Goal: Task Accomplishment & Management: Use online tool/utility

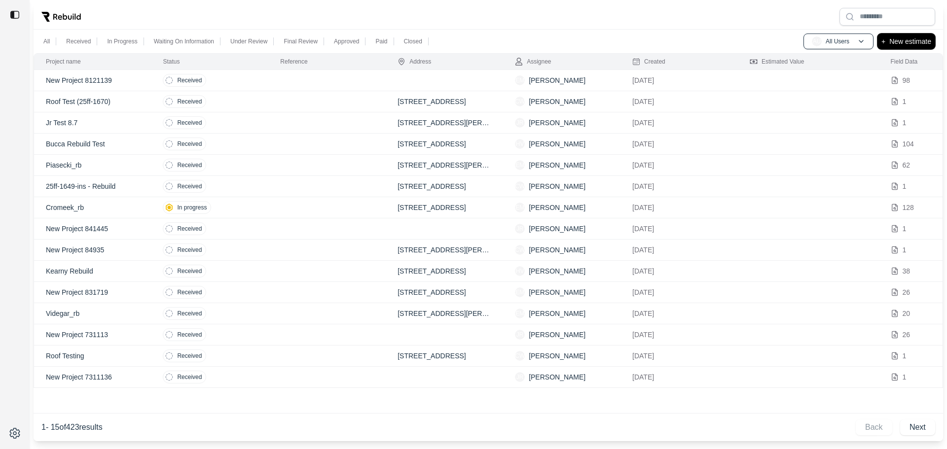
click at [894, 47] on button "+ New estimate" at bounding box center [906, 42] width 58 height 16
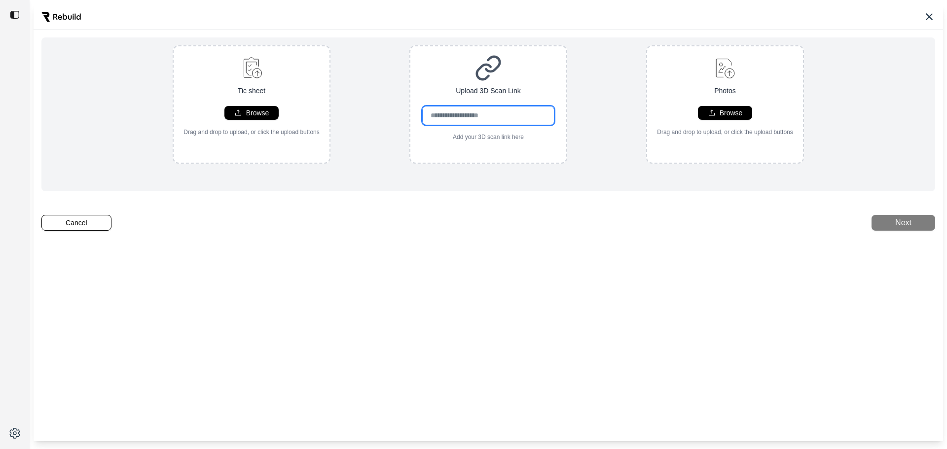
click at [494, 116] on input "url" at bounding box center [488, 115] width 133 height 19
paste input "**********"
type input "**********"
click at [257, 110] on p "Browse" at bounding box center [257, 113] width 23 height 10
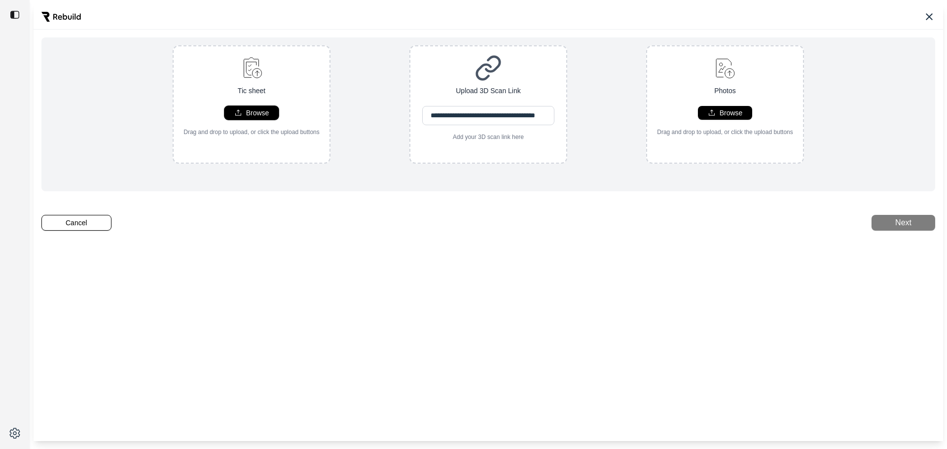
scroll to position [0, 0]
type input "**********"
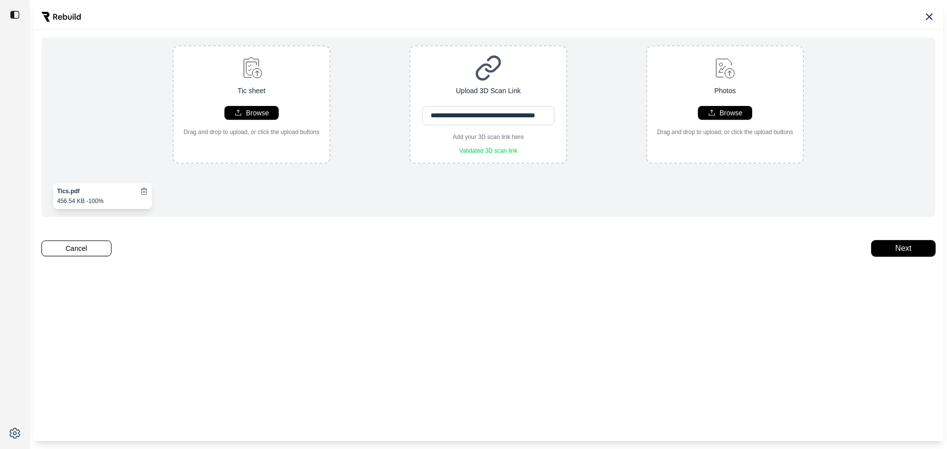
click at [912, 253] on button "Next" at bounding box center [903, 249] width 64 height 16
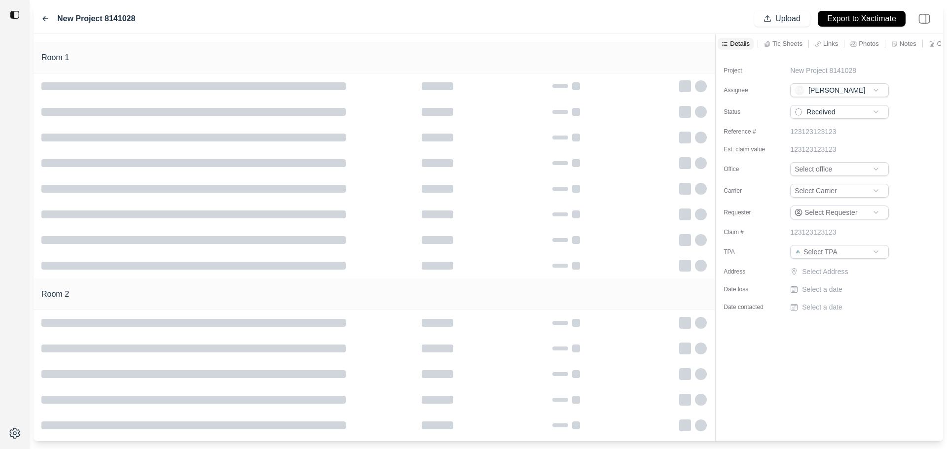
type input "**********"
click at [833, 112] on html "**********" at bounding box center [473, 224] width 947 height 449
click at [827, 165] on html "**********" at bounding box center [473, 224] width 947 height 449
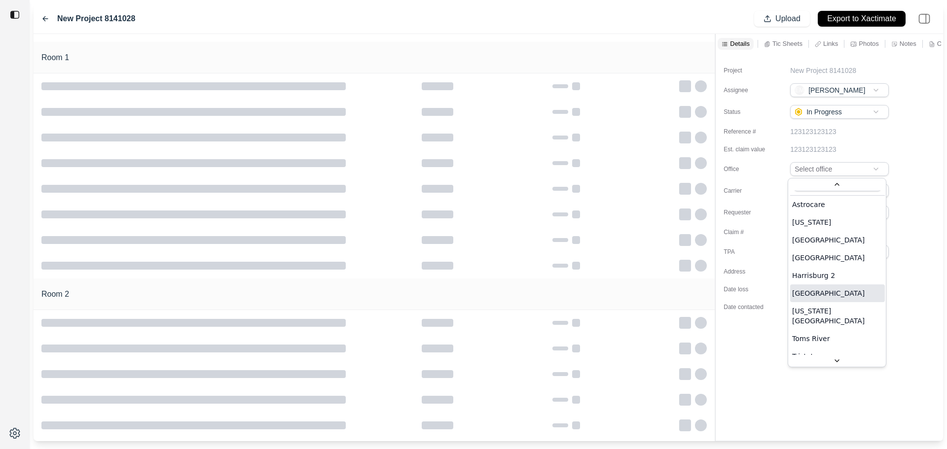
scroll to position [27, 0]
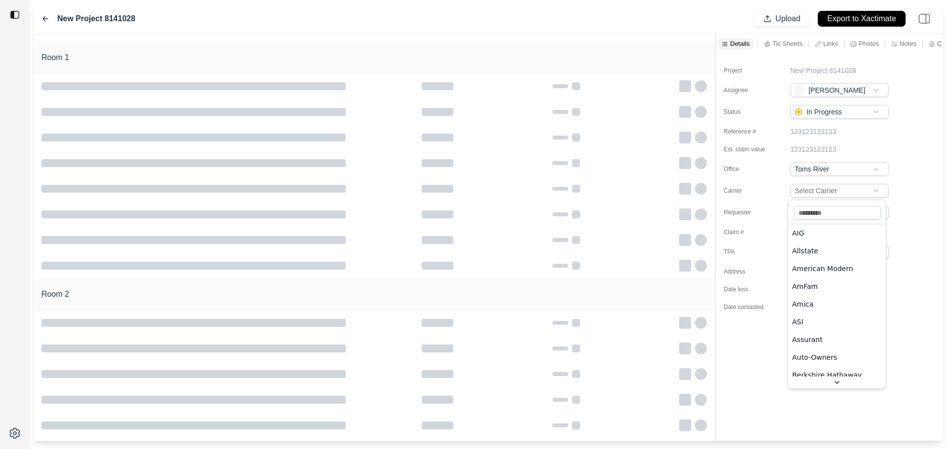
click at [854, 185] on html "**********" at bounding box center [473, 224] width 947 height 449
click at [838, 281] on div "Project New Project 8141028 Assignee EM [PERSON_NAME] Status In Progress Refere…" at bounding box center [828, 185] width 227 height 262
click at [841, 276] on p "Select Address" at bounding box center [846, 272] width 89 height 10
click at [847, 272] on input "text" at bounding box center [839, 274] width 99 height 14
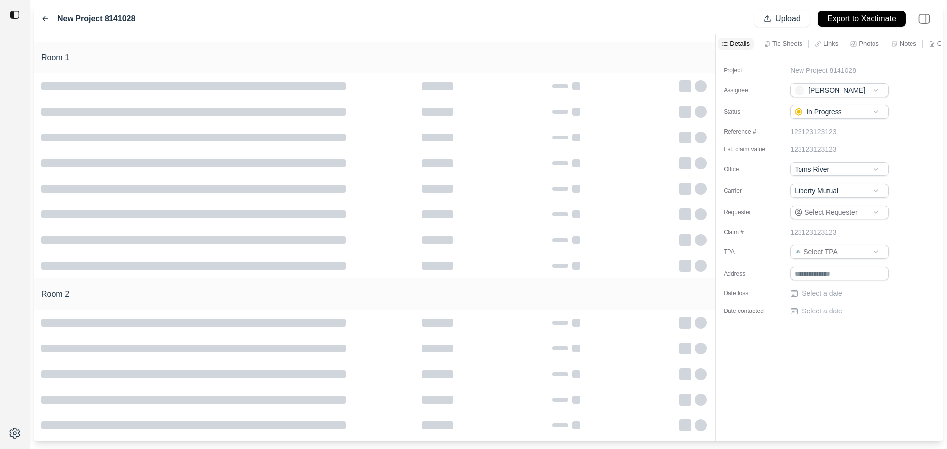
paste input "**********"
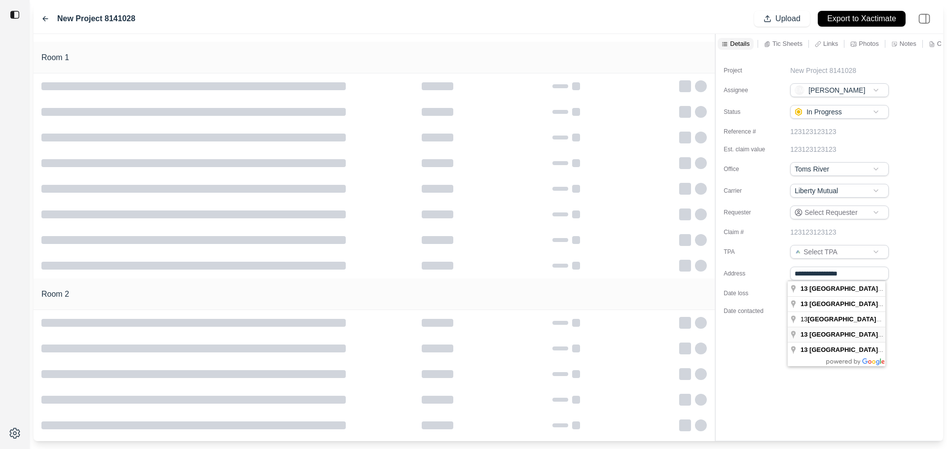
type input "**********"
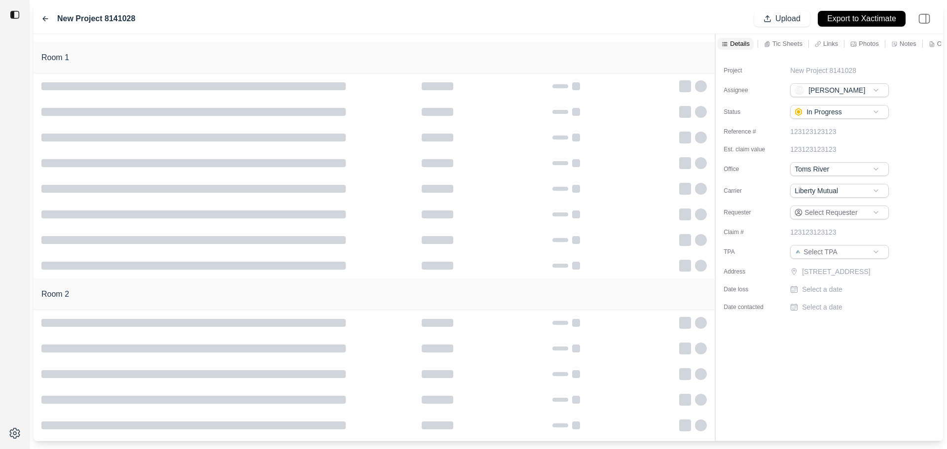
click at [822, 294] on p "Select a date" at bounding box center [822, 290] width 40 height 10
type input "**********"
click at [829, 312] on p "Select a date" at bounding box center [822, 307] width 40 height 10
type input "**********"
click at [838, 74] on p "New Project 8141028" at bounding box center [823, 71] width 66 height 10
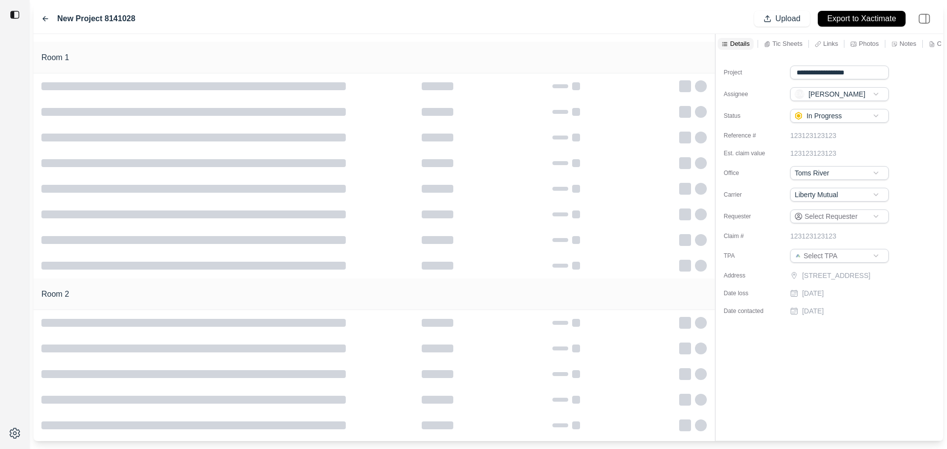
drag, startPoint x: 863, startPoint y: 73, endPoint x: 763, endPoint y: 70, distance: 100.2
click at [757, 70] on div "**********" at bounding box center [823, 73] width 200 height 14
click at [846, 74] on p "New Project 8141028" at bounding box center [823, 71] width 66 height 10
drag, startPoint x: 863, startPoint y: 70, endPoint x: 709, endPoint y: 75, distance: 154.4
click at [709, 74] on div "**********" at bounding box center [488, 237] width 909 height 407
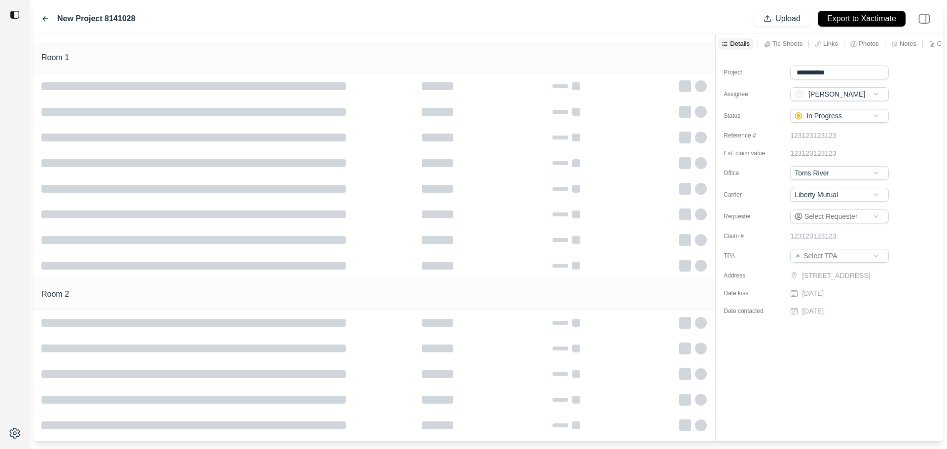
type input "**********"
click at [918, 120] on div "**********" at bounding box center [828, 187] width 227 height 266
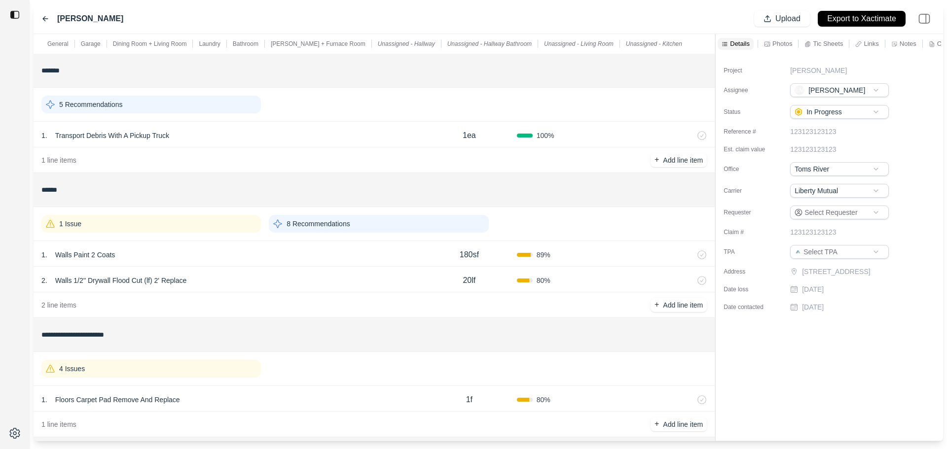
scroll to position [49, 0]
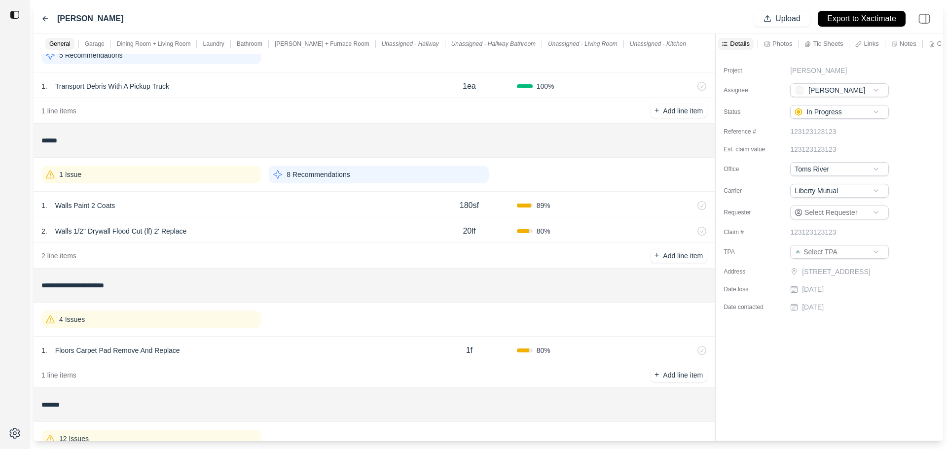
click at [215, 177] on div "1 Issue" at bounding box center [150, 175] width 219 height 18
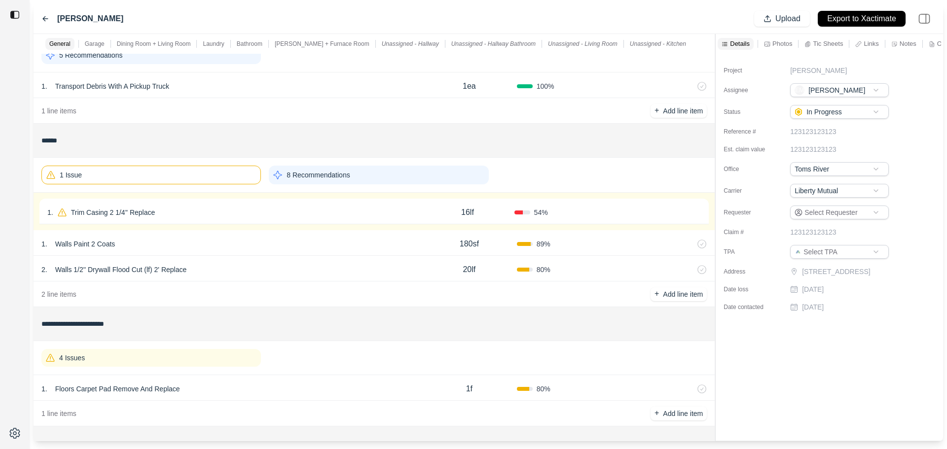
click at [216, 213] on div "1 . Trim Casing 2 1/4'' Replace" at bounding box center [233, 213] width 373 height 14
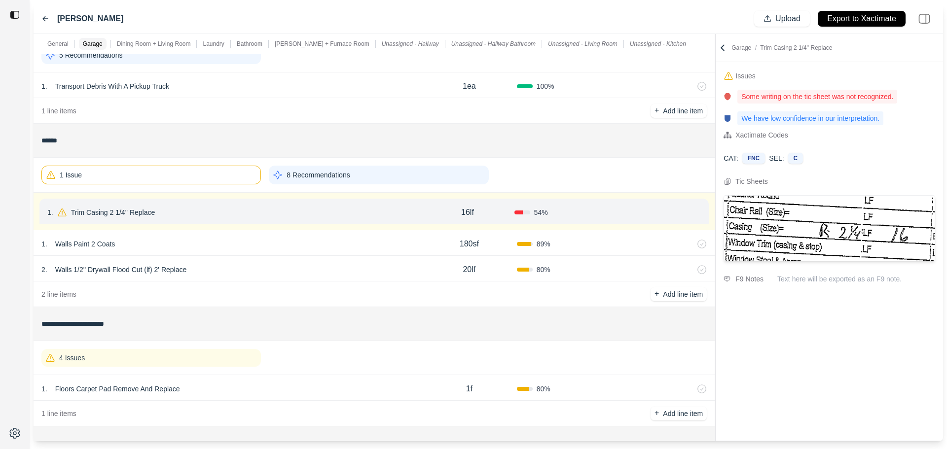
click at [666, 211] on button "Confirm" at bounding box center [673, 213] width 32 height 16
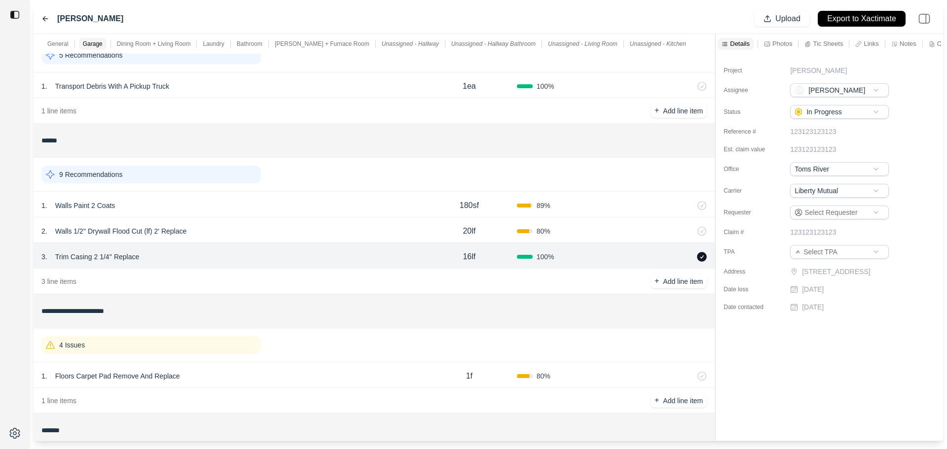
click at [164, 177] on div "9 Recommendations" at bounding box center [150, 175] width 219 height 18
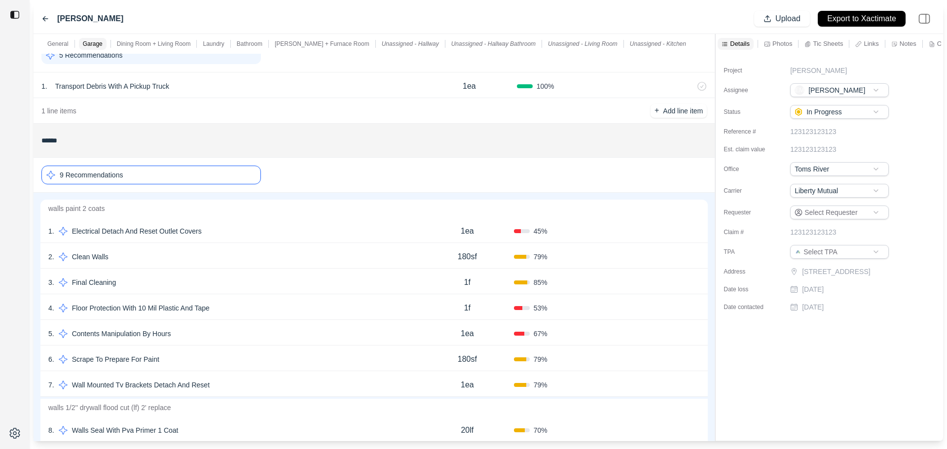
click at [252, 232] on div "1 . Electrical Detach And Reset Outlet Covers" at bounding box center [234, 231] width 372 height 14
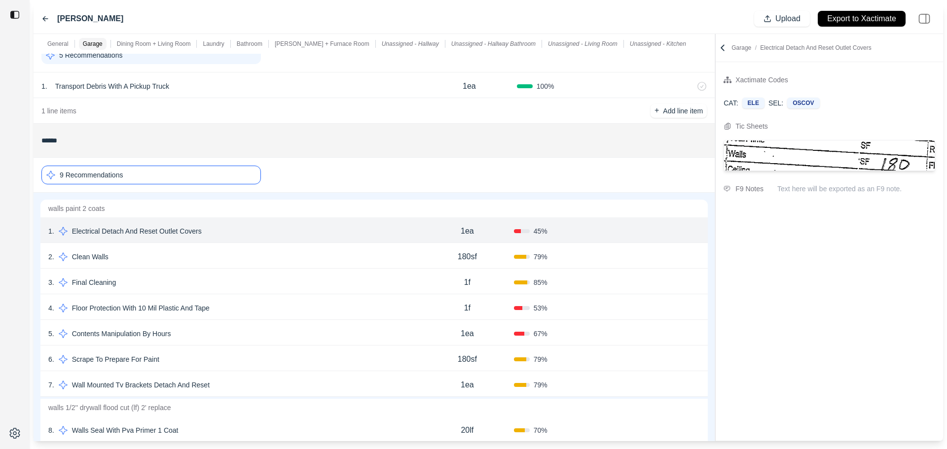
click at [260, 257] on div "2 . Clean Walls" at bounding box center [234, 257] width 372 height 14
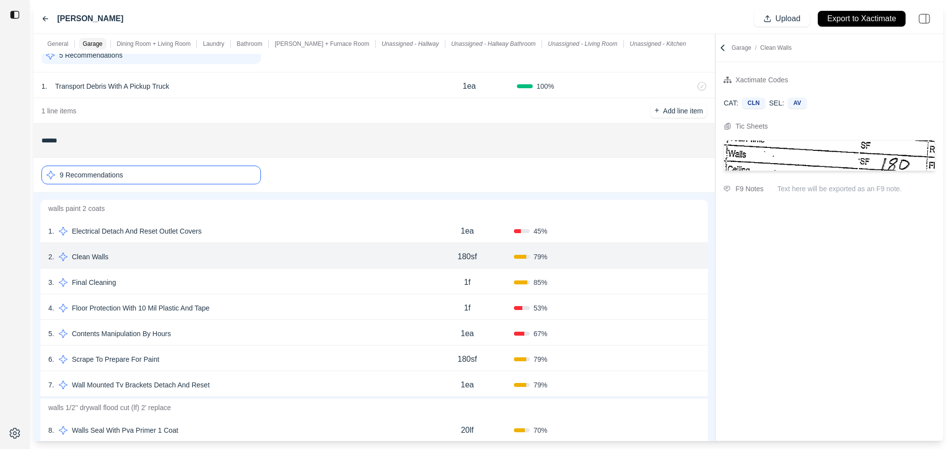
click at [248, 279] on div "3 . Final Cleaning" at bounding box center [234, 283] width 372 height 14
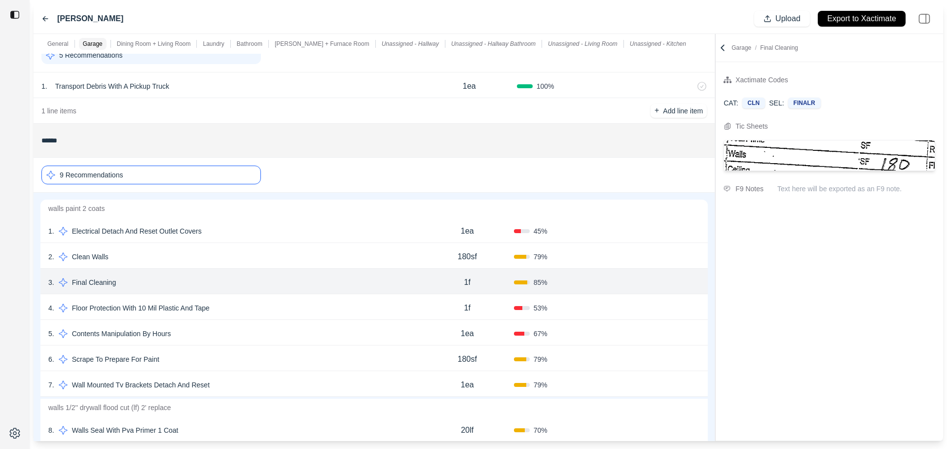
click at [671, 281] on button "Confirm" at bounding box center [672, 283] width 32 height 16
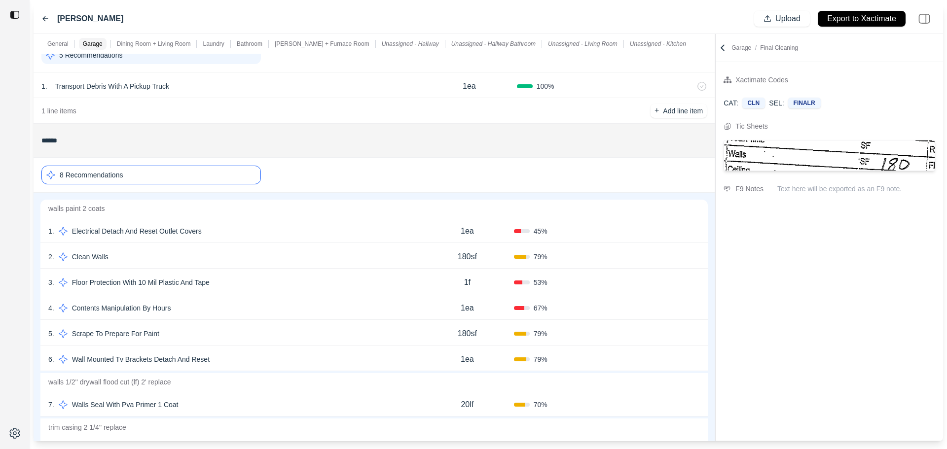
click at [287, 279] on div "3 . Floor Protection With 10 Mil Plastic And Tape" at bounding box center [234, 283] width 372 height 14
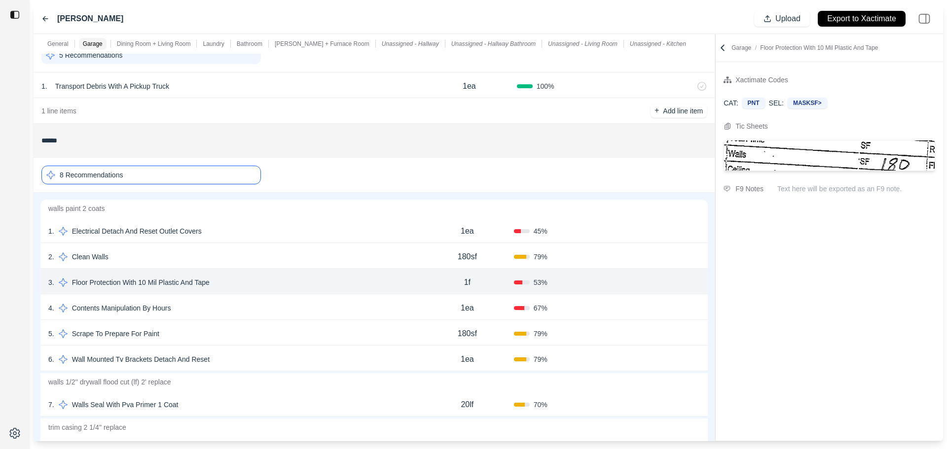
click at [296, 408] on div "7 . Walls Seal With Pva Primer 1 Coat" at bounding box center [234, 405] width 372 height 14
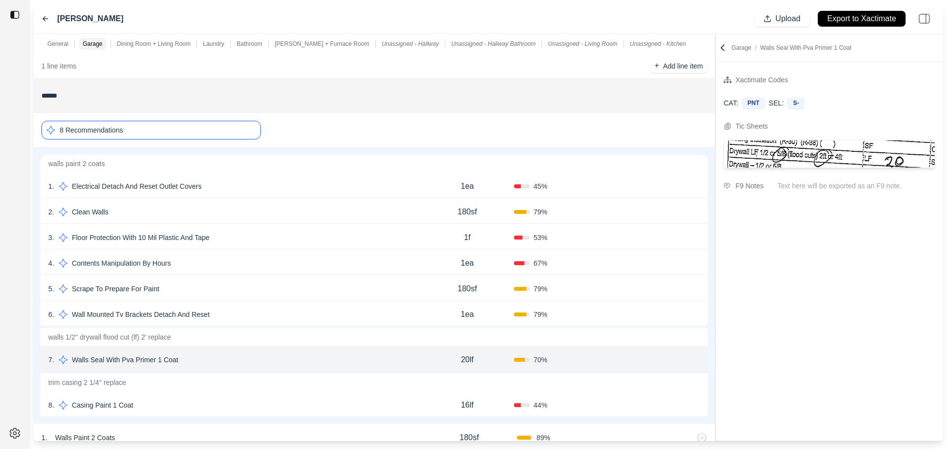
scroll to position [148, 0]
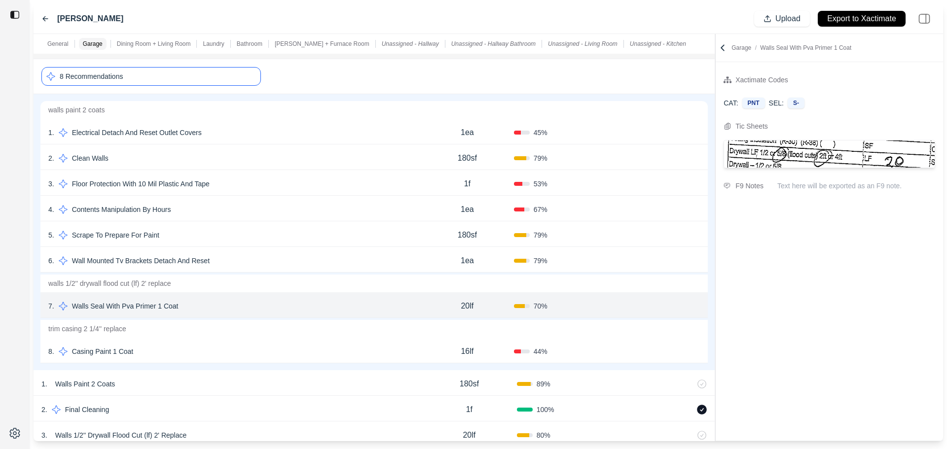
click at [667, 304] on button "Confirm" at bounding box center [672, 306] width 32 height 16
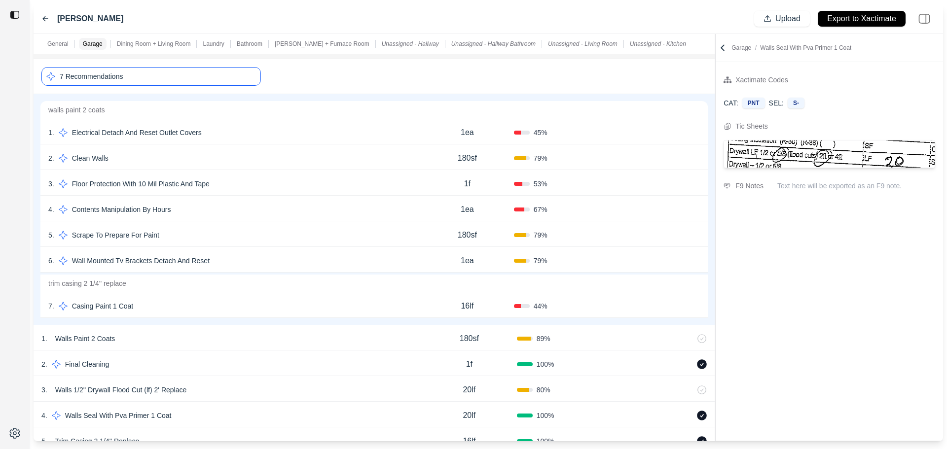
click at [289, 252] on div "6 . Wall Mounted Tv Brackets Detach And Reset 1ea 79 % Confirm" at bounding box center [373, 260] width 667 height 26
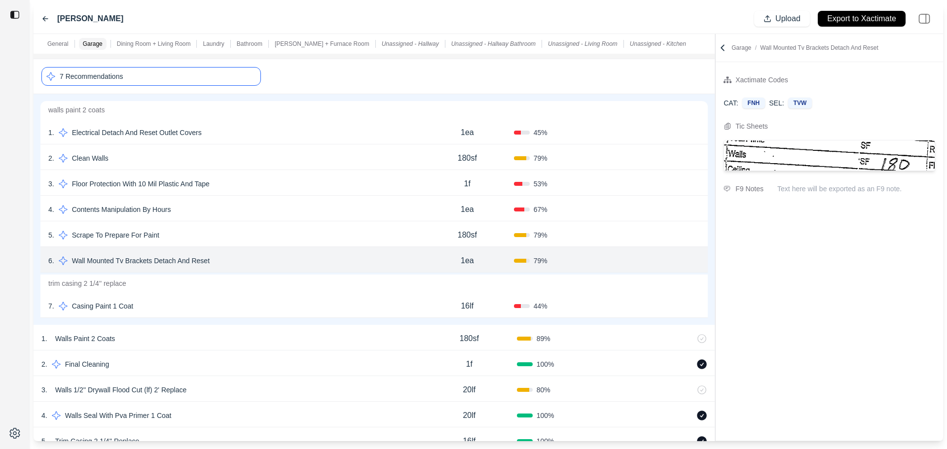
click at [302, 234] on div "5 . Scrape To Prepare For Paint" at bounding box center [234, 235] width 372 height 14
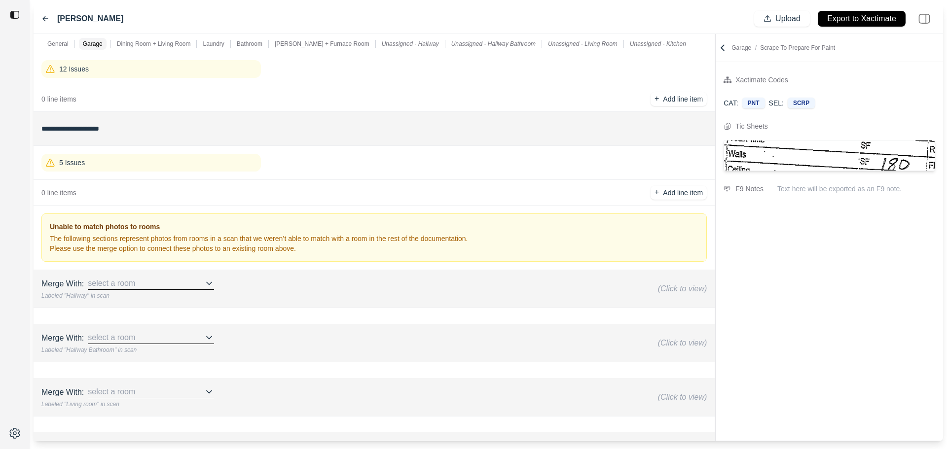
scroll to position [934, 0]
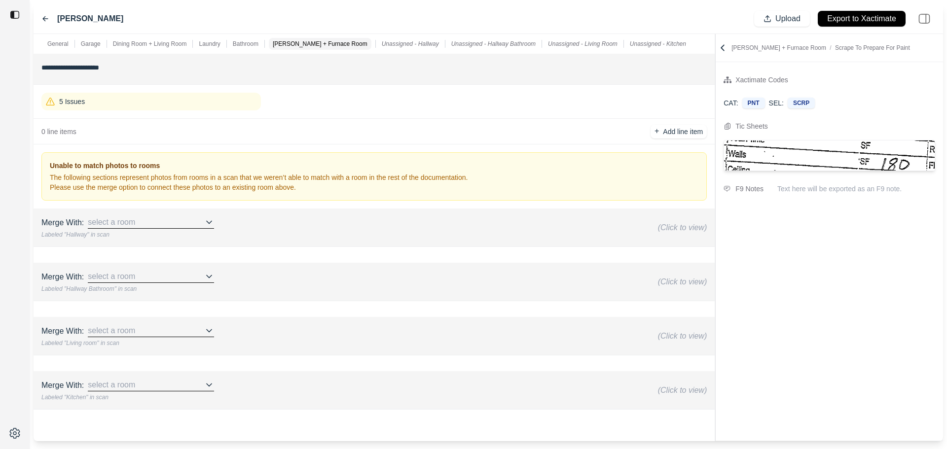
click at [196, 222] on div "select a room" at bounding box center [151, 222] width 126 height 12
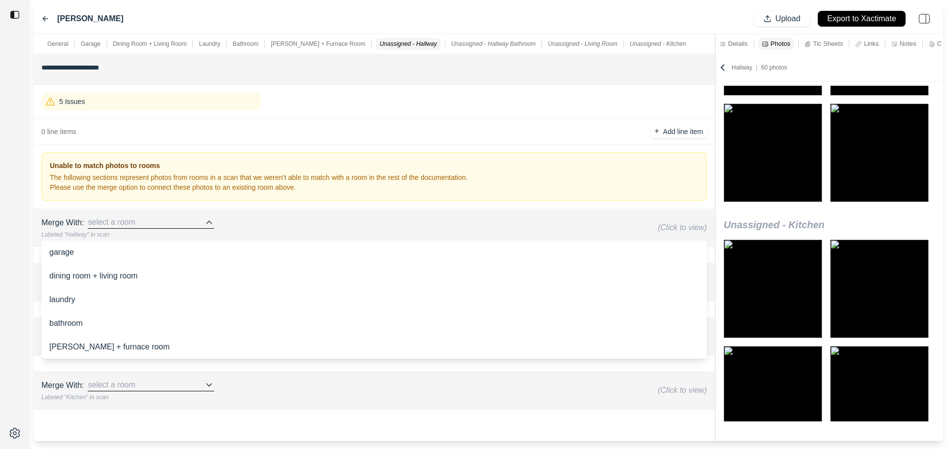
scroll to position [2623, 0]
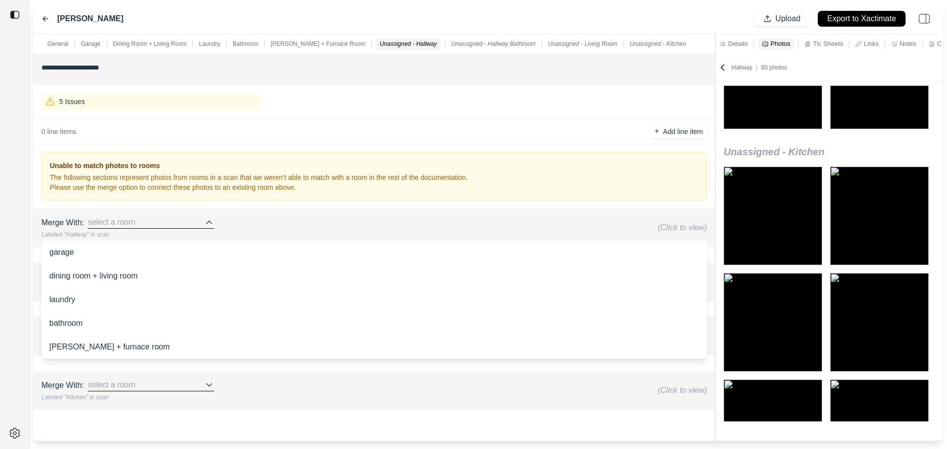
click at [95, 350] on div "[PERSON_NAME] + furnace room" at bounding box center [373, 347] width 665 height 24
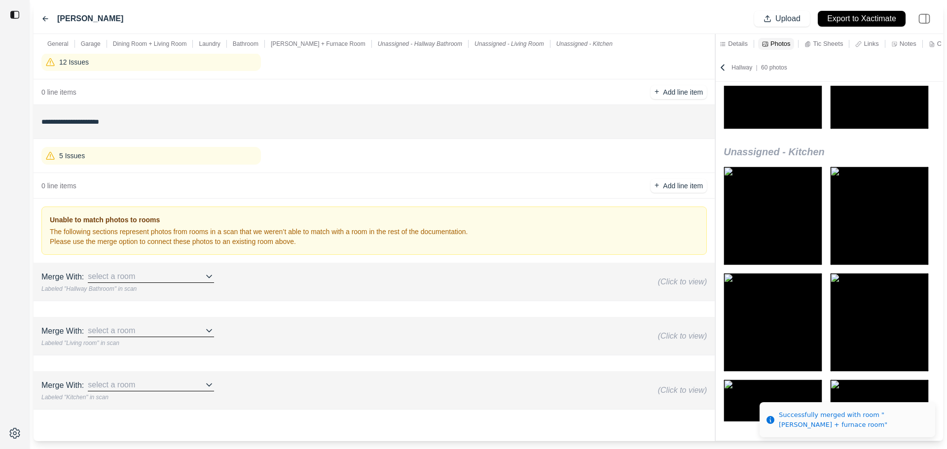
scroll to position [880, 0]
click at [185, 274] on div "select a room" at bounding box center [151, 277] width 126 height 12
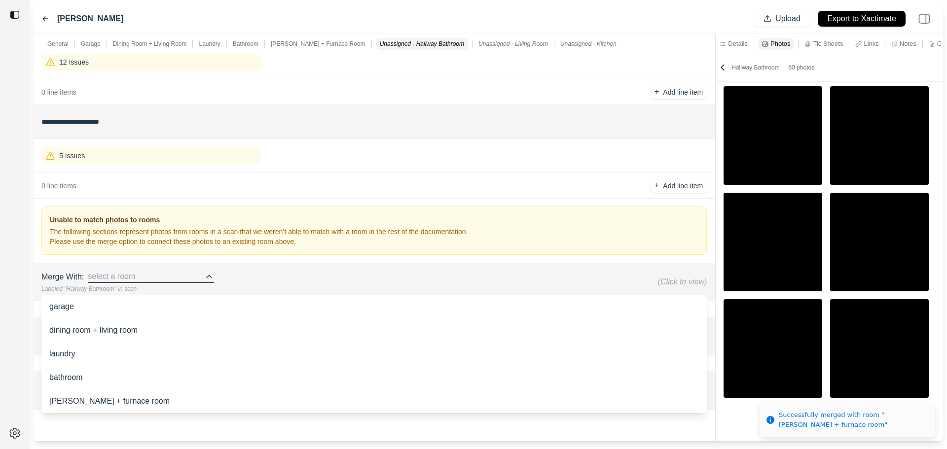
scroll to position [4570, 0]
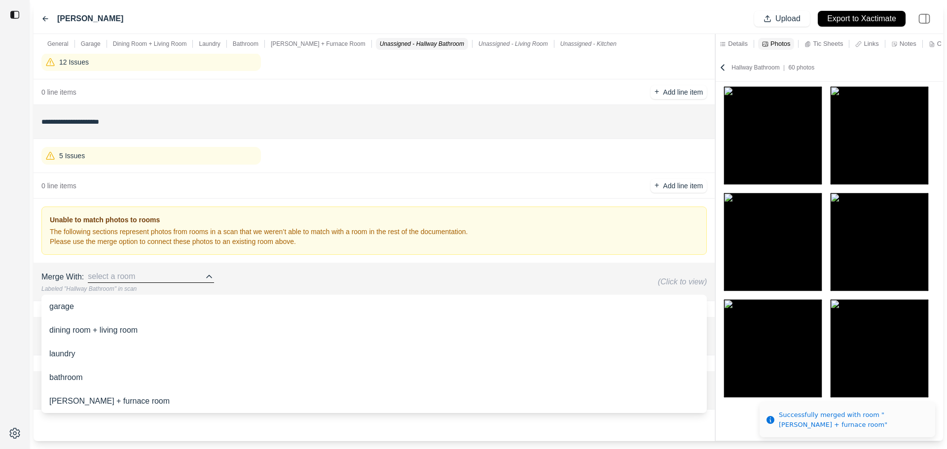
click at [62, 373] on div "bathroom" at bounding box center [373, 378] width 665 height 24
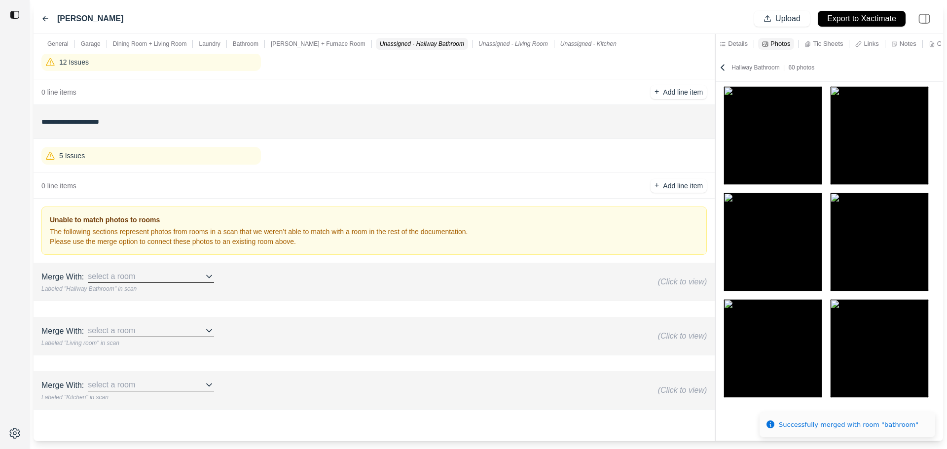
click at [198, 283] on div "select a room" at bounding box center [151, 277] width 126 height 12
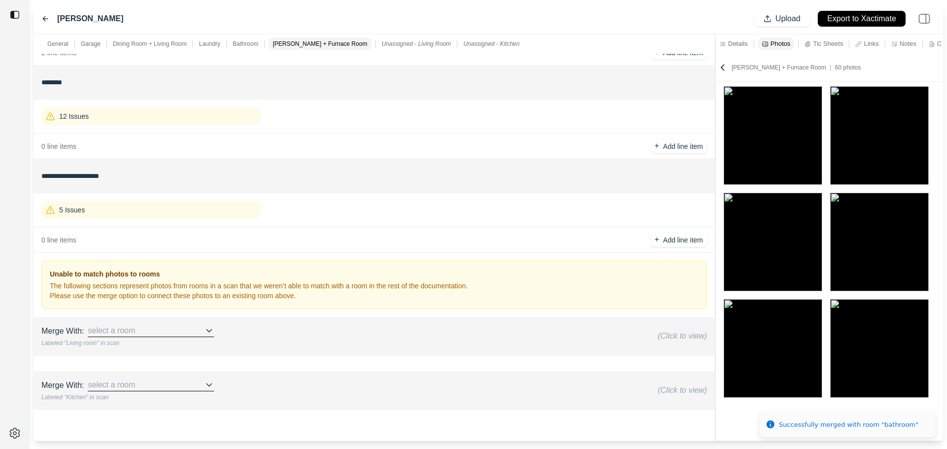
scroll to position [3288, 0]
click at [211, 332] on icon at bounding box center [209, 331] width 10 height 10
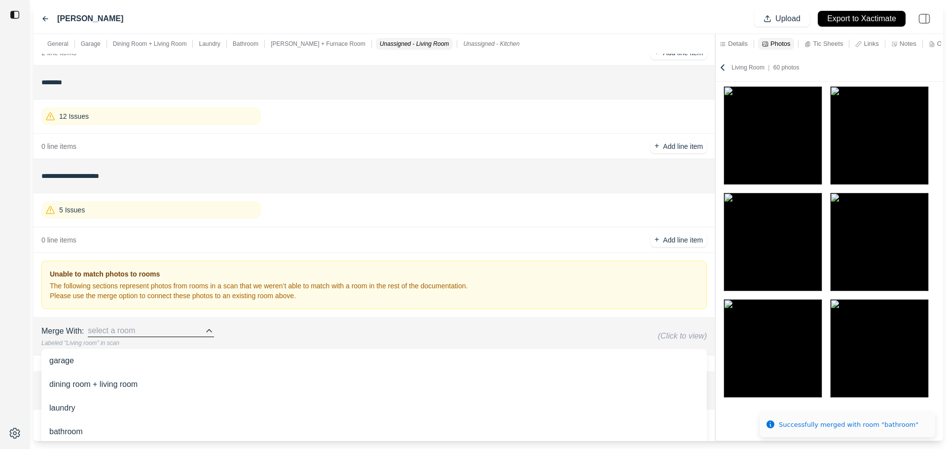
scroll to position [852, 0]
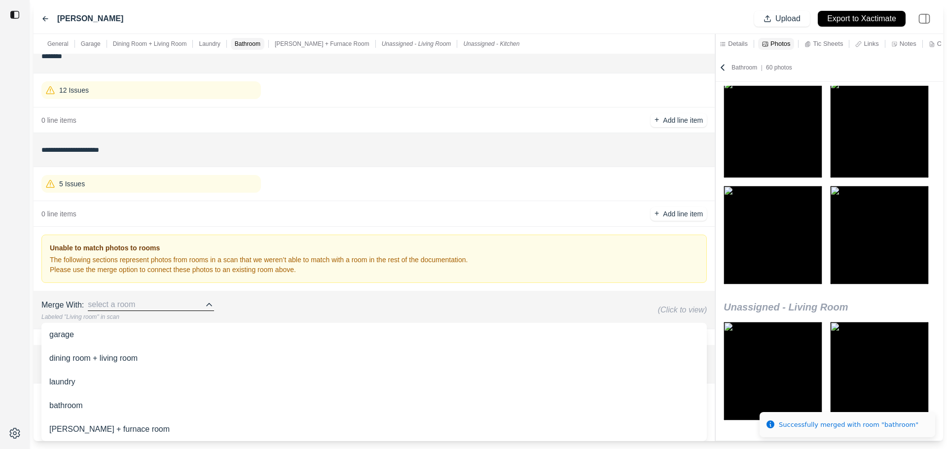
click at [133, 360] on div "dining room + living room" at bounding box center [373, 359] width 665 height 24
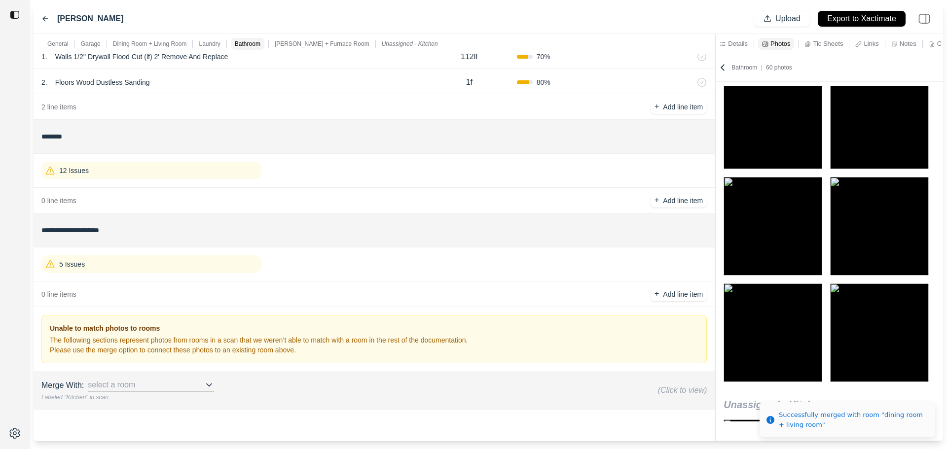
click at [193, 386] on div "select a room" at bounding box center [151, 385] width 126 height 12
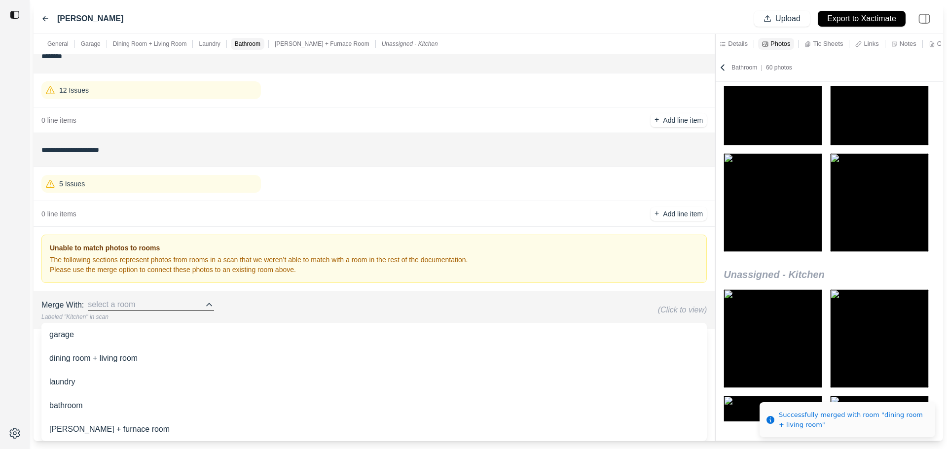
scroll to position [3113, 0]
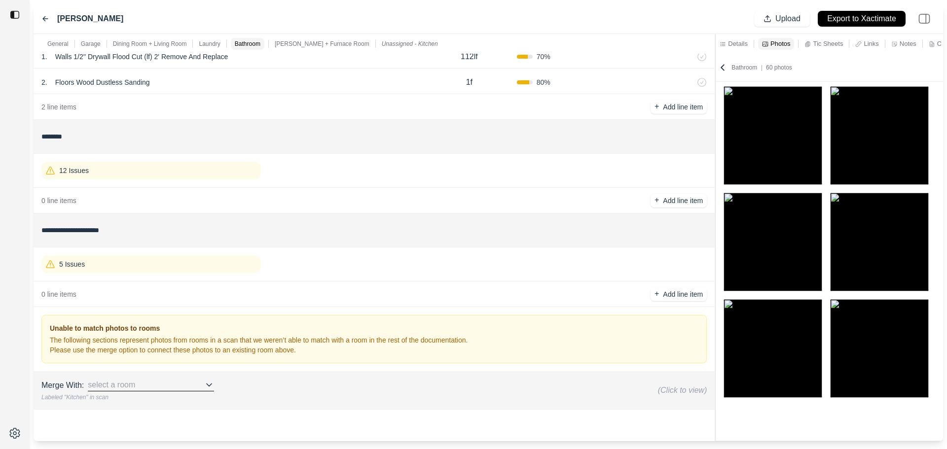
click at [357, 169] on div "12 Issues" at bounding box center [373, 171] width 665 height 26
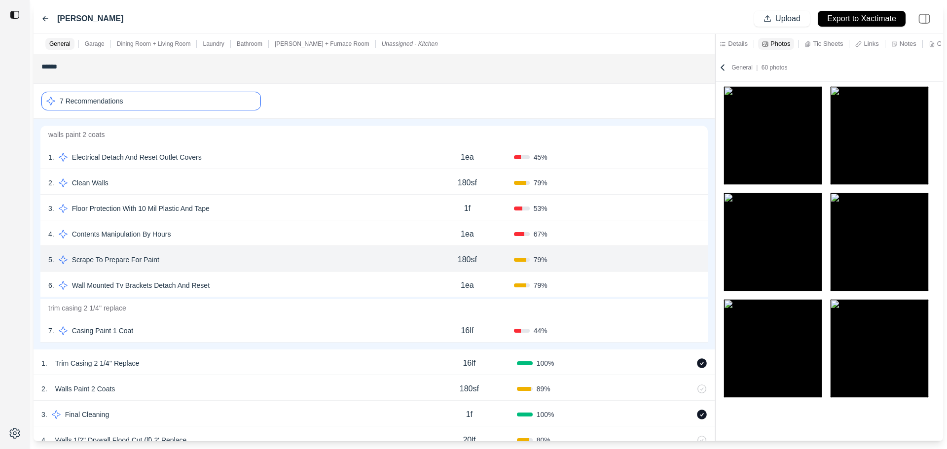
scroll to position [130, 0]
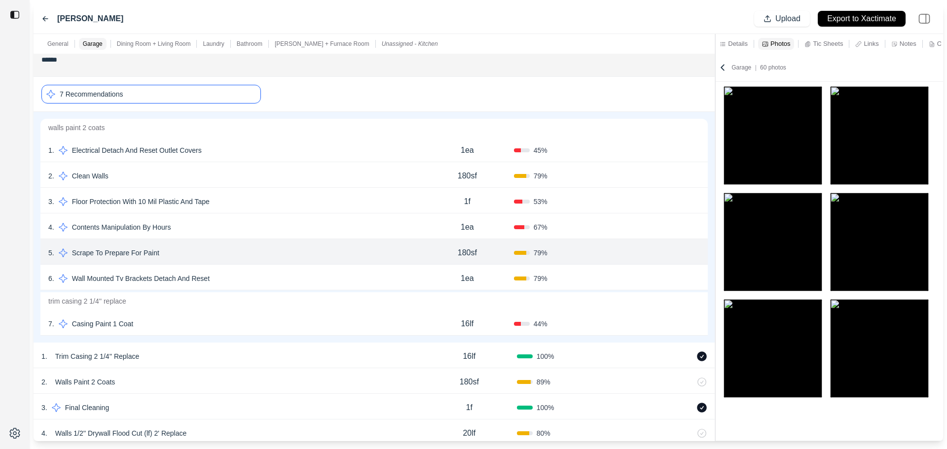
click at [378, 231] on div "4 . Contents Manipulation By Hours" at bounding box center [234, 227] width 372 height 14
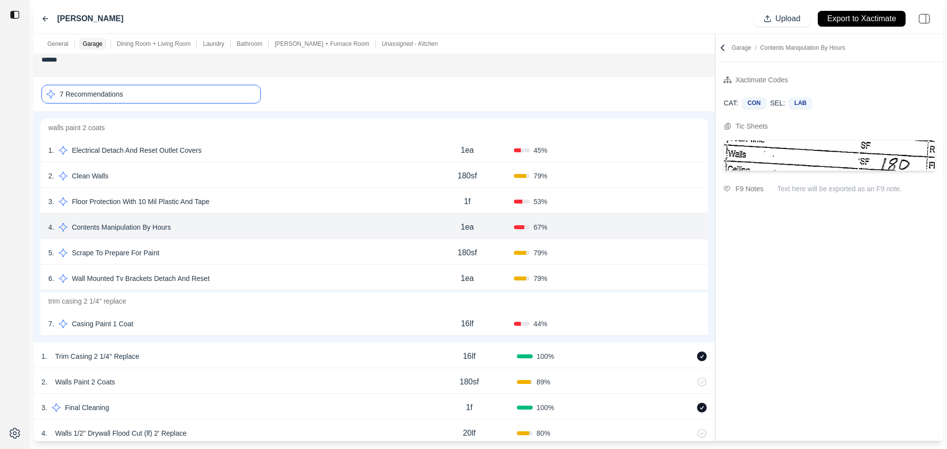
click at [384, 257] on div "5 . Scrape To Prepare For Paint" at bounding box center [234, 253] width 372 height 14
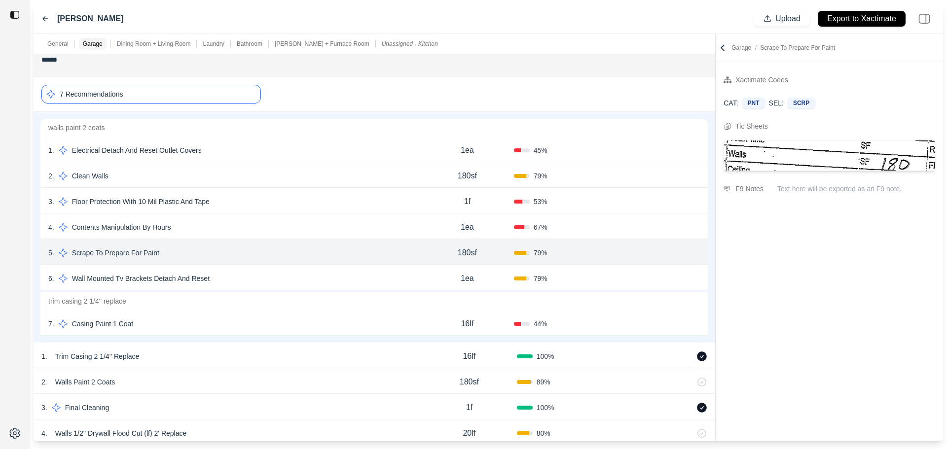
click at [391, 221] on div "4 . Contents Manipulation By Hours" at bounding box center [234, 227] width 372 height 14
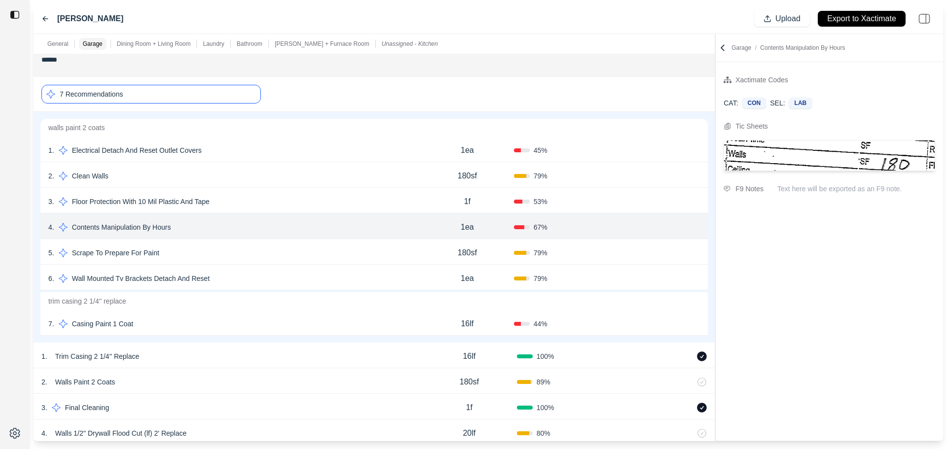
click at [391, 177] on div "2 . Clean Walls" at bounding box center [234, 176] width 372 height 14
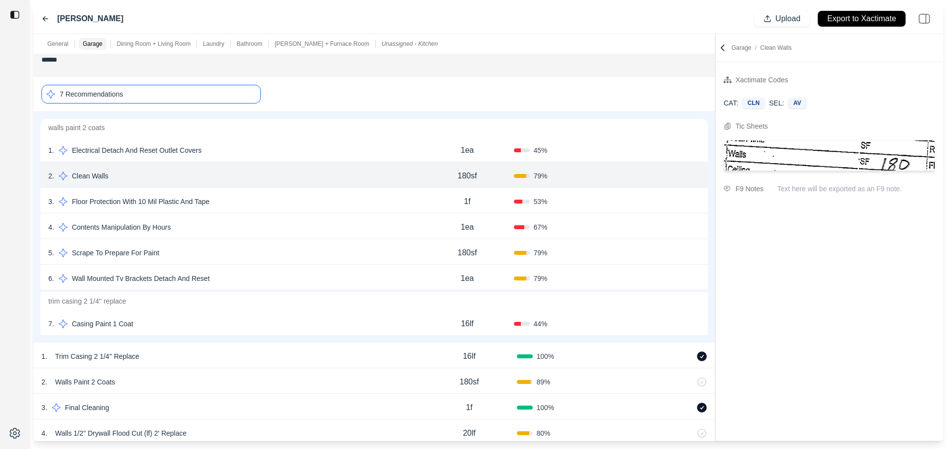
click at [395, 154] on div "1 . Electrical Detach And Reset Outlet Covers" at bounding box center [234, 150] width 372 height 14
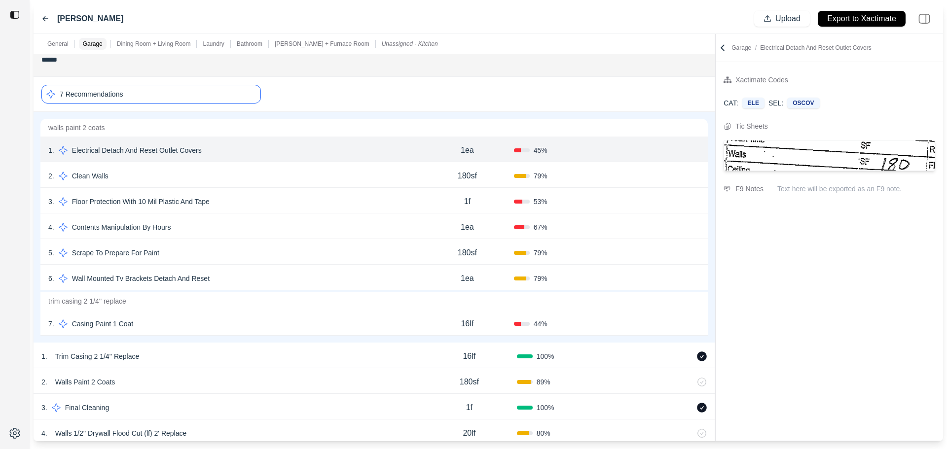
click at [172, 247] on div "5 . Scrape To Prepare For Paint" at bounding box center [234, 253] width 372 height 14
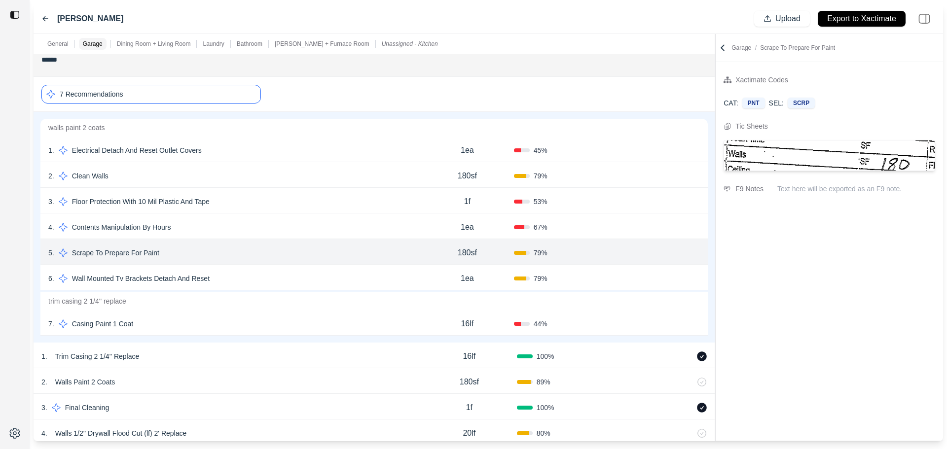
click at [223, 274] on div "6 . Wall Mounted Tv Brackets Detach And Reset" at bounding box center [234, 279] width 372 height 14
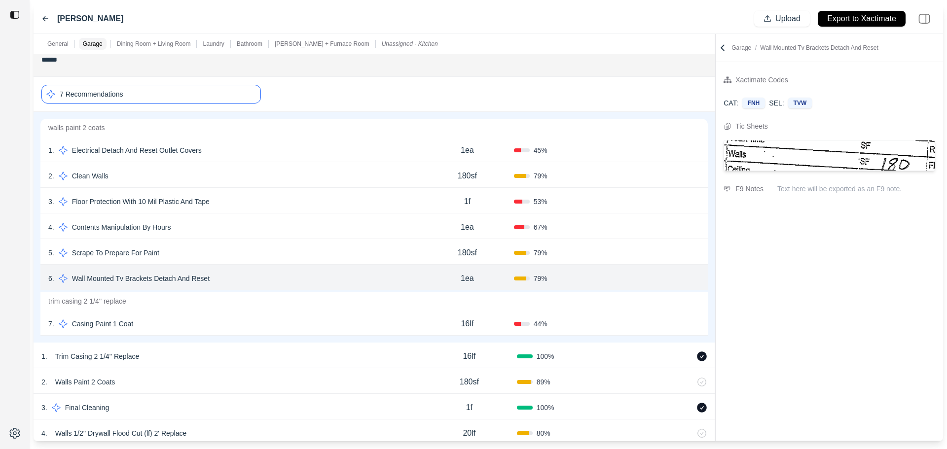
click at [175, 89] on div "7 Recommendations" at bounding box center [150, 94] width 219 height 19
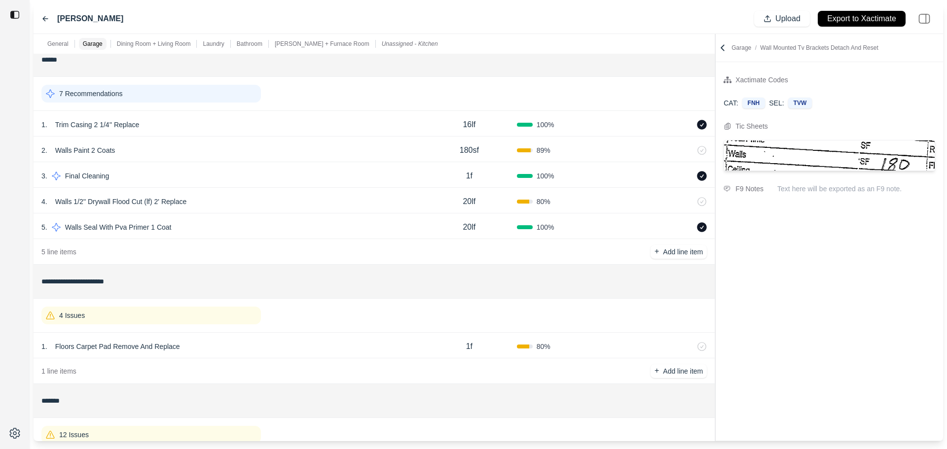
click at [175, 95] on div "7 Recommendations" at bounding box center [150, 94] width 219 height 18
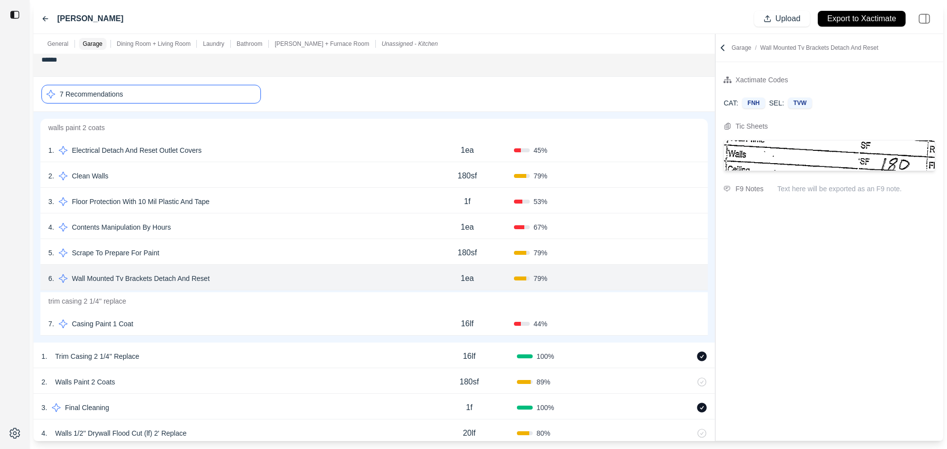
click at [289, 320] on div "7 . Casing Paint 1 Coat" at bounding box center [234, 324] width 372 height 14
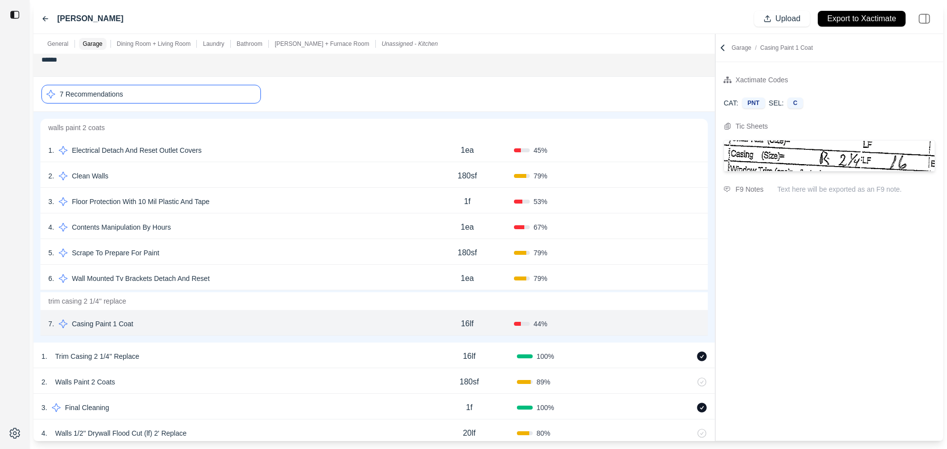
click at [660, 324] on button "Confirm" at bounding box center [672, 324] width 32 height 16
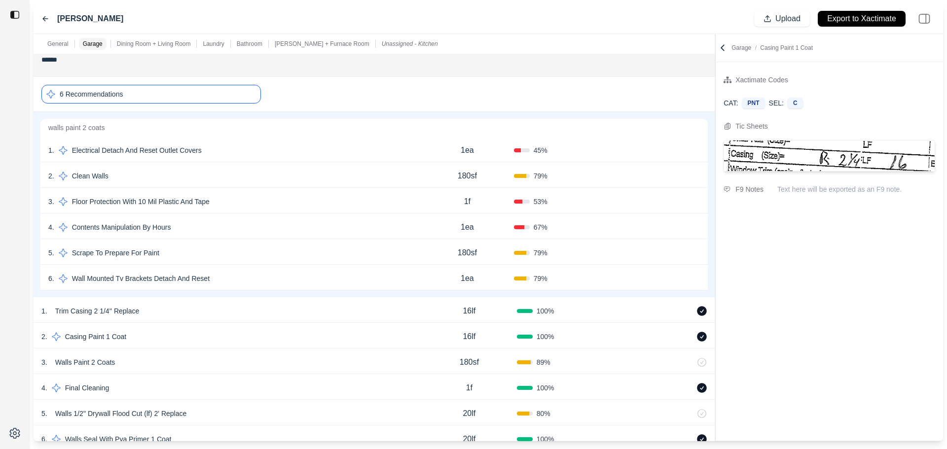
click at [277, 205] on div "3 . Floor Protection With 10 Mil Plastic And Tape" at bounding box center [234, 202] width 372 height 14
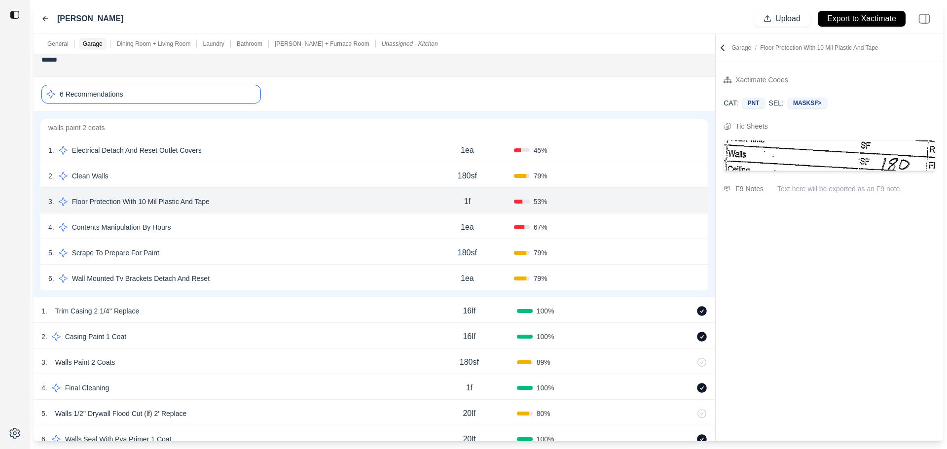
click at [666, 204] on button "Confirm" at bounding box center [672, 202] width 32 height 16
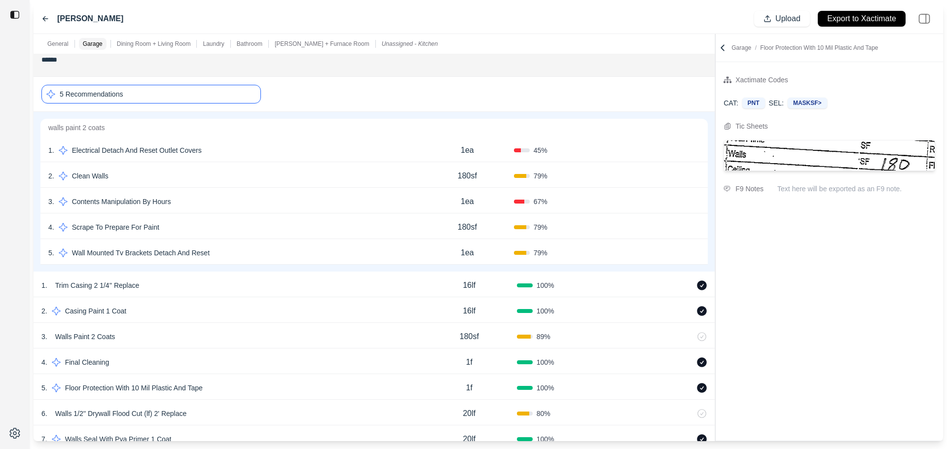
click at [262, 198] on div "3 . Contents Manipulation By Hours" at bounding box center [234, 202] width 372 height 14
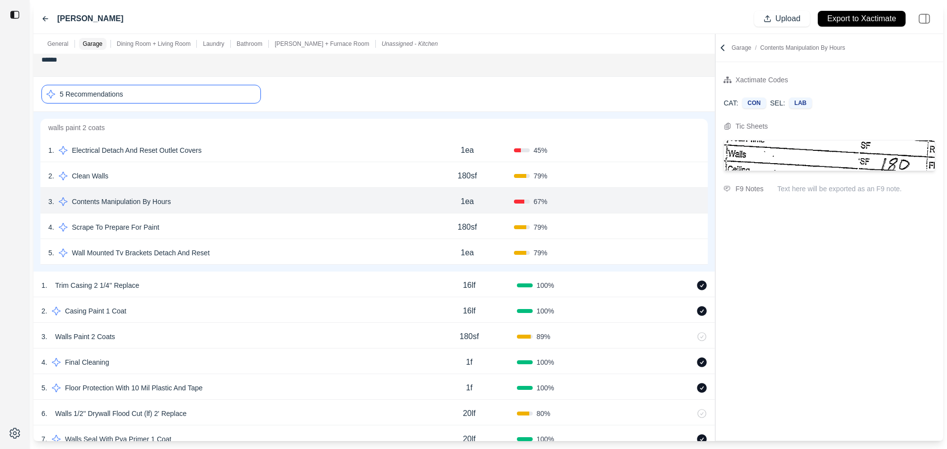
click at [217, 98] on div "5 Recommendations" at bounding box center [150, 94] width 219 height 19
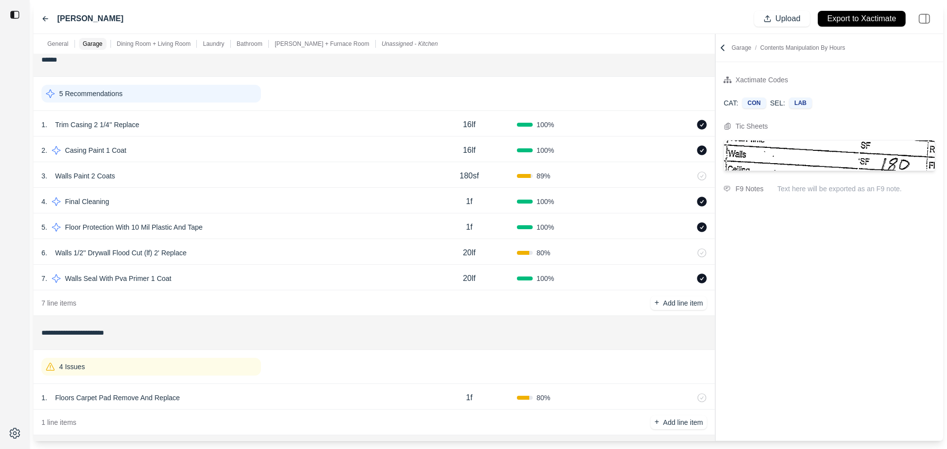
scroll to position [278, 0]
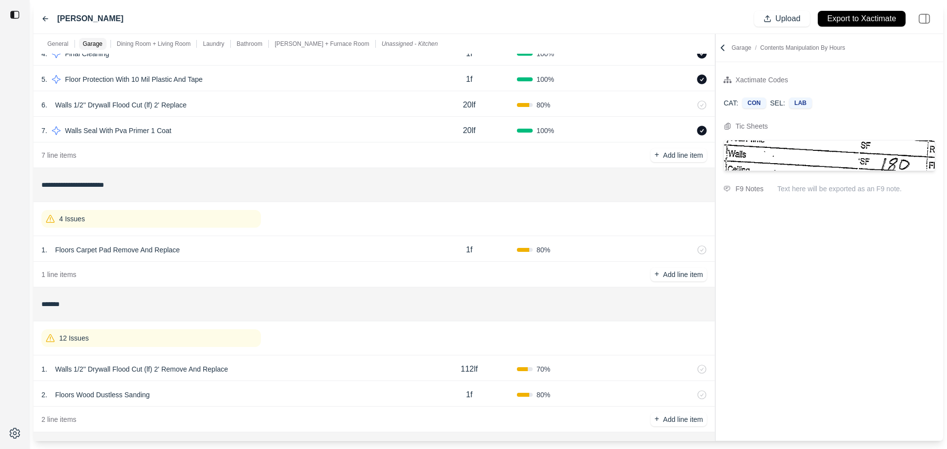
click at [177, 219] on div "4 Issues" at bounding box center [150, 219] width 219 height 18
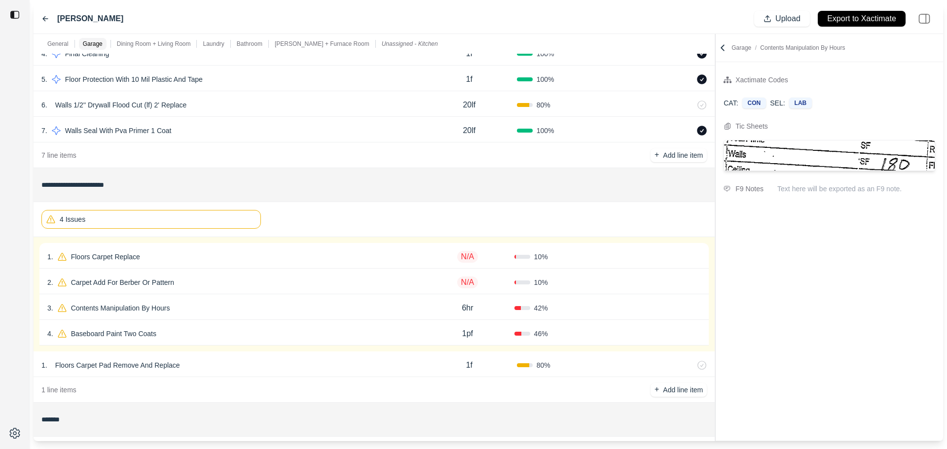
click at [196, 265] on div "1 . Floors Carpet Replace N/A 10 % Confirm" at bounding box center [373, 256] width 669 height 26
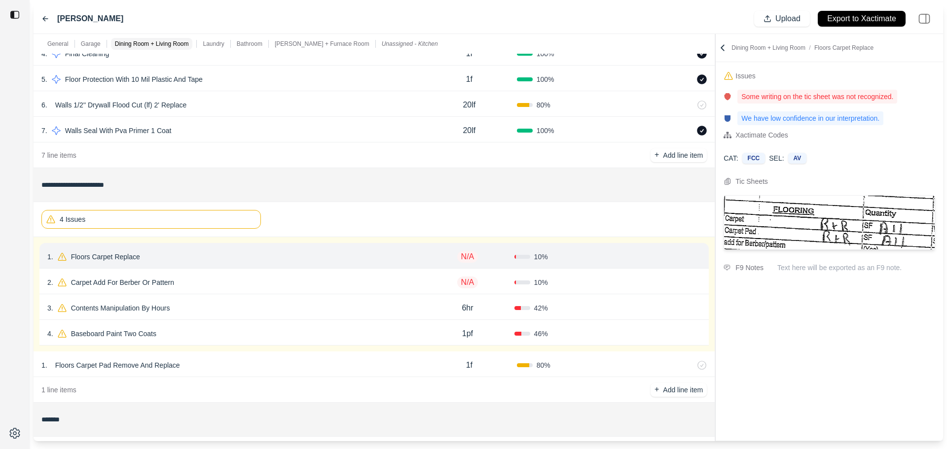
click at [136, 263] on p "Floors Carpet Replace" at bounding box center [105, 257] width 77 height 14
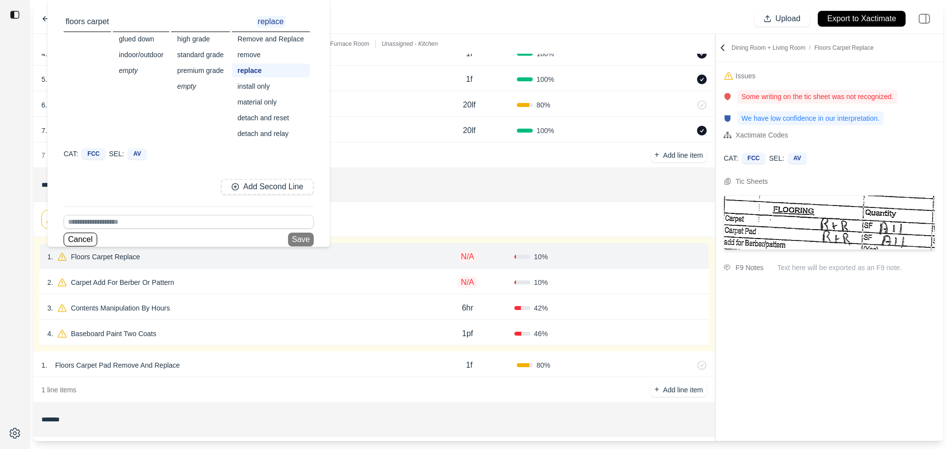
click at [282, 38] on div "Remove and Replace" at bounding box center [271, 39] width 78 height 14
click at [299, 239] on button "Save" at bounding box center [304, 240] width 26 height 14
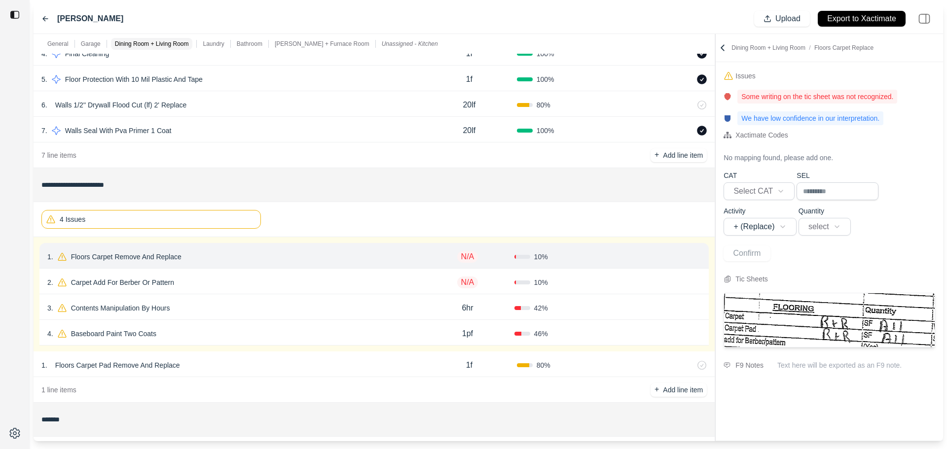
click at [474, 258] on p "N/A" at bounding box center [467, 257] width 21 height 12
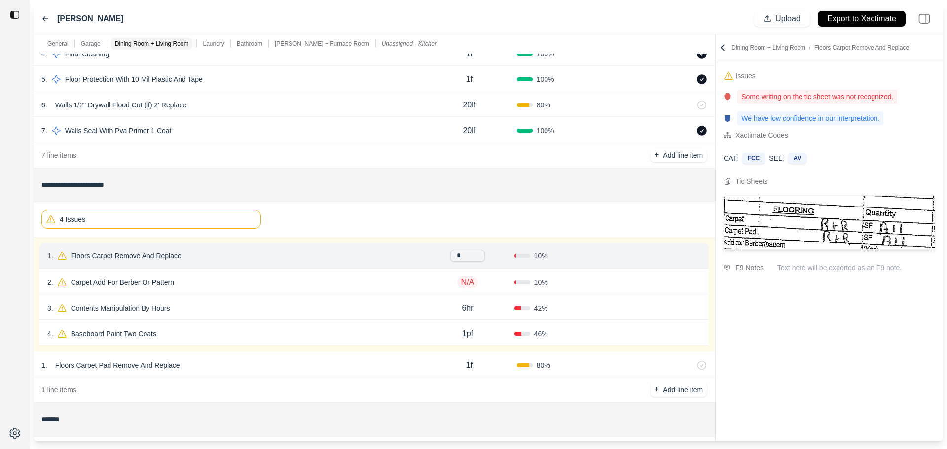
type input "**"
click at [666, 256] on button "Confirm" at bounding box center [673, 257] width 32 height 16
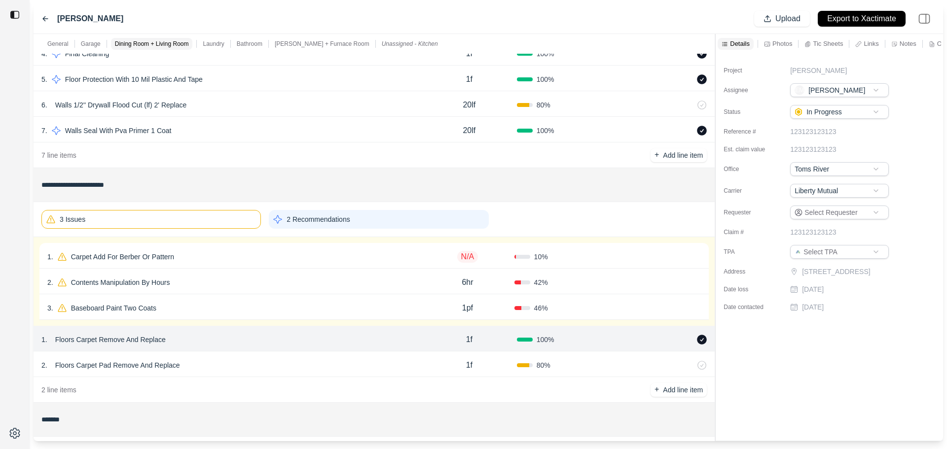
click at [167, 253] on p "Carpet Add For Berber Or Pattern" at bounding box center [122, 257] width 111 height 14
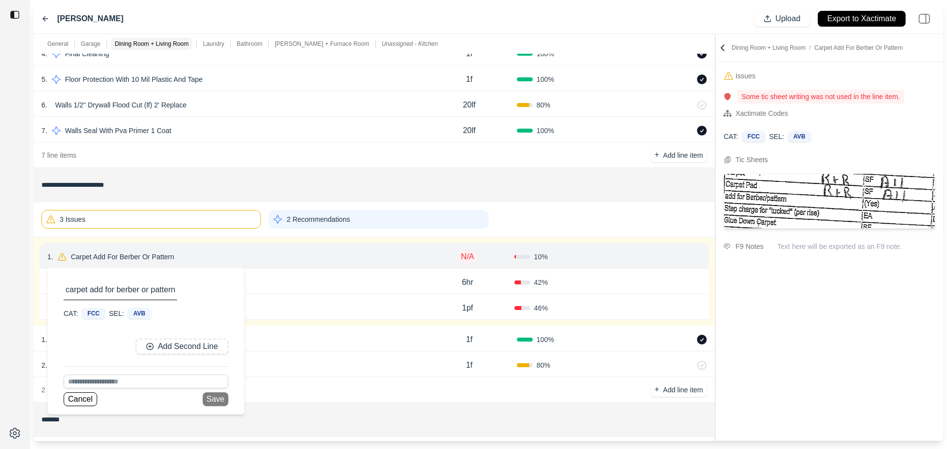
click at [275, 259] on div "1 . Carpet Add For Berber Or Pattern carpet add for berber or pattern CAT: FCC …" at bounding box center [233, 257] width 373 height 14
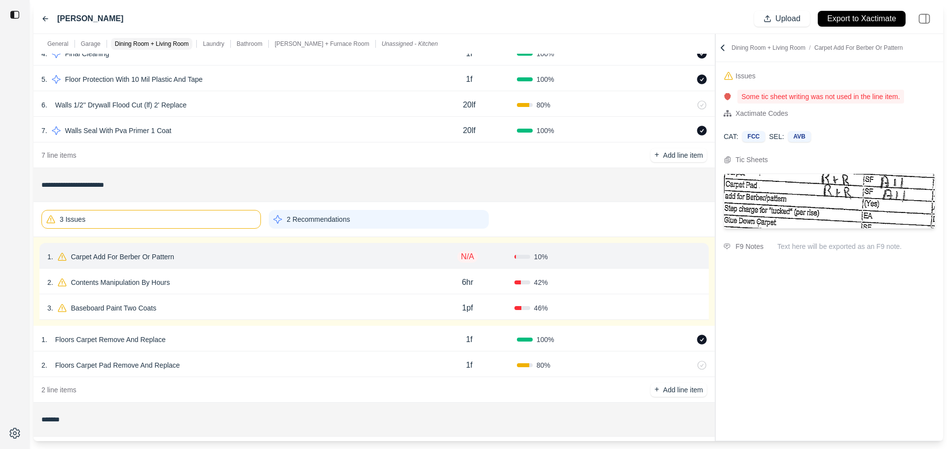
click at [582, 372] on div "2 . Floors Carpet Pad Remove And Replace 1f 80 %" at bounding box center [374, 365] width 681 height 26
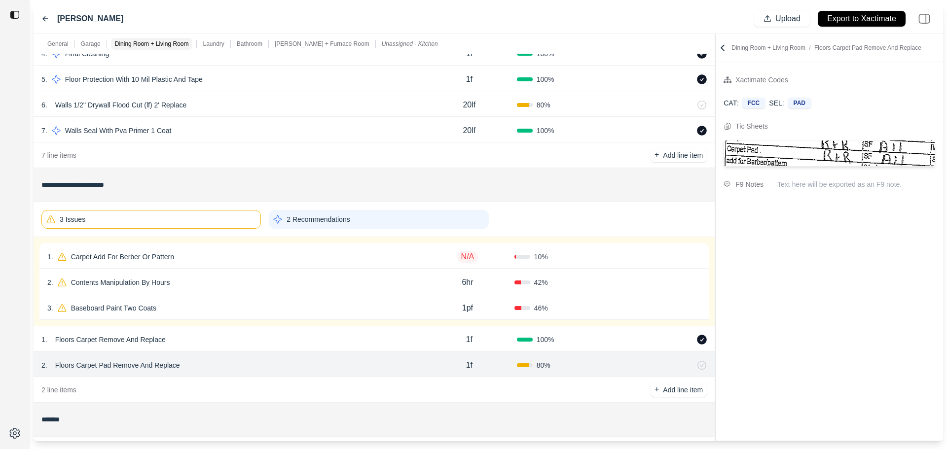
click at [586, 342] on div "100 %" at bounding box center [564, 340] width 95 height 10
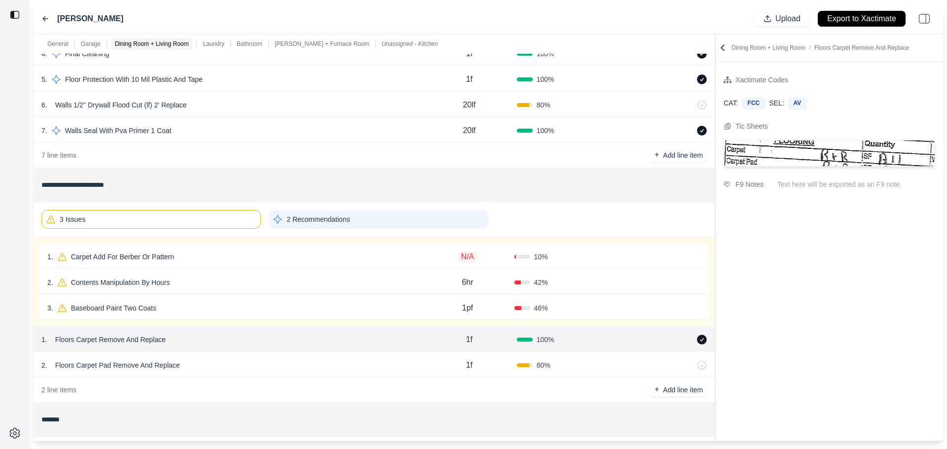
click at [610, 255] on div "Confirm" at bounding box center [653, 257] width 93 height 16
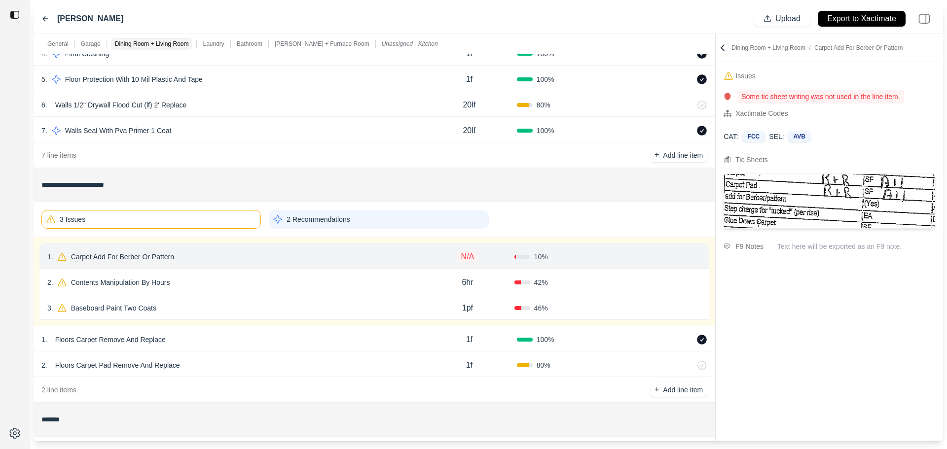
click at [696, 256] on icon at bounding box center [697, 257] width 8 height 8
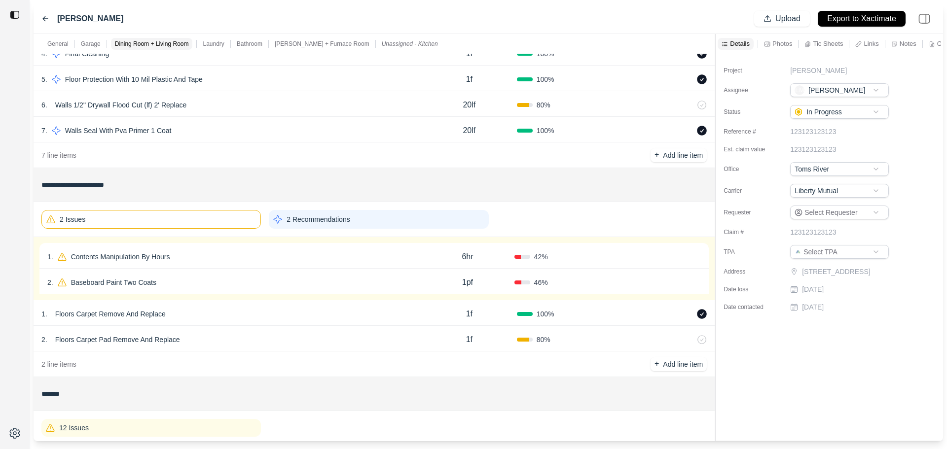
click at [403, 258] on div "1 . Contents Manipulation By Hours" at bounding box center [233, 257] width 373 height 14
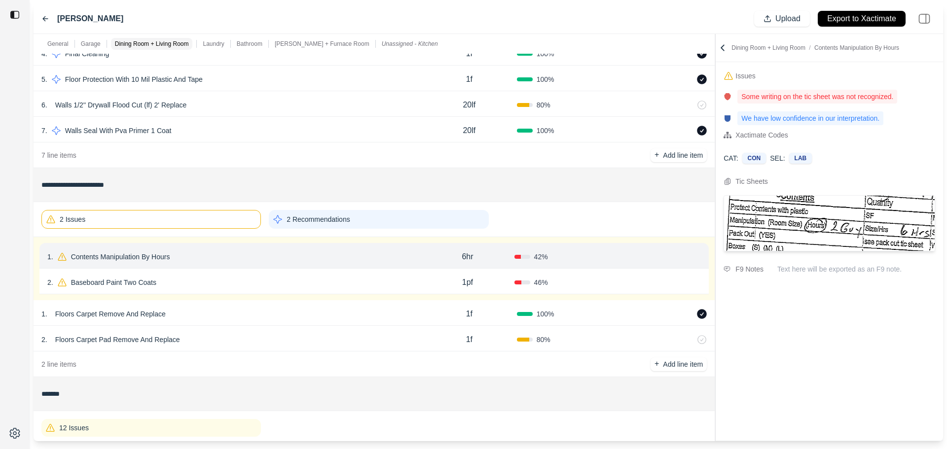
click at [673, 258] on button "Confirm" at bounding box center [673, 257] width 32 height 16
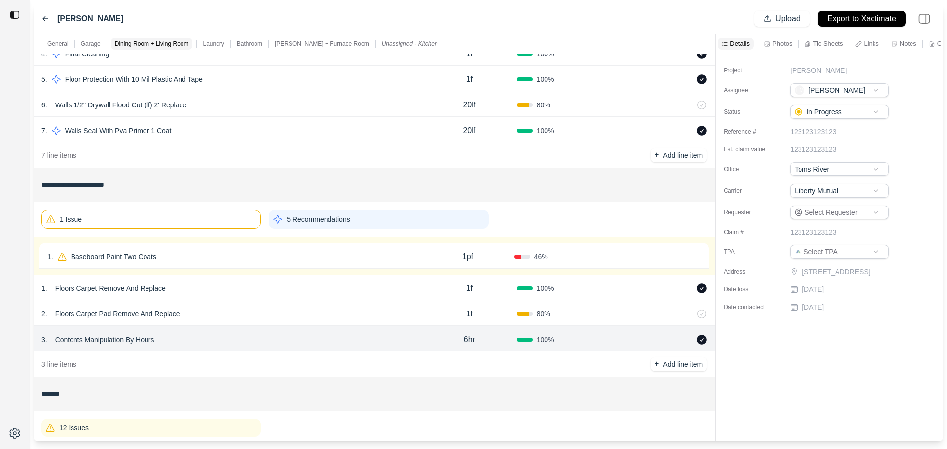
click at [187, 260] on div "1 . Baseboard Paint Two Coats" at bounding box center [233, 257] width 373 height 14
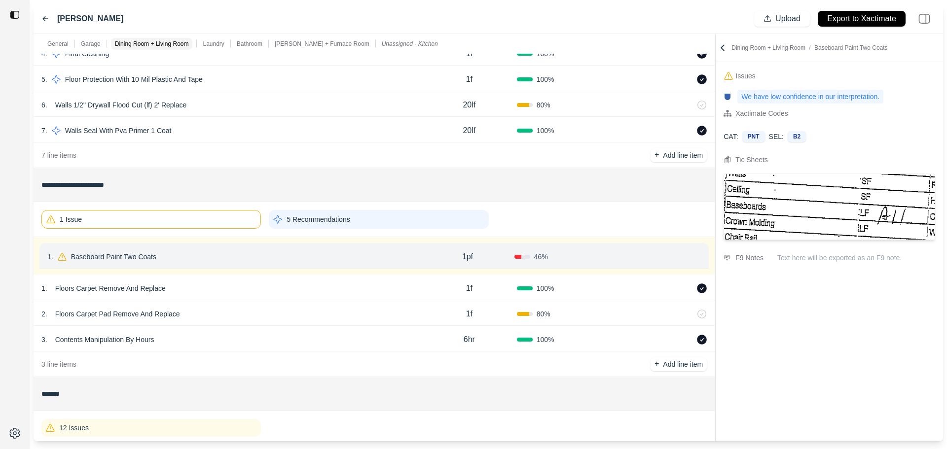
click at [672, 259] on button "Confirm" at bounding box center [673, 257] width 32 height 16
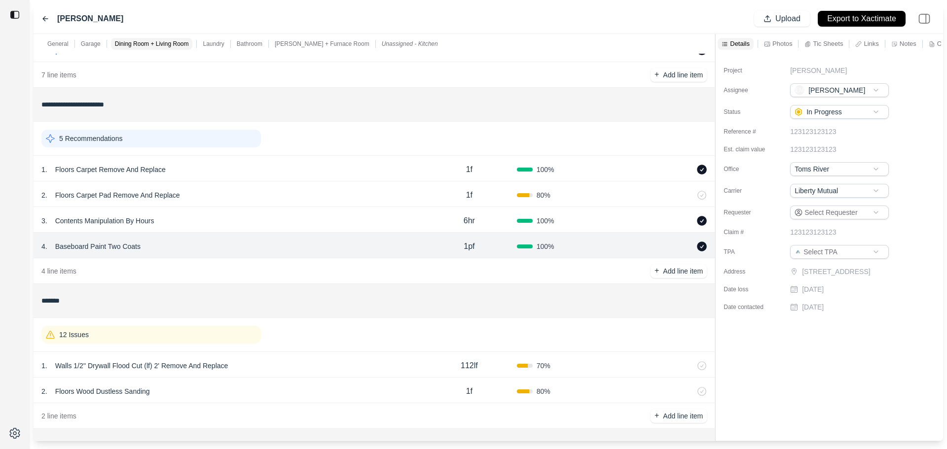
scroll to position [377, 0]
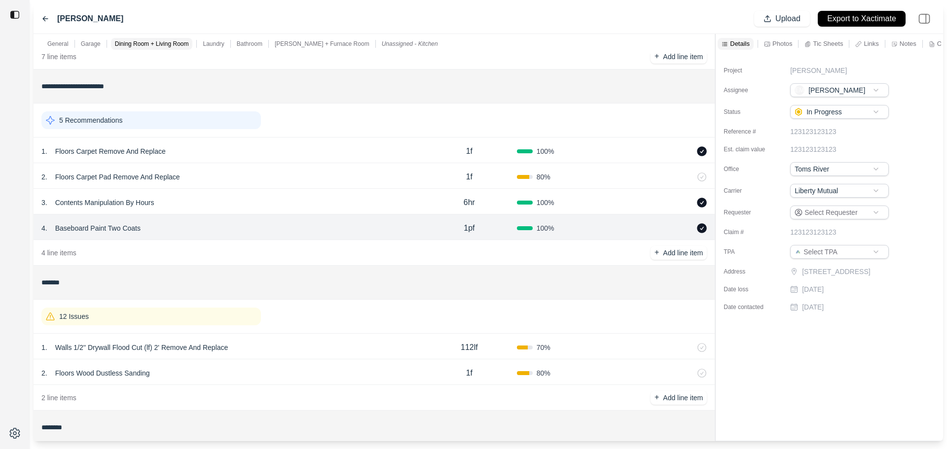
click at [218, 118] on div "5 Recommendations" at bounding box center [150, 120] width 219 height 18
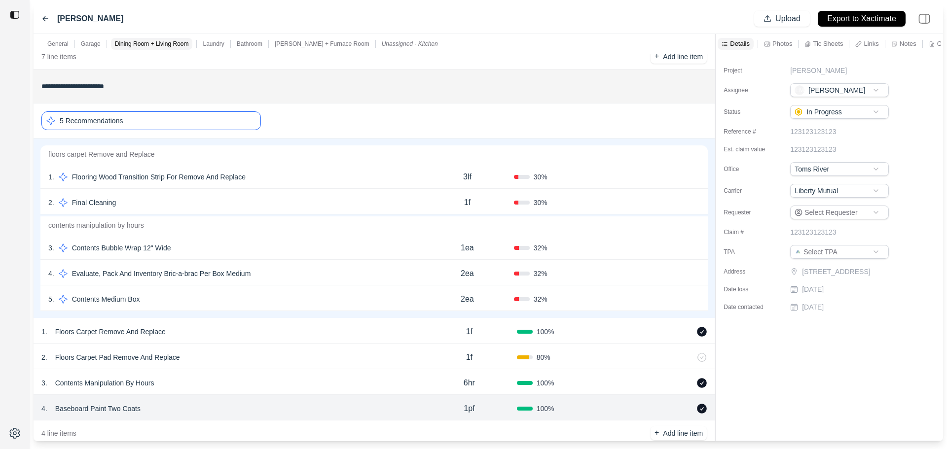
click at [220, 207] on div "2 . Final Cleaning" at bounding box center [234, 203] width 372 height 14
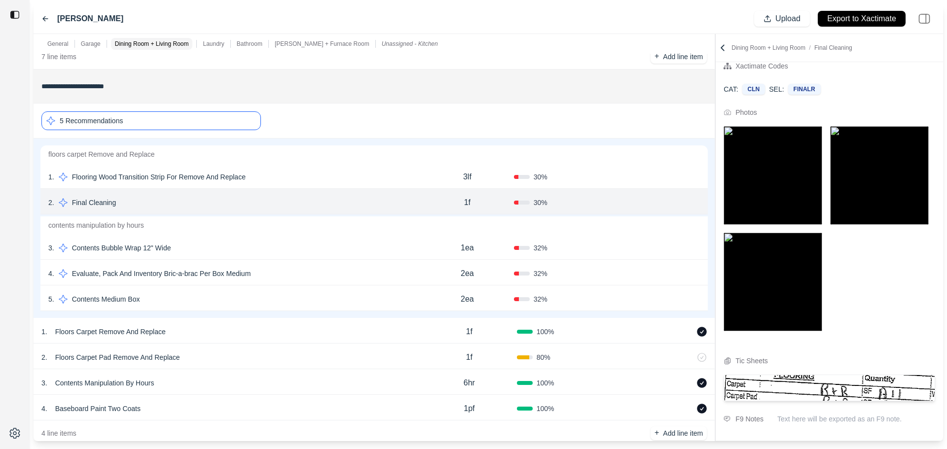
scroll to position [78, 0]
click at [678, 205] on button "Confirm" at bounding box center [672, 203] width 32 height 16
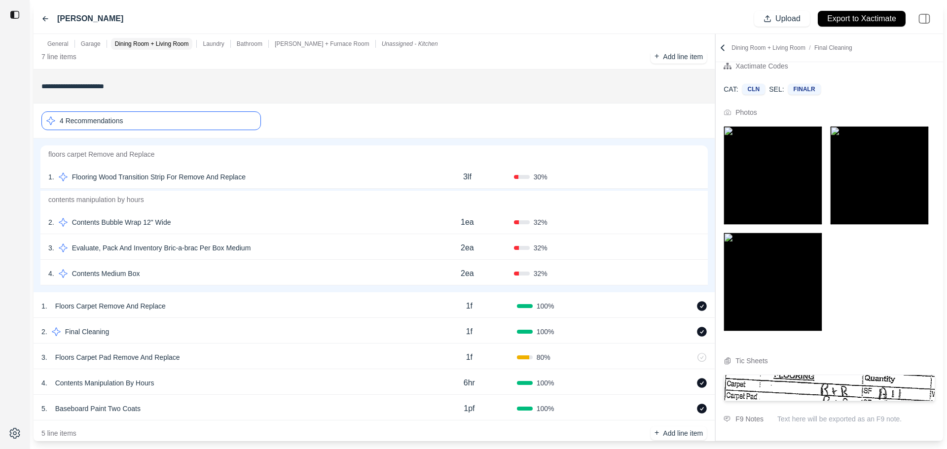
click at [600, 246] on div "32 %" at bounding box center [560, 248] width 93 height 10
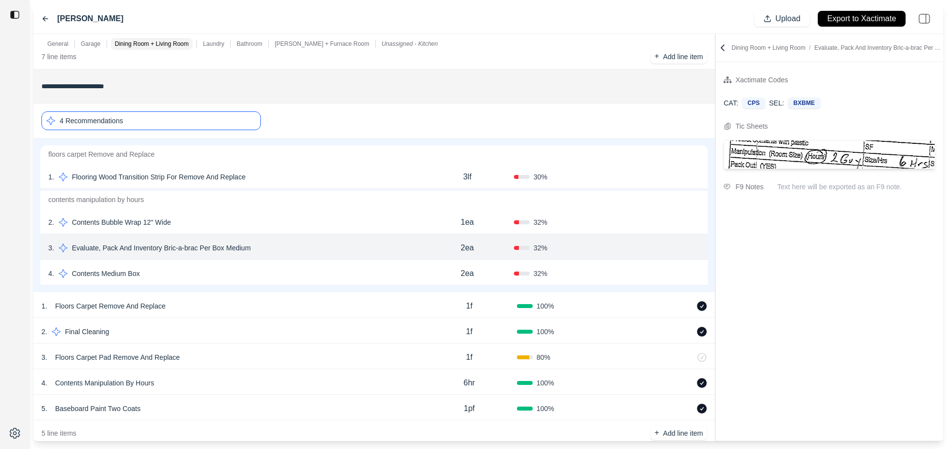
scroll to position [0, 0]
click at [302, 224] on div "2 . Contents Bubble Wrap 12" Wide" at bounding box center [234, 222] width 372 height 14
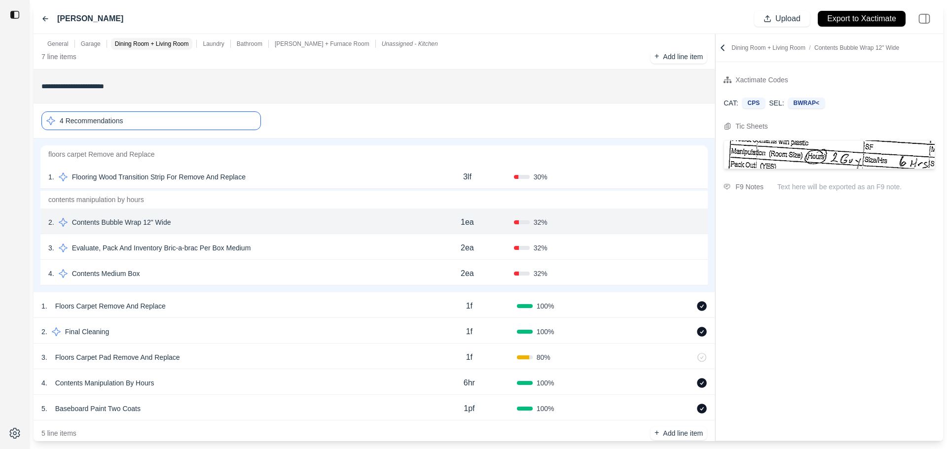
click at [296, 241] on div "3 . Evaluate, Pack And Inventory Bric-a-brac Per Box Medium" at bounding box center [234, 248] width 372 height 14
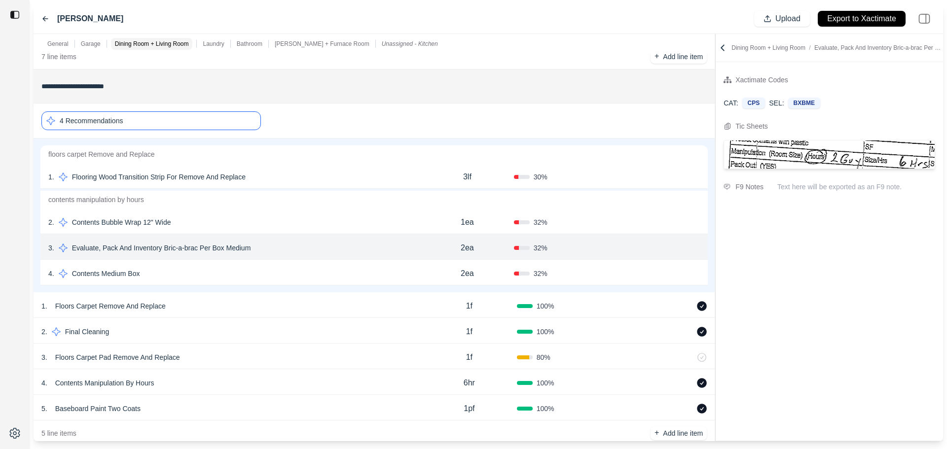
click at [666, 247] on button "Confirm" at bounding box center [672, 248] width 32 height 16
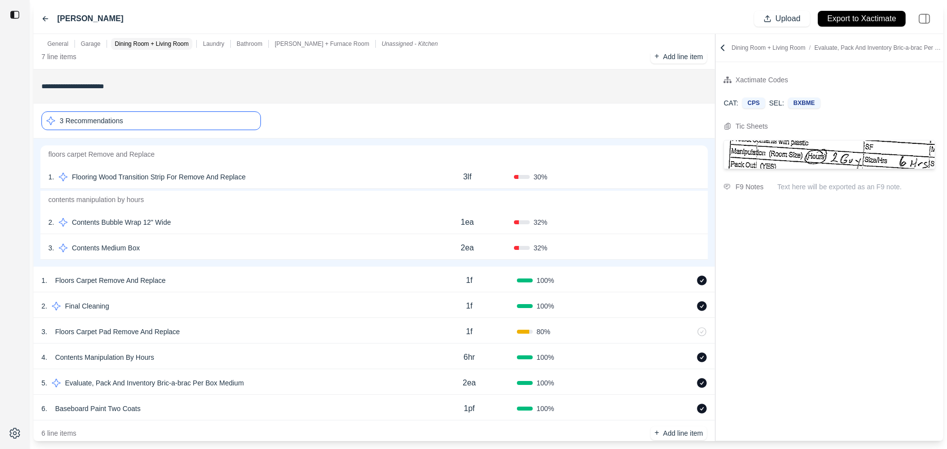
click at [638, 226] on div "Confirm" at bounding box center [653, 222] width 93 height 16
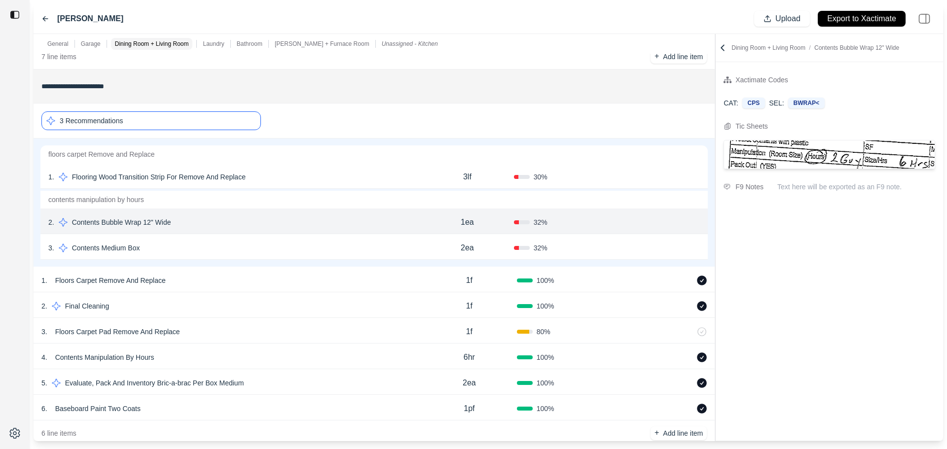
click at [663, 221] on button "Confirm" at bounding box center [672, 222] width 32 height 16
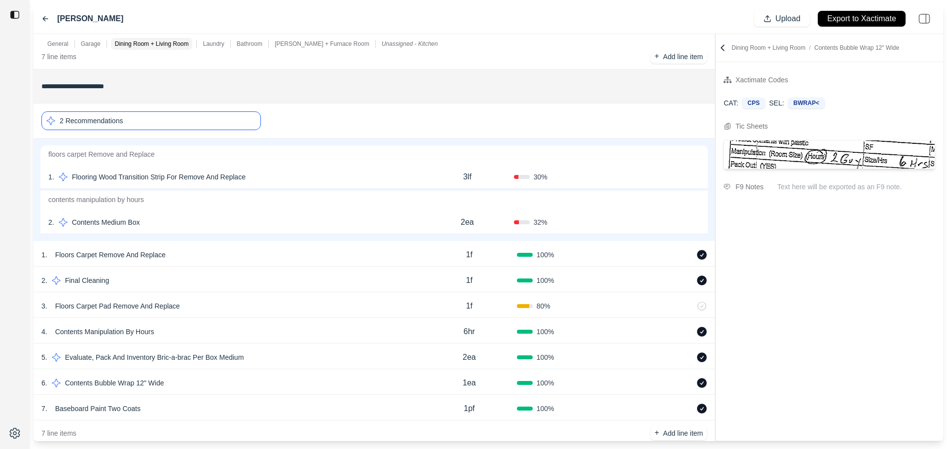
click at [235, 122] on div "2 Recommendations" at bounding box center [150, 120] width 219 height 19
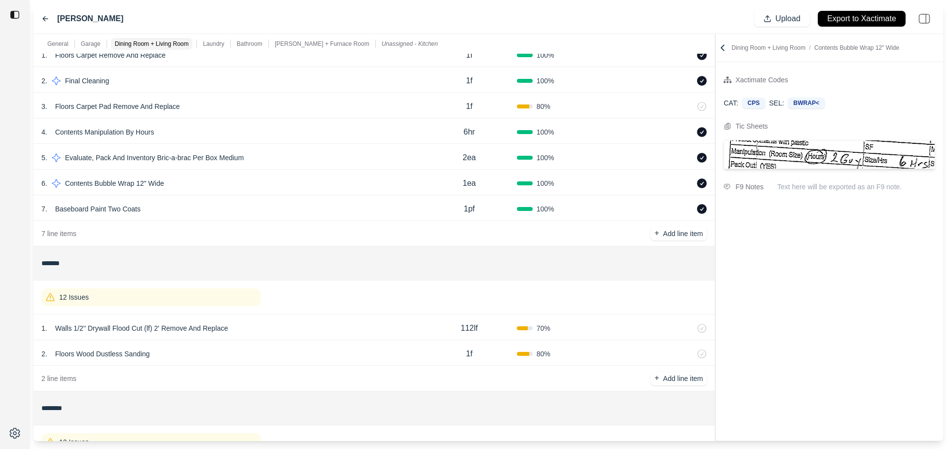
scroll to position [574, 0]
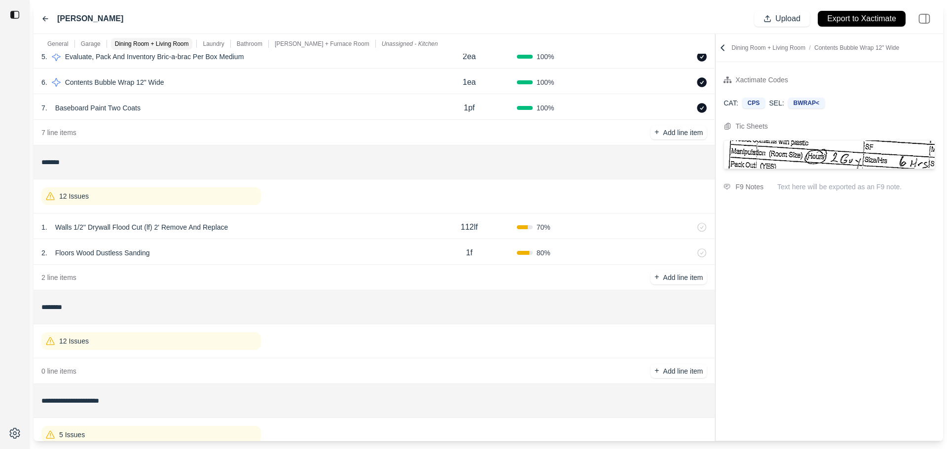
click at [207, 199] on div "12 Issues" at bounding box center [150, 196] width 219 height 18
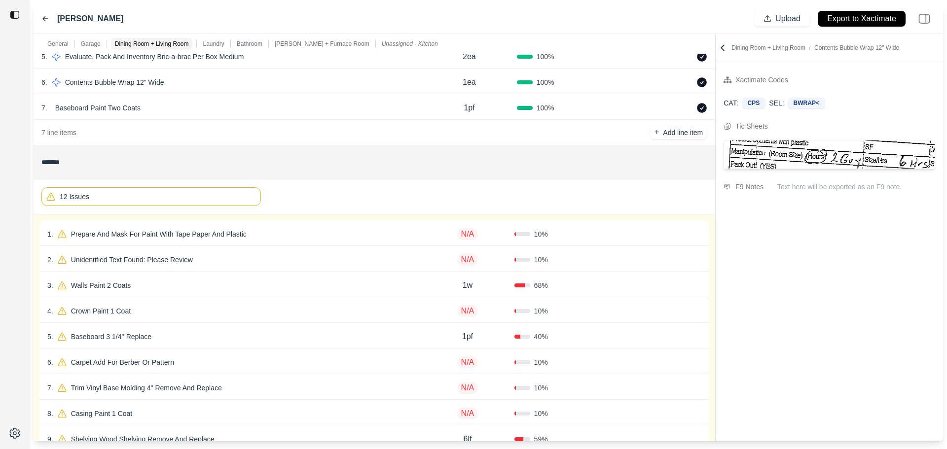
click at [324, 234] on div "1 . Prepare And Mask For Paint With Tape Paper And Plastic" at bounding box center [233, 234] width 373 height 14
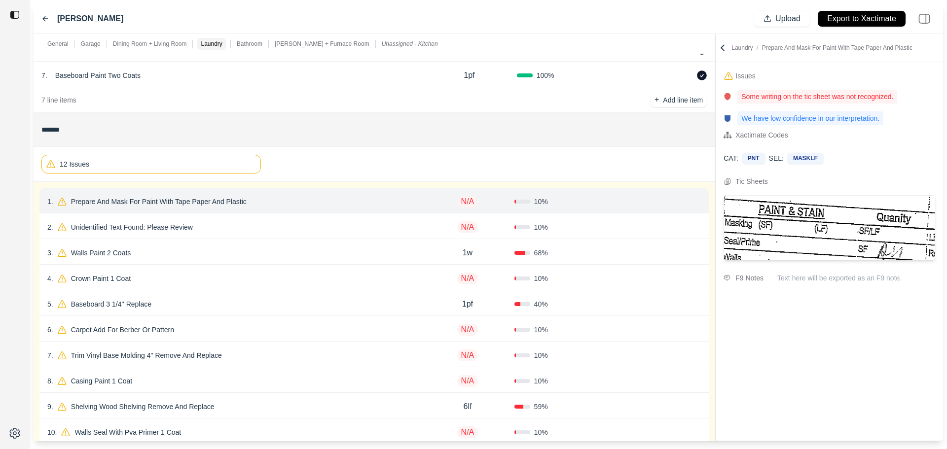
scroll to position [623, 0]
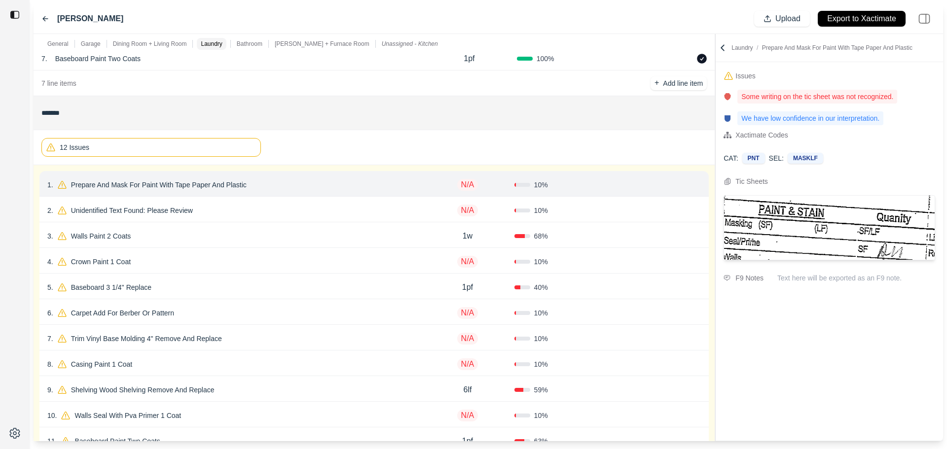
click at [347, 203] on div "2 . Unidentified Text Found: Please Review N/A 10 % Confirm" at bounding box center [373, 210] width 669 height 26
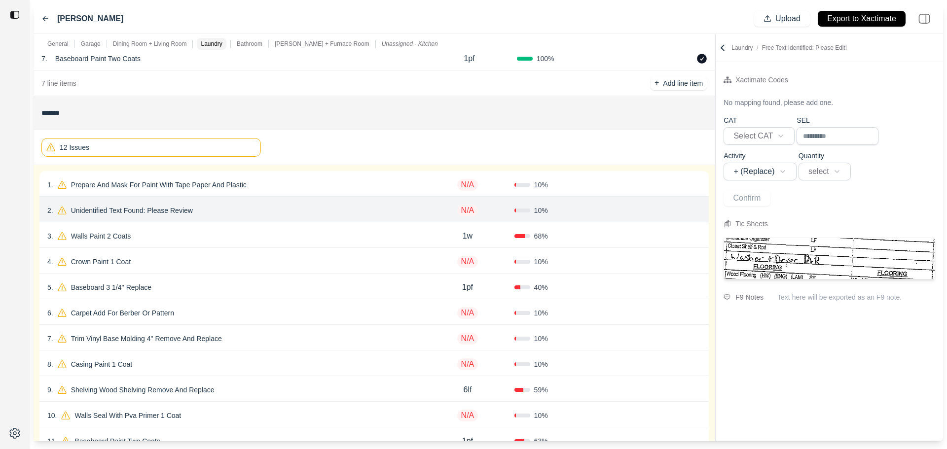
click at [176, 216] on p "Unidentified Text Found: Please Review" at bounding box center [132, 211] width 130 height 14
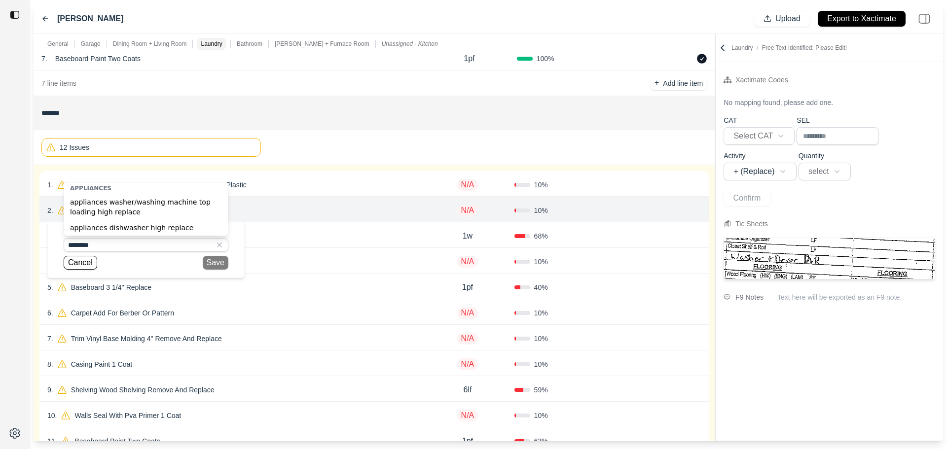
click at [153, 205] on div "appliances washer/washing machine top loading high replace" at bounding box center [146, 207] width 164 height 26
type input "**********"
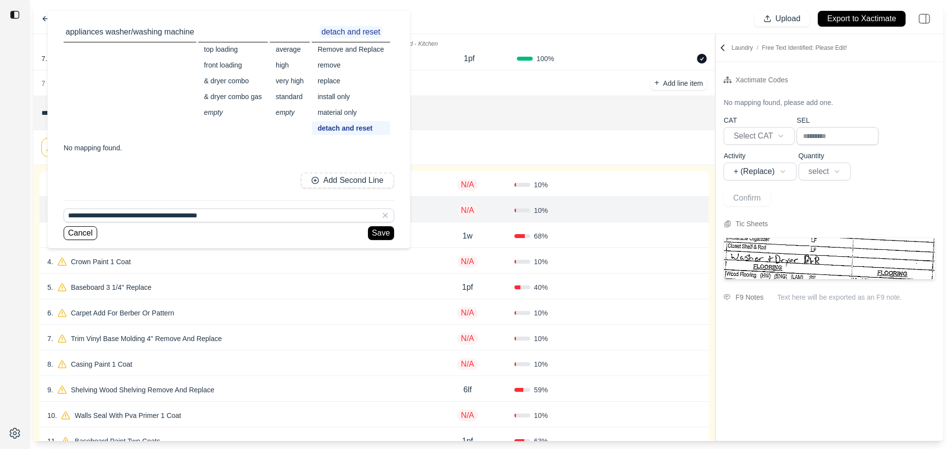
click at [353, 126] on div "detach and reset" at bounding box center [351, 128] width 78 height 14
click at [383, 231] on button "Save" at bounding box center [381, 233] width 26 height 14
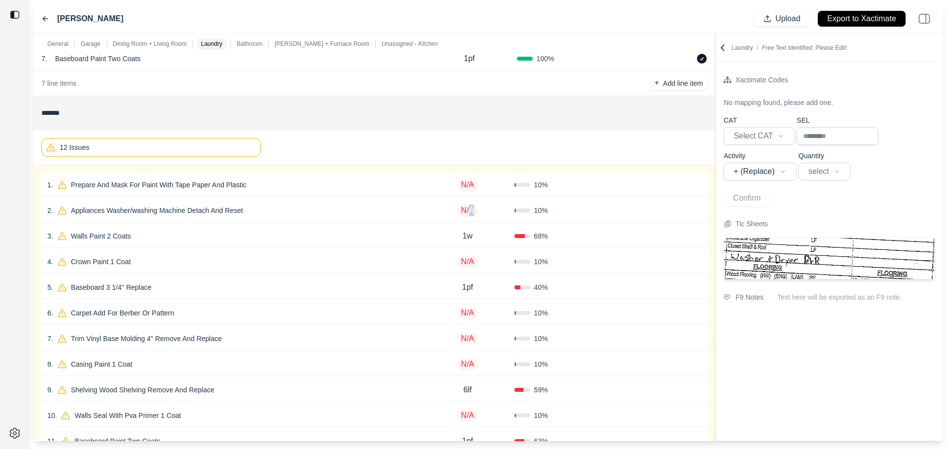
click at [471, 208] on p "N/A" at bounding box center [467, 211] width 21 height 12
select select
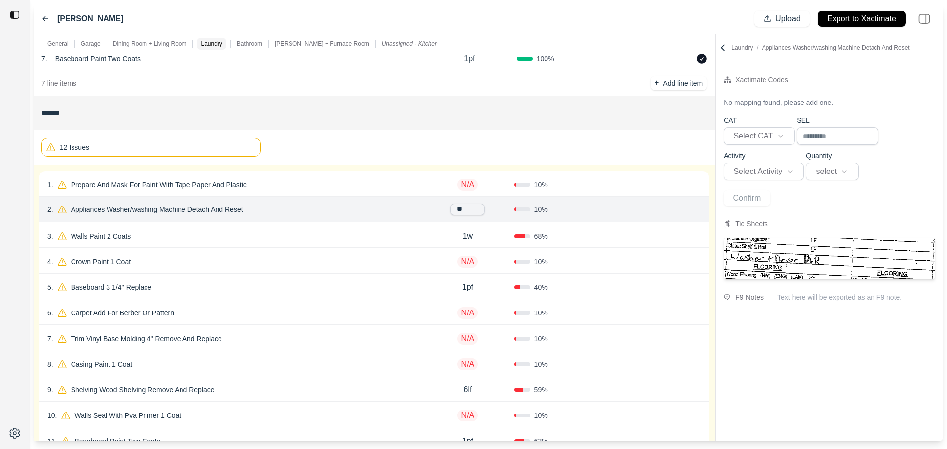
type input "***"
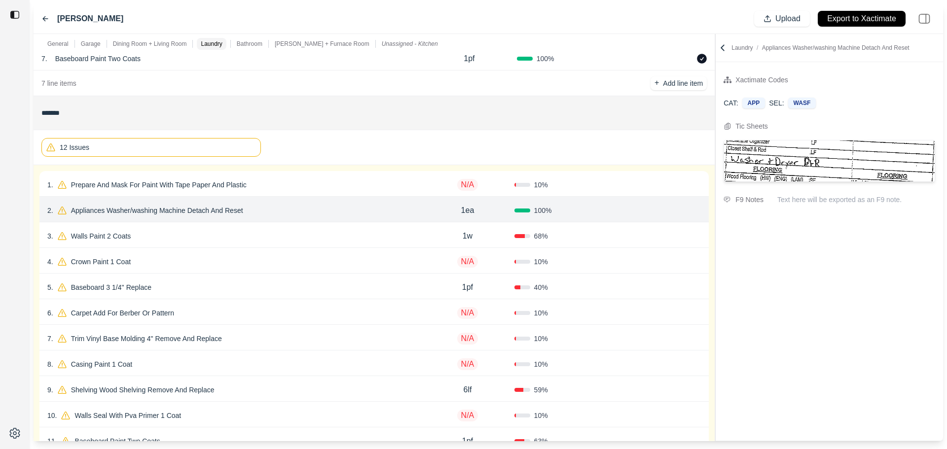
click at [680, 208] on button "Confirm" at bounding box center [673, 211] width 32 height 16
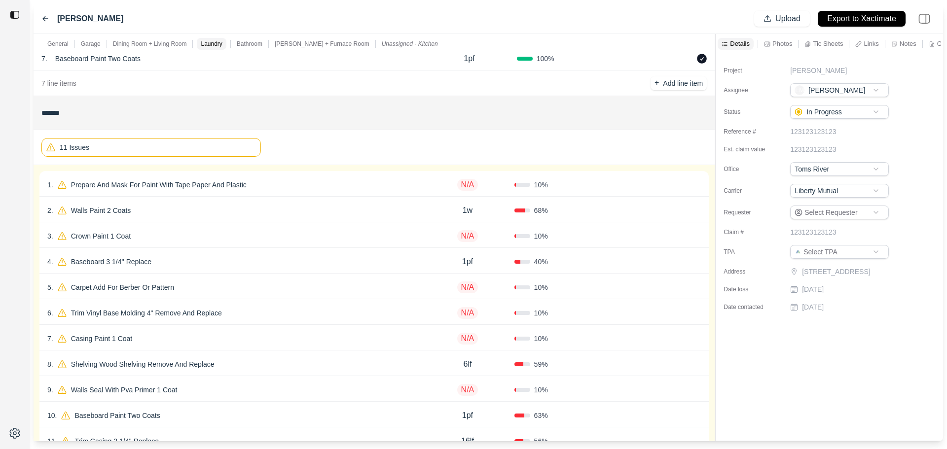
click at [272, 204] on div "2 . Walls Paint 2 Coats" at bounding box center [233, 211] width 373 height 14
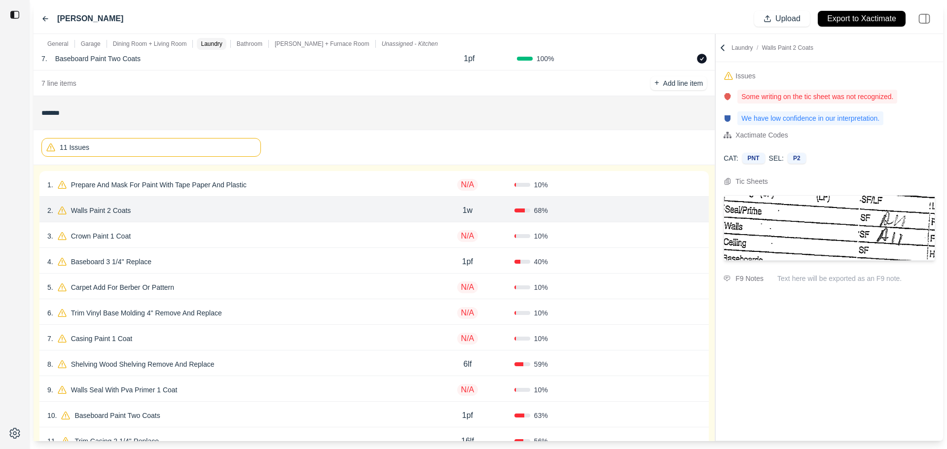
click at [661, 208] on button "Confirm" at bounding box center [673, 211] width 32 height 16
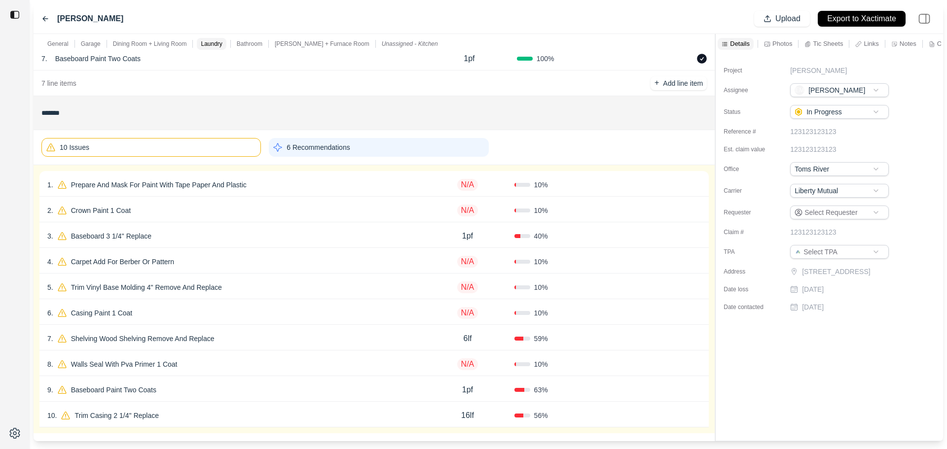
click at [389, 213] on div "2 . Crown Paint 1 Coat" at bounding box center [233, 211] width 373 height 14
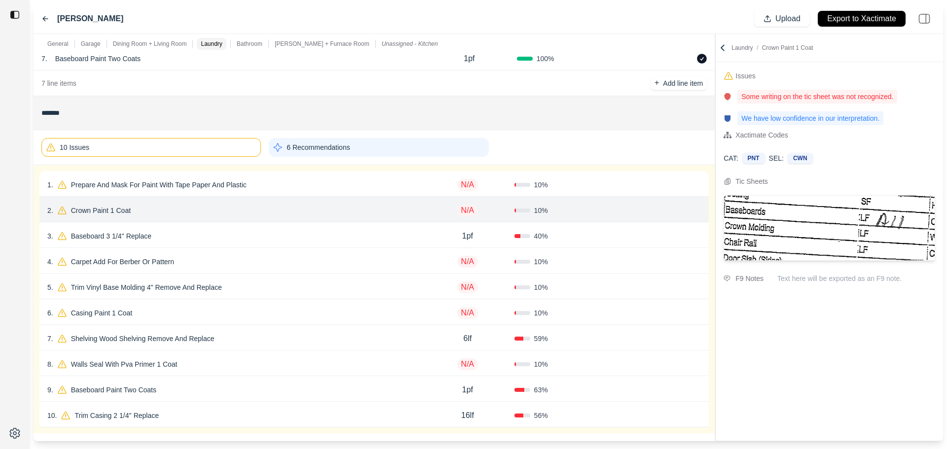
click at [698, 210] on icon at bounding box center [697, 211] width 8 height 8
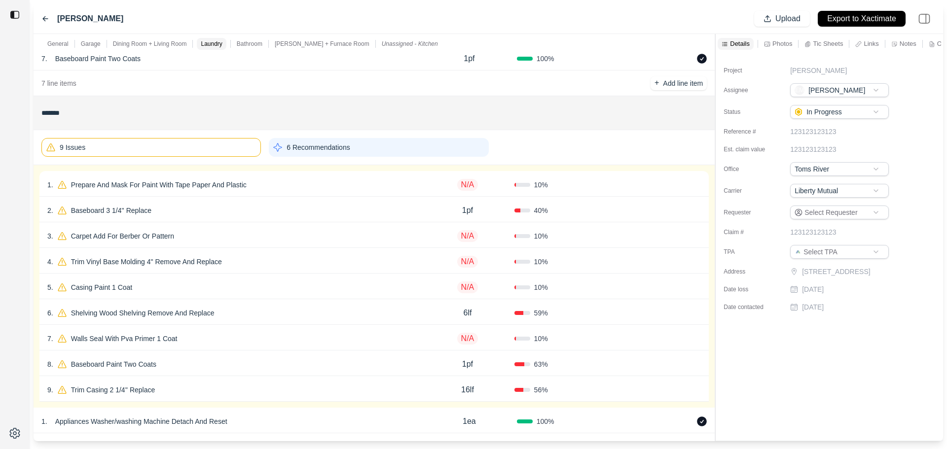
click at [264, 181] on div "1 . Prepare And Mask For Paint With Tape Paper And Plastic" at bounding box center [233, 185] width 373 height 14
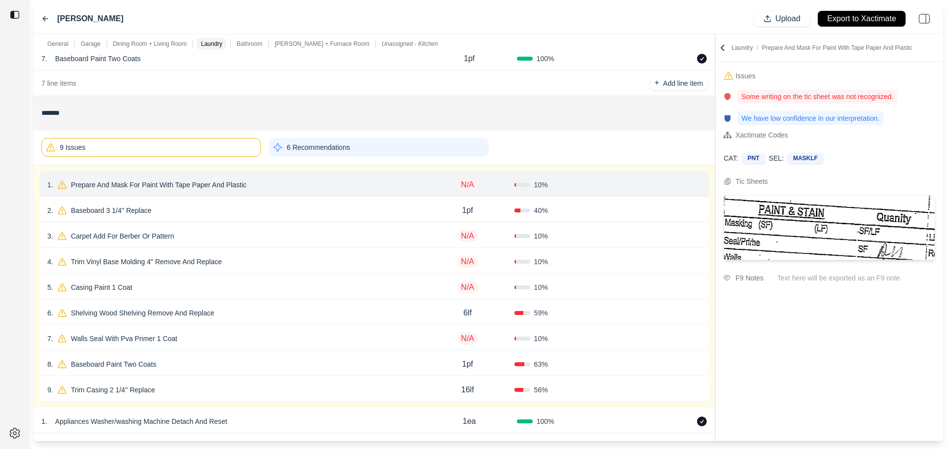
click at [695, 181] on icon at bounding box center [697, 185] width 8 height 8
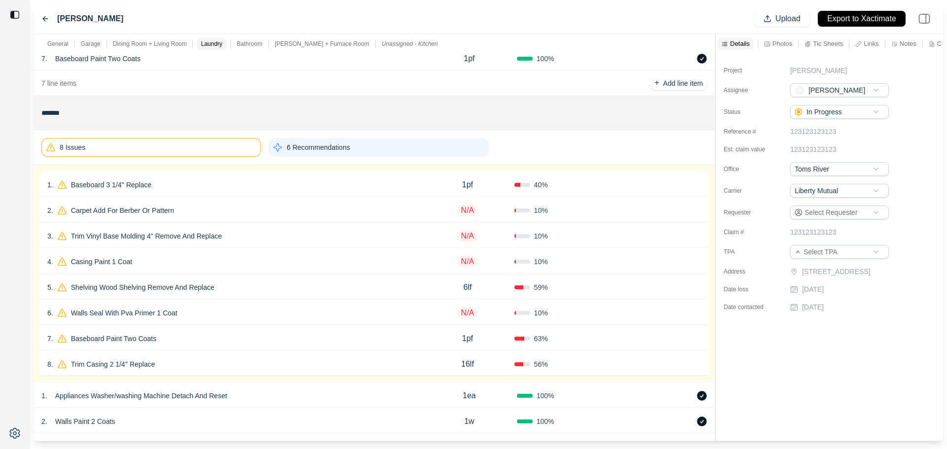
click at [386, 183] on div "1 . Baseboard 3 1/4'' Replace" at bounding box center [233, 185] width 373 height 14
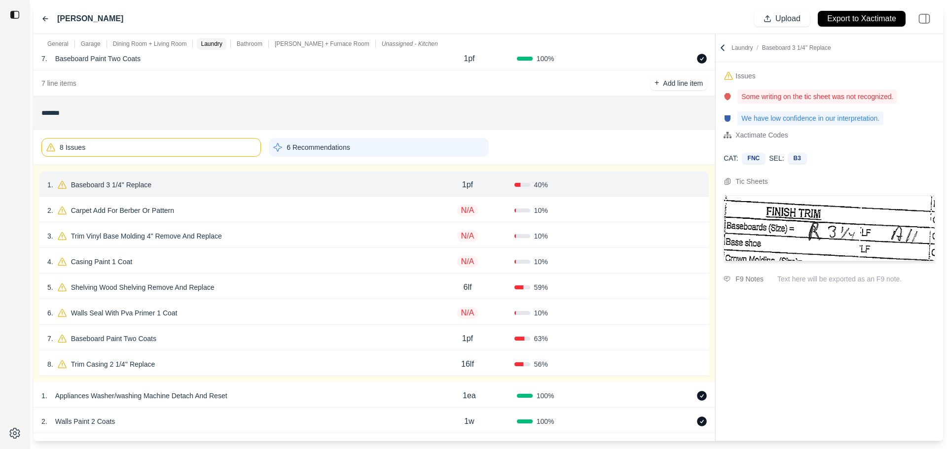
click at [670, 181] on button "Confirm" at bounding box center [673, 185] width 32 height 16
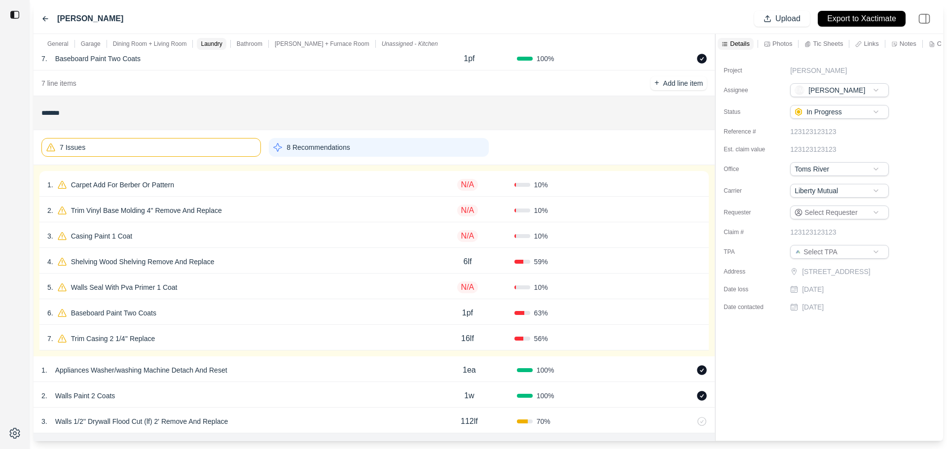
click at [344, 185] on div "1 . Carpet Add For Berber Or Pattern" at bounding box center [233, 185] width 373 height 14
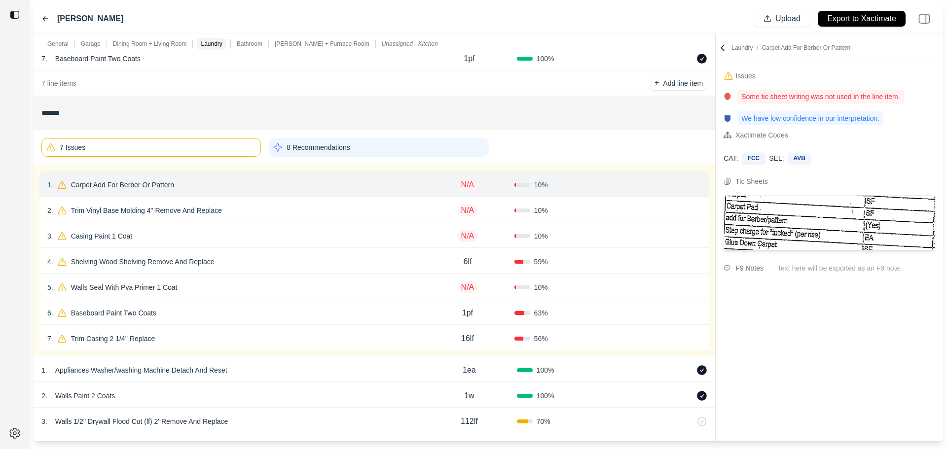
click at [695, 185] on icon at bounding box center [697, 185] width 8 height 8
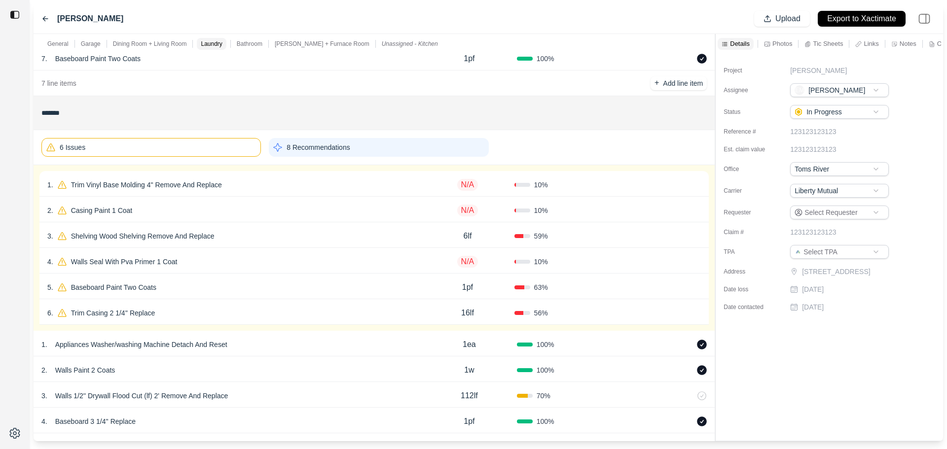
click at [361, 187] on div "1 . Trim Vinyl Base Molding 4" Remove And Replace" at bounding box center [233, 185] width 373 height 14
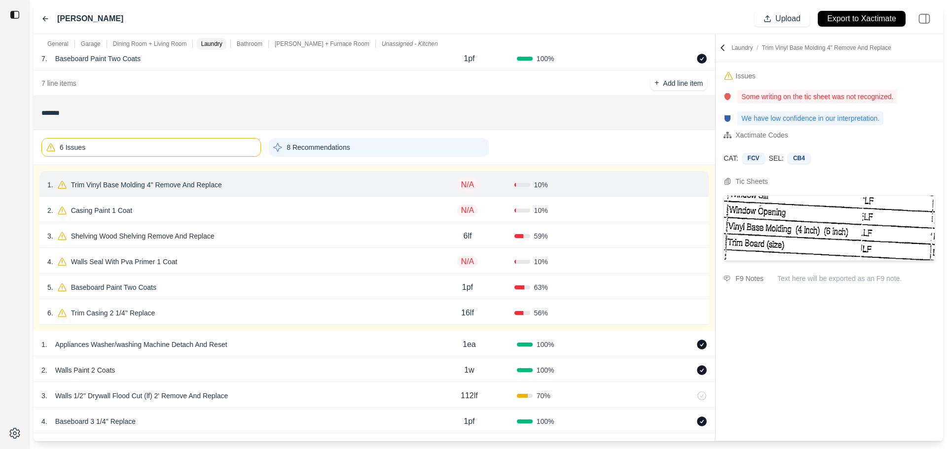
click at [692, 185] on div "Confirm" at bounding box center [679, 185] width 44 height 16
click at [695, 186] on icon at bounding box center [697, 185] width 8 height 8
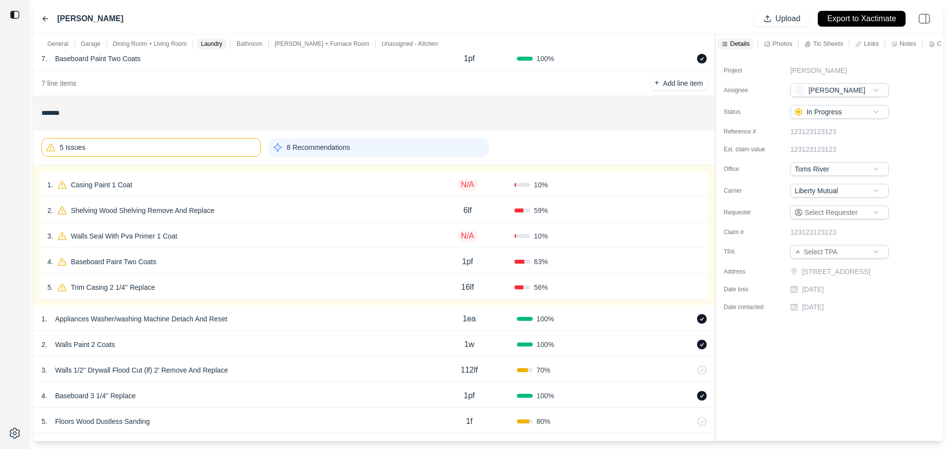
click at [415, 179] on div "1 . Casing Paint 1 Coat" at bounding box center [233, 185] width 373 height 14
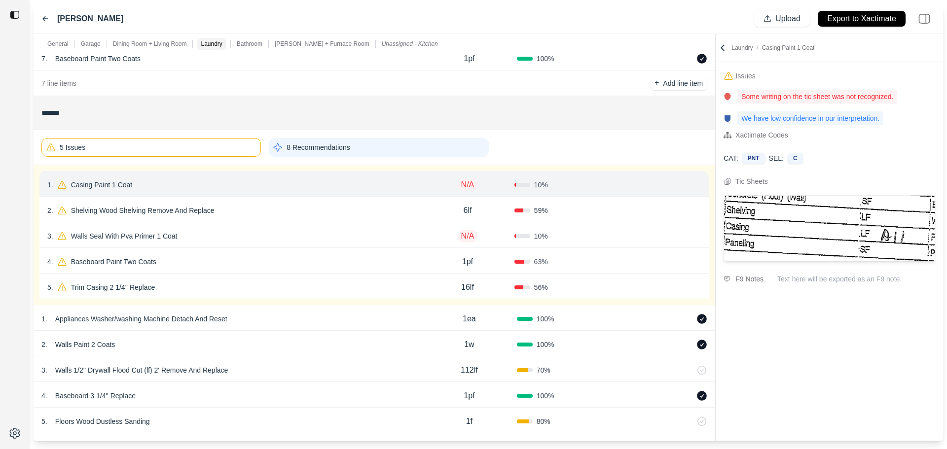
click at [349, 176] on div "1 . Casing Paint 1 Coat N/A 10 % Confirm" at bounding box center [373, 184] width 669 height 26
click at [103, 185] on p "Casing Paint 1 Coat" at bounding box center [102, 185] width 70 height 14
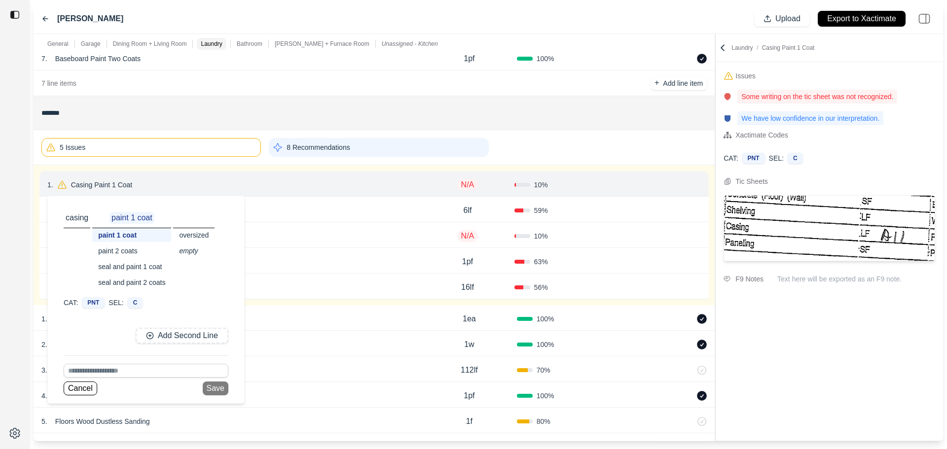
click at [104, 371] on input at bounding box center [146, 371] width 165 height 14
click at [107, 354] on div "paint window or door opening large" at bounding box center [146, 354] width 164 height 16
type input "**********"
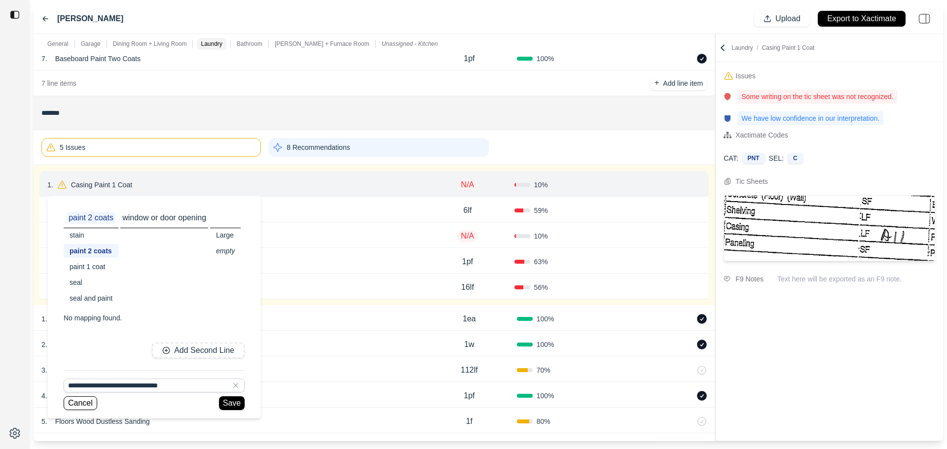
click at [238, 395] on div "**********" at bounding box center [154, 390] width 181 height 40
click at [226, 404] on button "Save" at bounding box center [232, 403] width 26 height 14
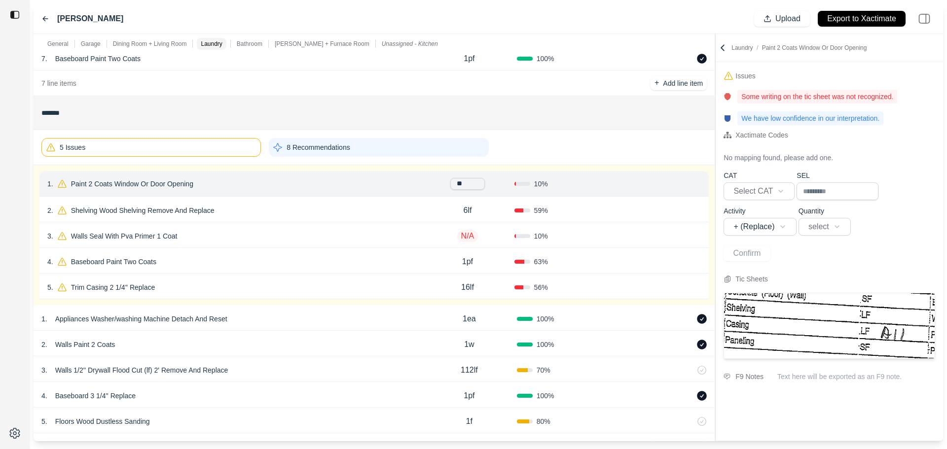
type input "*"
type input "***"
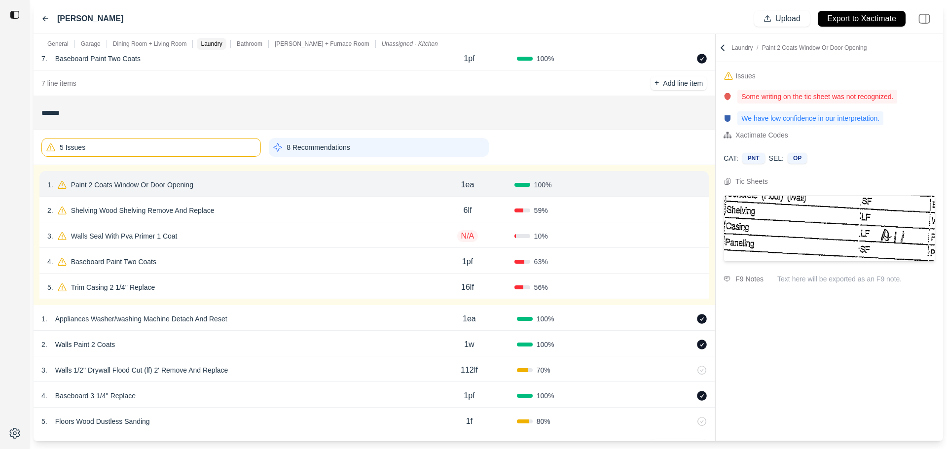
click at [670, 185] on button "Confirm" at bounding box center [673, 185] width 32 height 16
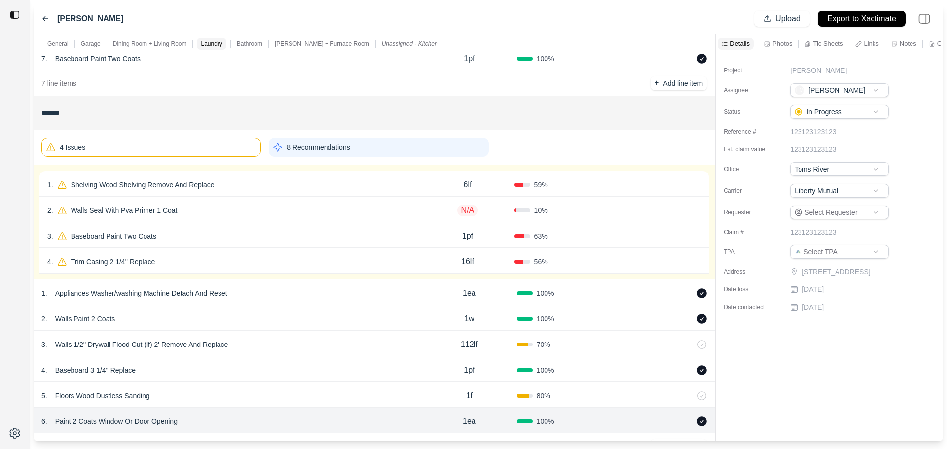
click at [340, 192] on div "1 . Shelving Wood Shelving Remove And Replace 6lf 59 % Confirm" at bounding box center [373, 184] width 669 height 26
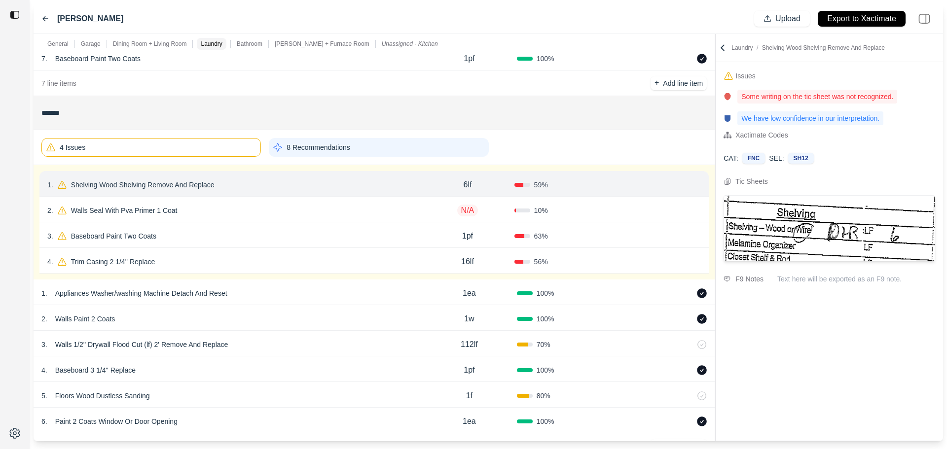
click at [198, 182] on p "Shelving Wood Shelving Remove And Replace" at bounding box center [142, 185] width 151 height 14
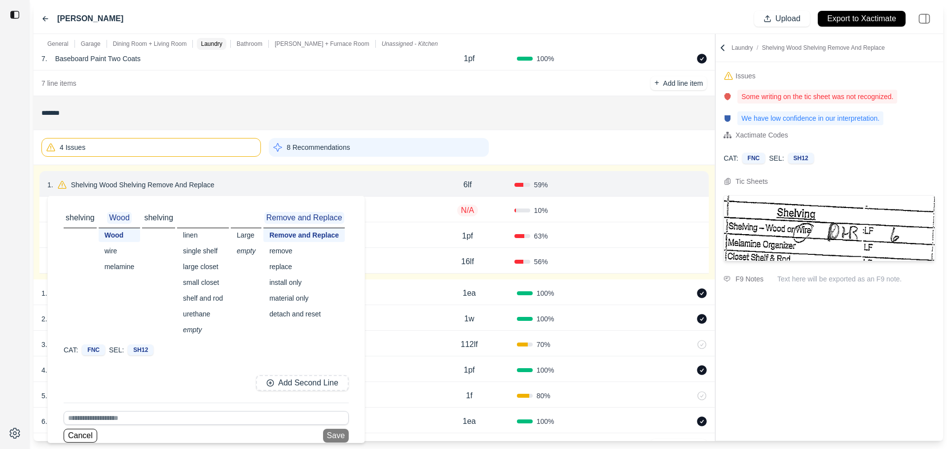
click at [305, 315] on div "detach and reset" at bounding box center [303, 314] width 81 height 14
click at [340, 436] on button "Save" at bounding box center [333, 436] width 26 height 14
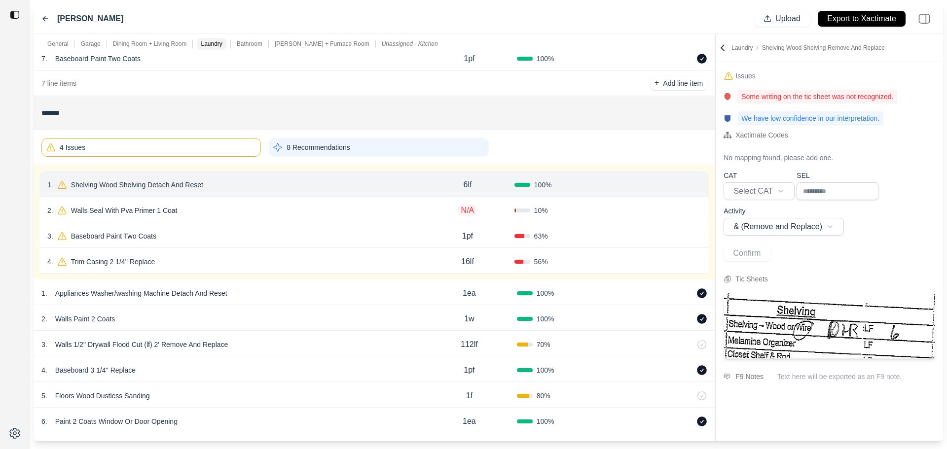
click at [668, 183] on button "Confirm" at bounding box center [673, 185] width 32 height 16
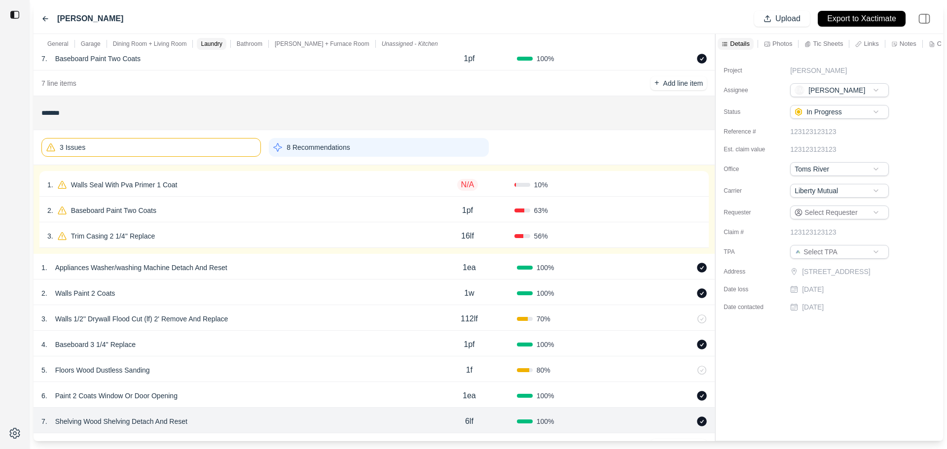
click at [390, 195] on div "1 . Walls Seal With Pva Primer 1 Coat N/A 10 % Confirm" at bounding box center [373, 184] width 669 height 26
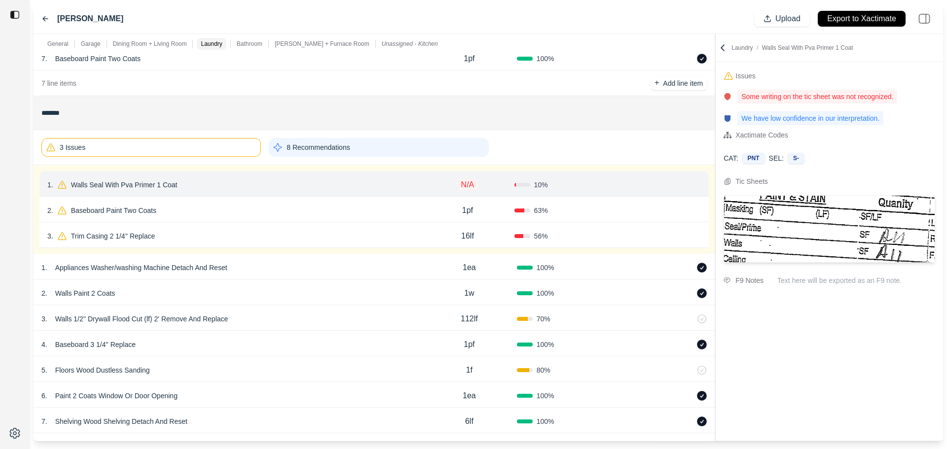
click at [466, 184] on p "N/A" at bounding box center [467, 185] width 21 height 12
type input "***"
click at [471, 185] on p "2pf" at bounding box center [467, 185] width 11 height 12
click at [471, 184] on input "***" at bounding box center [467, 184] width 35 height 12
type input "*******"
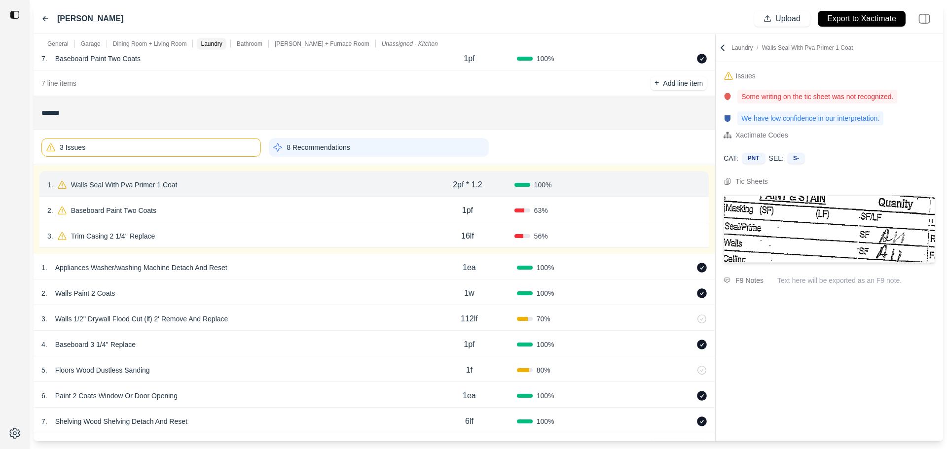
click at [680, 185] on button "Confirm" at bounding box center [673, 185] width 32 height 16
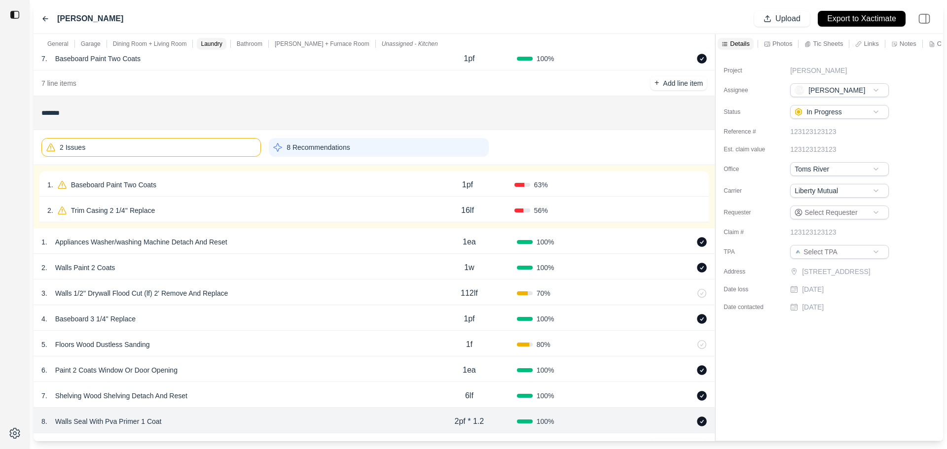
click at [421, 185] on div "1 . Baseboard Paint Two Coats" at bounding box center [233, 185] width 373 height 14
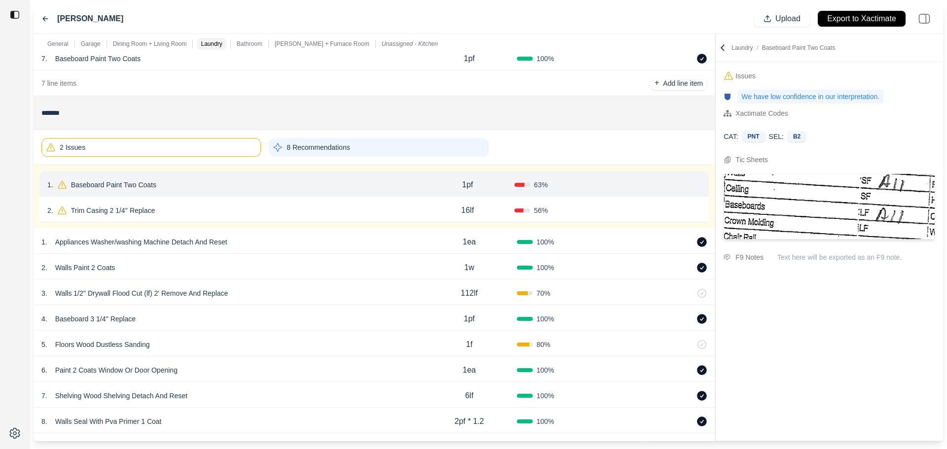
click at [674, 185] on button "Confirm" at bounding box center [673, 185] width 32 height 16
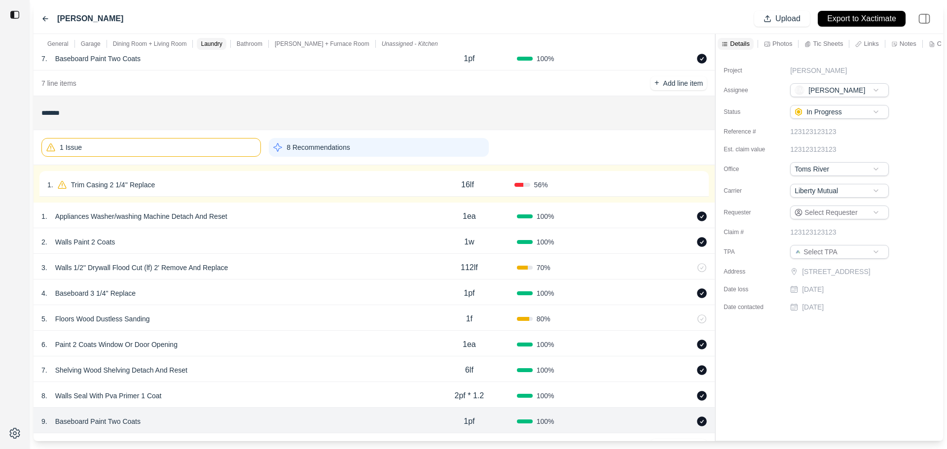
click at [399, 192] on div "1 . Trim Casing 2 1/4'' Replace 16lf 56 % Confirm" at bounding box center [373, 184] width 669 height 26
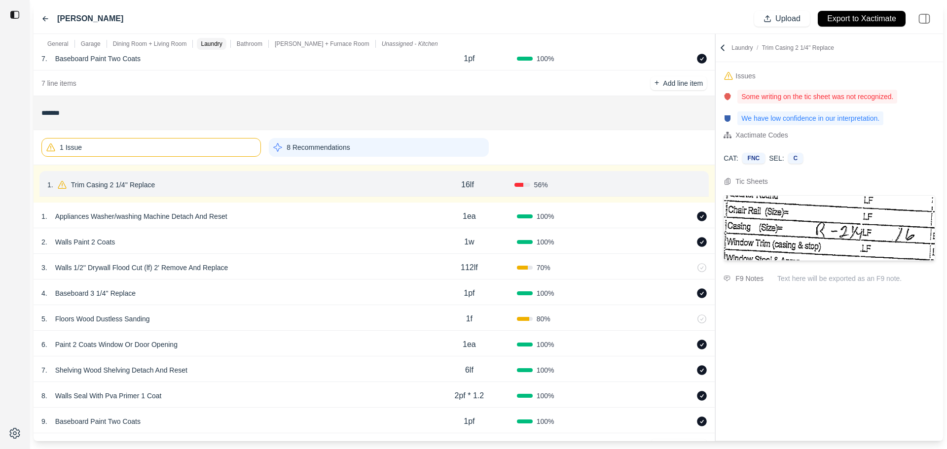
click at [667, 186] on button "Confirm" at bounding box center [673, 185] width 32 height 16
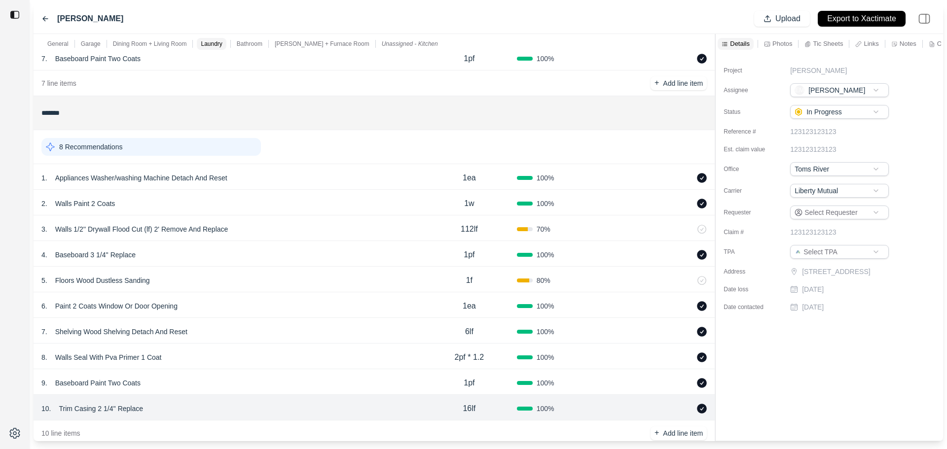
click at [196, 150] on div "8 Recommendations" at bounding box center [150, 147] width 219 height 18
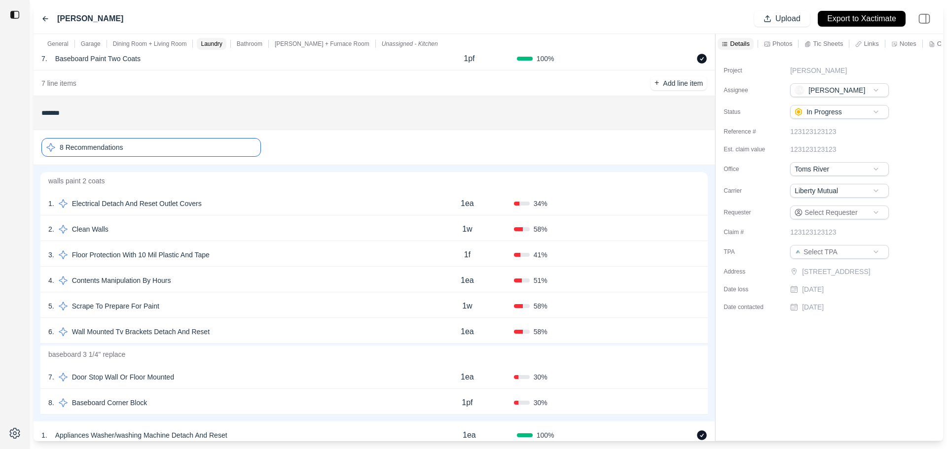
scroll to position [722, 0]
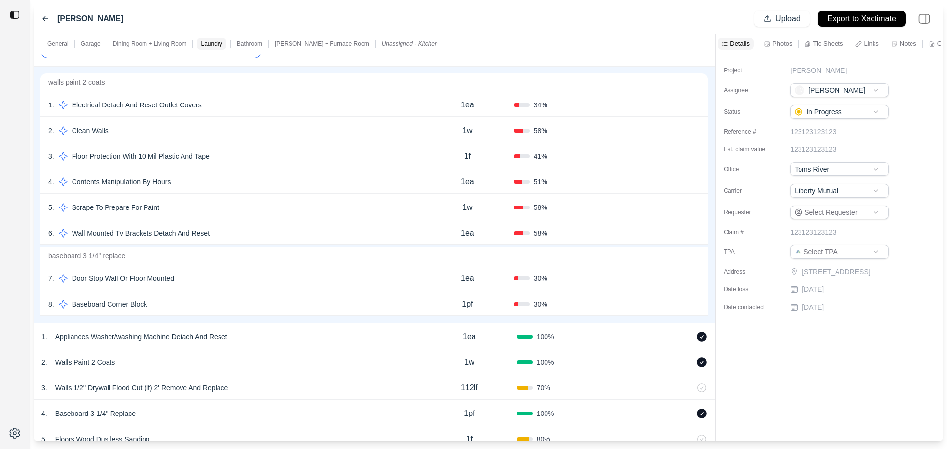
click at [331, 299] on div "8 . Baseboard Corner Block" at bounding box center [234, 304] width 372 height 14
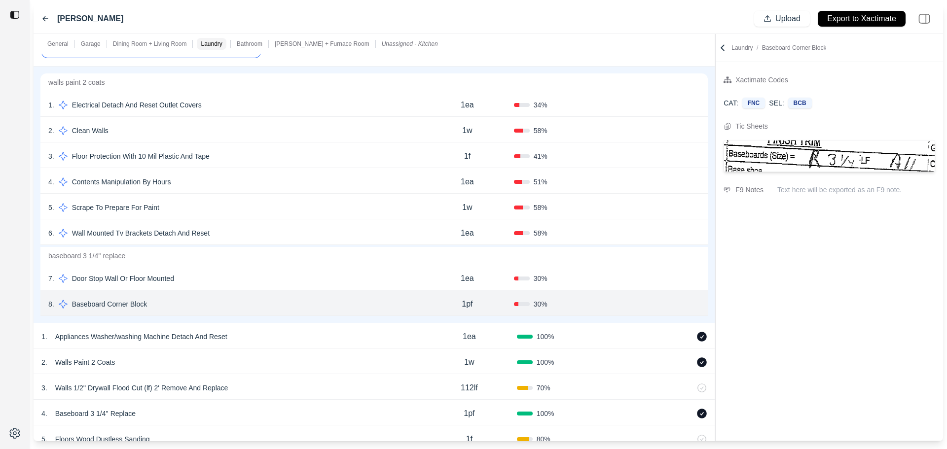
click at [332, 284] on div "7 . Door Stop Wall Or Floor Mounted" at bounding box center [234, 279] width 372 height 14
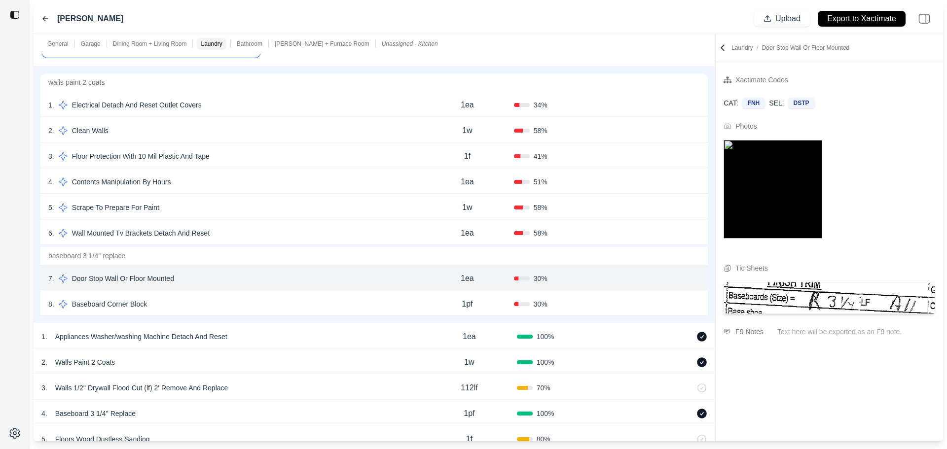
click at [293, 230] on div "6 . Wall Mounted Tv Brackets Detach And Reset" at bounding box center [234, 233] width 372 height 14
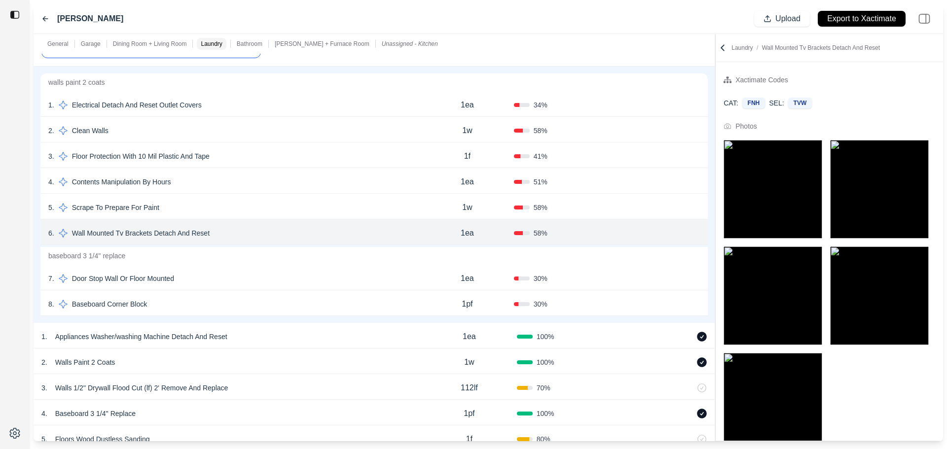
scroll to position [78, 0]
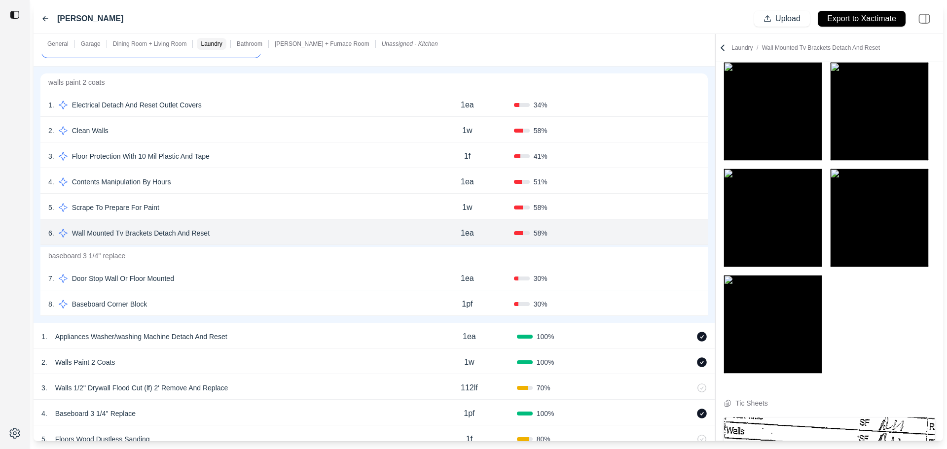
click at [228, 108] on div "1 . Electrical Detach And Reset Outlet Covers" at bounding box center [234, 105] width 372 height 14
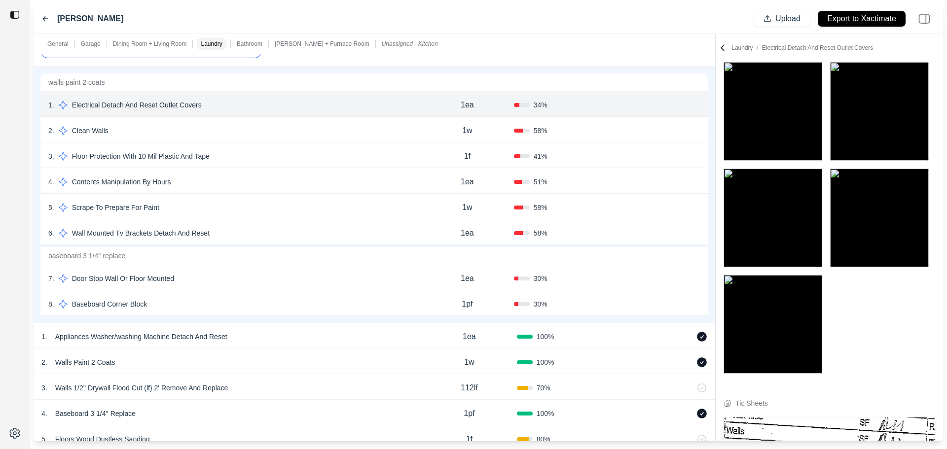
click at [241, 160] on div "3 . Floor Protection With 10 Mil Plastic And Tape" at bounding box center [234, 156] width 372 height 14
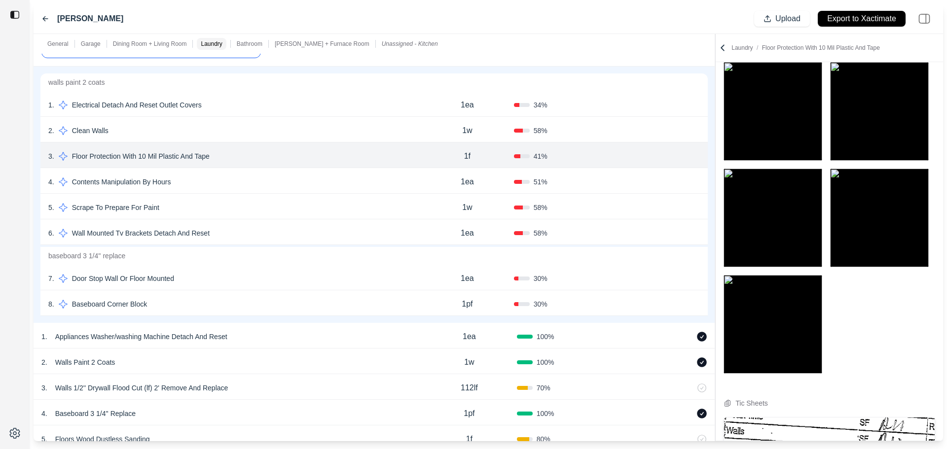
click at [664, 153] on button "Confirm" at bounding box center [672, 156] width 32 height 16
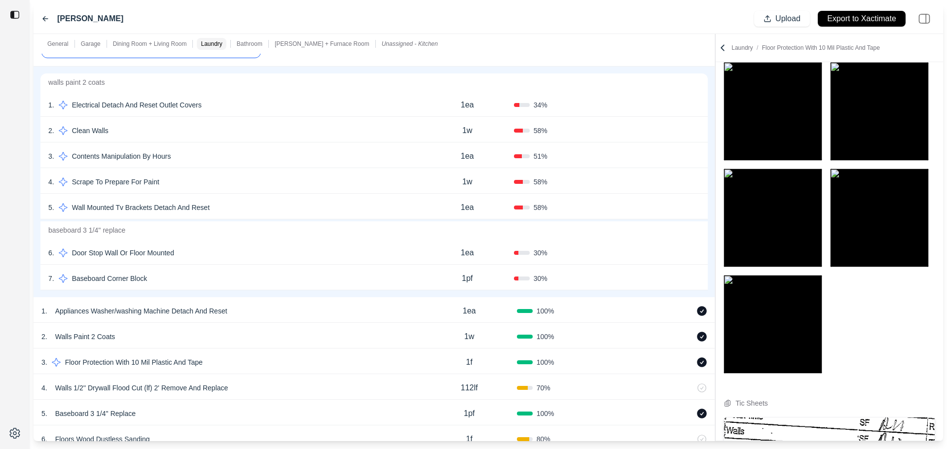
click at [248, 206] on div "5 . Wall Mounted Tv Brackets Detach And Reset" at bounding box center [234, 208] width 372 height 14
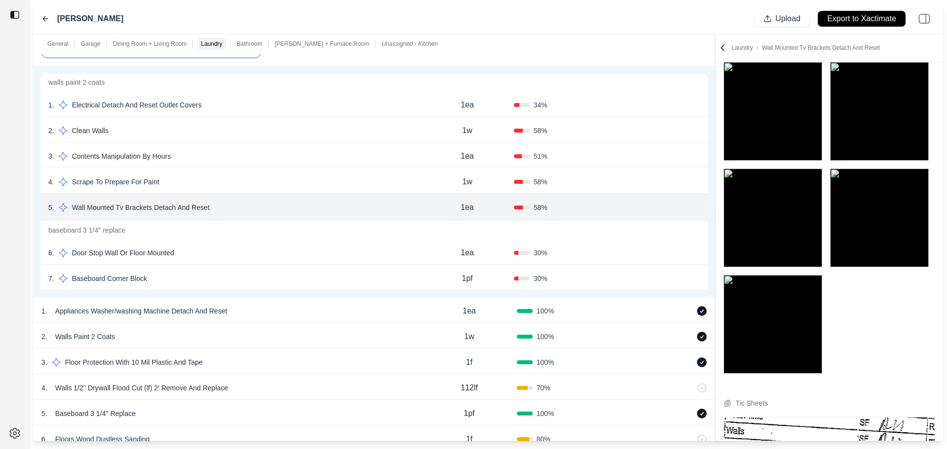
click at [277, 152] on div "3 . Contents Manipulation By Hours" at bounding box center [234, 156] width 372 height 14
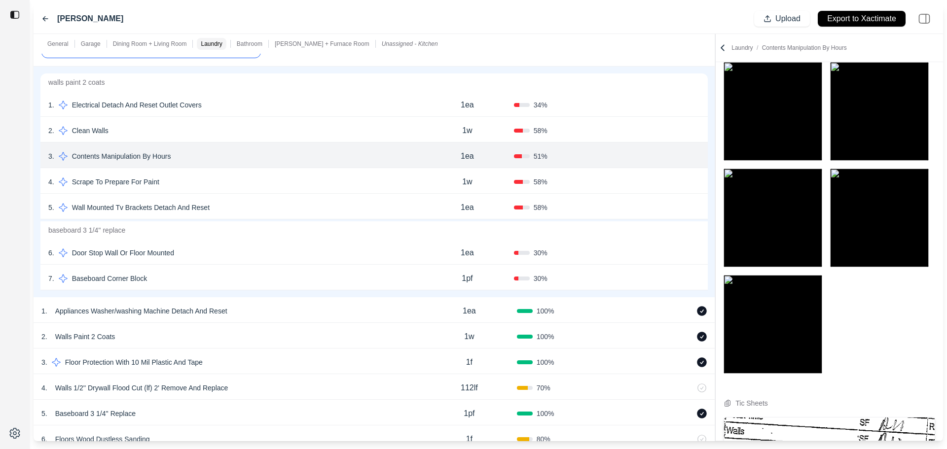
click at [215, 131] on div "2 . Clean Walls" at bounding box center [234, 131] width 372 height 14
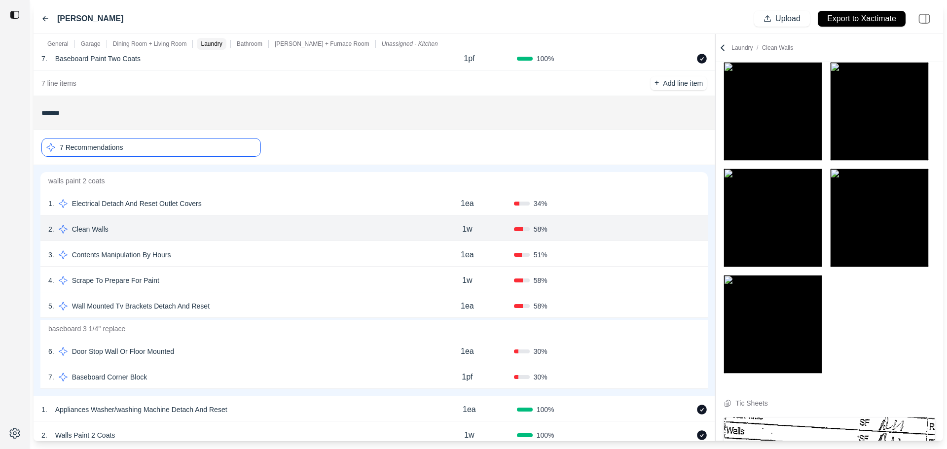
click at [142, 154] on div "7 Recommendations" at bounding box center [150, 147] width 219 height 19
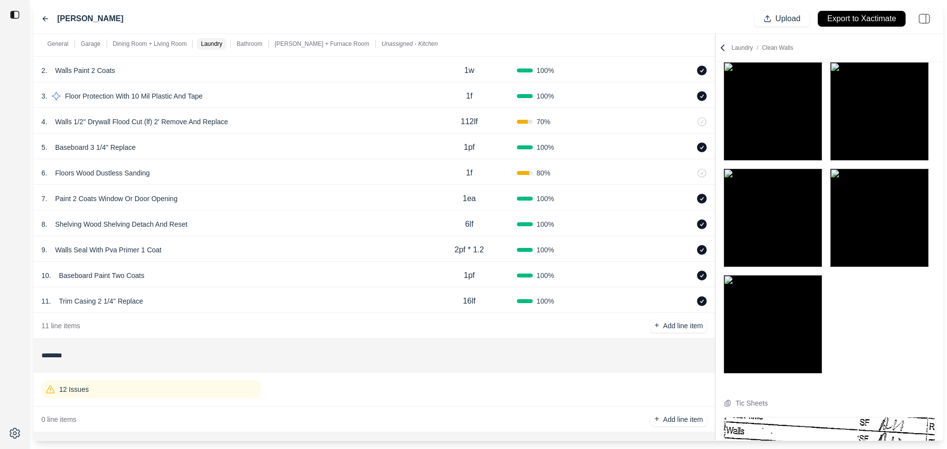
scroll to position [919, 0]
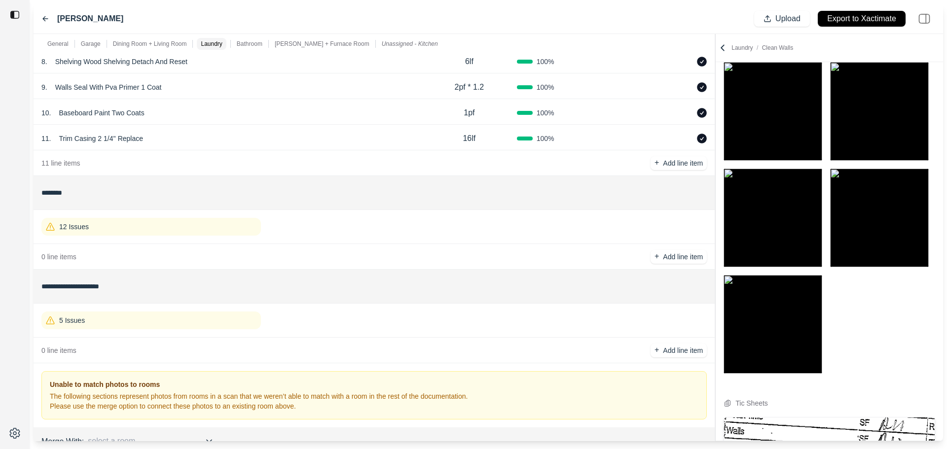
click at [154, 232] on div "12 Issues" at bounding box center [150, 227] width 219 height 18
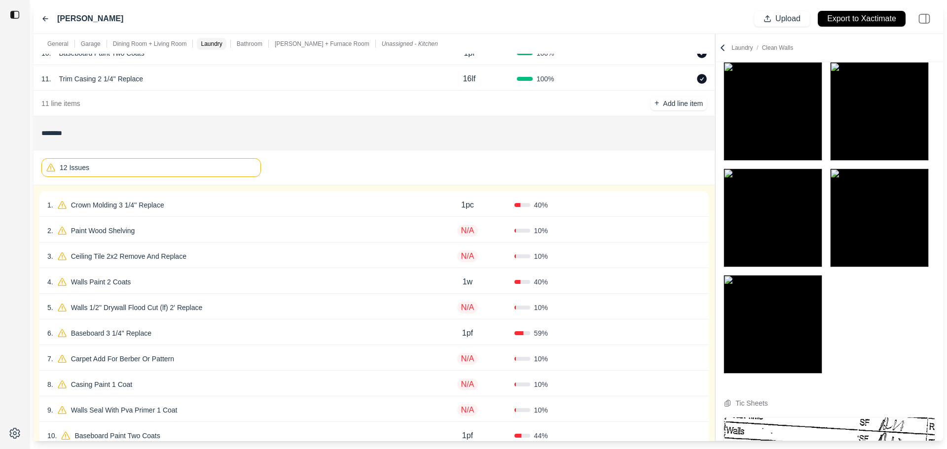
scroll to position [1067, 0]
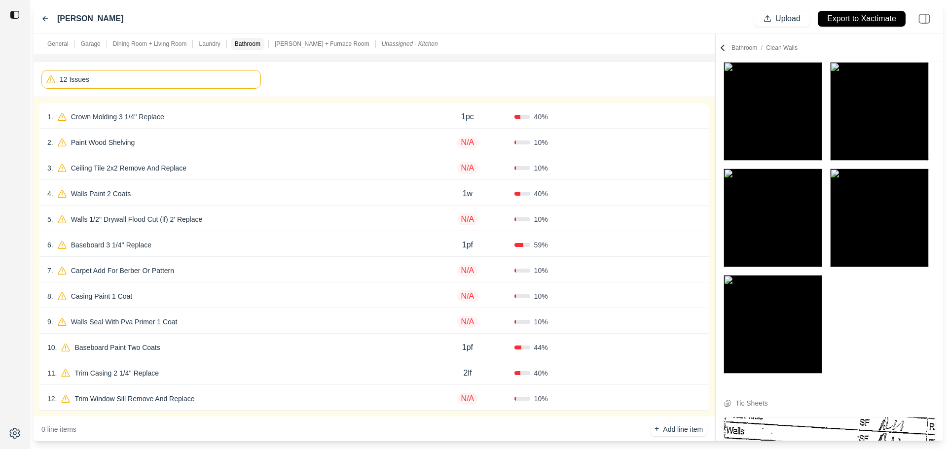
click at [273, 198] on div "4 . Walls Paint 2 Coats" at bounding box center [233, 194] width 373 height 14
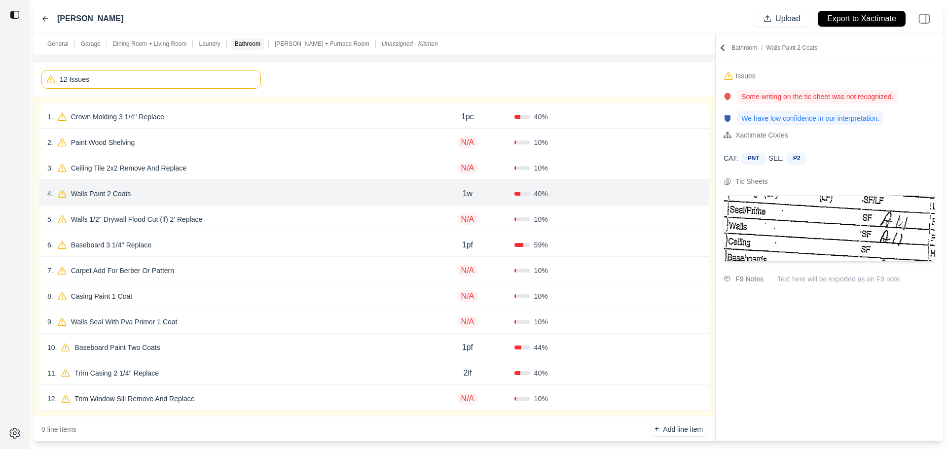
click at [240, 113] on div "1 . Crown Molding 3 1/4'' Replace" at bounding box center [233, 117] width 373 height 14
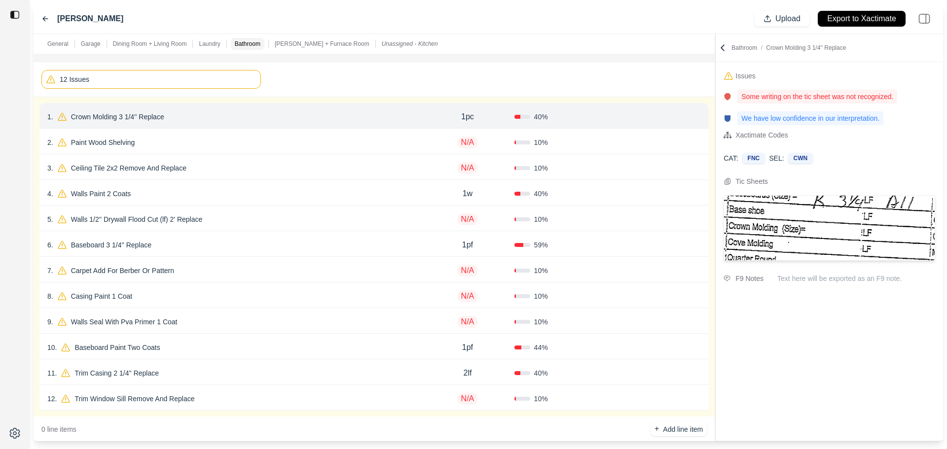
click at [308, 148] on div "2 . Paint Wood Shelving" at bounding box center [233, 143] width 373 height 14
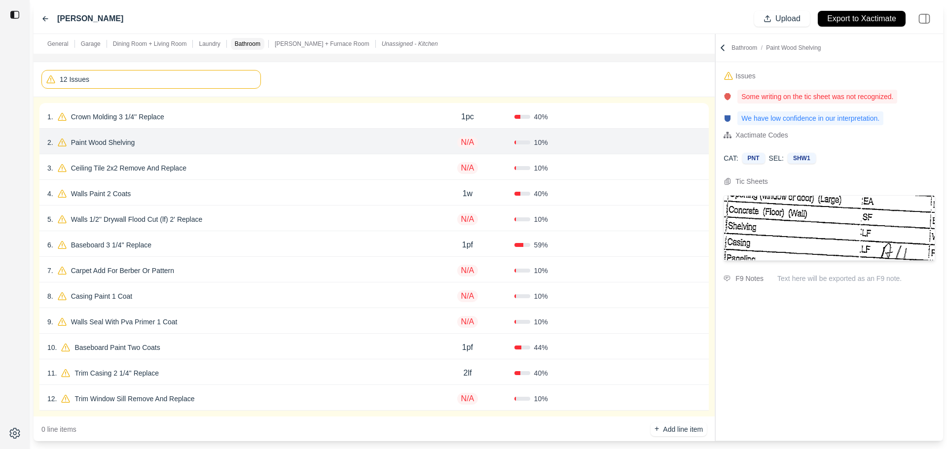
click at [308, 179] on div "3 . Ceiling Tile 2x2 Remove And Replace N/A 10 % Confirm" at bounding box center [373, 167] width 669 height 26
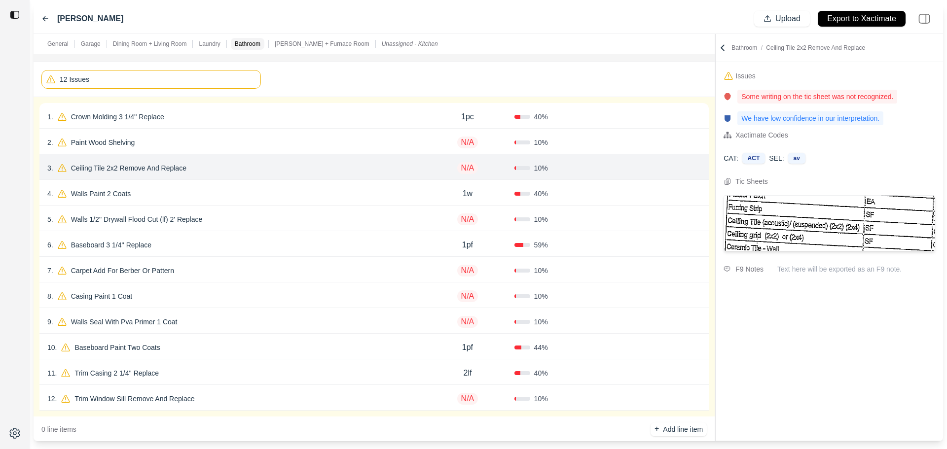
click at [311, 201] on div "4 . Walls Paint 2 Coats 1w 40 % Confirm" at bounding box center [373, 193] width 669 height 26
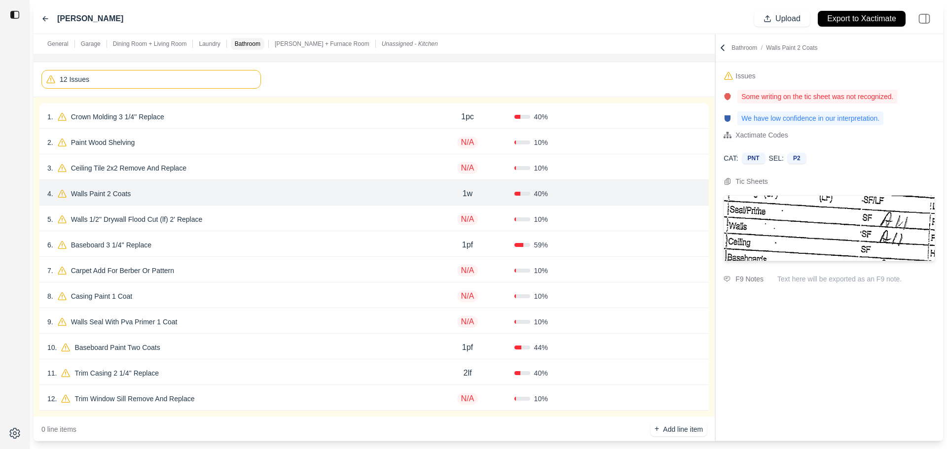
click at [306, 254] on div "6 . Baseboard 3 1/4'' Replace 1pf 59 % Confirm" at bounding box center [373, 244] width 669 height 26
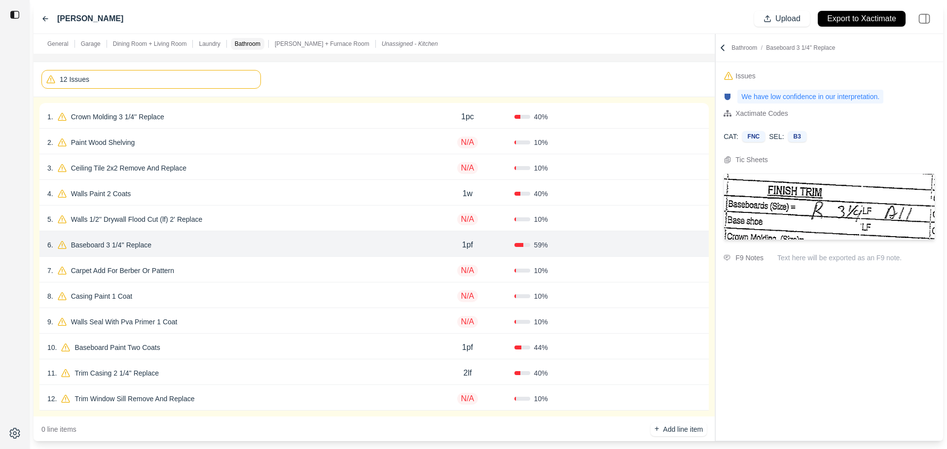
click at [433, 126] on div "1pc" at bounding box center [467, 117] width 93 height 20
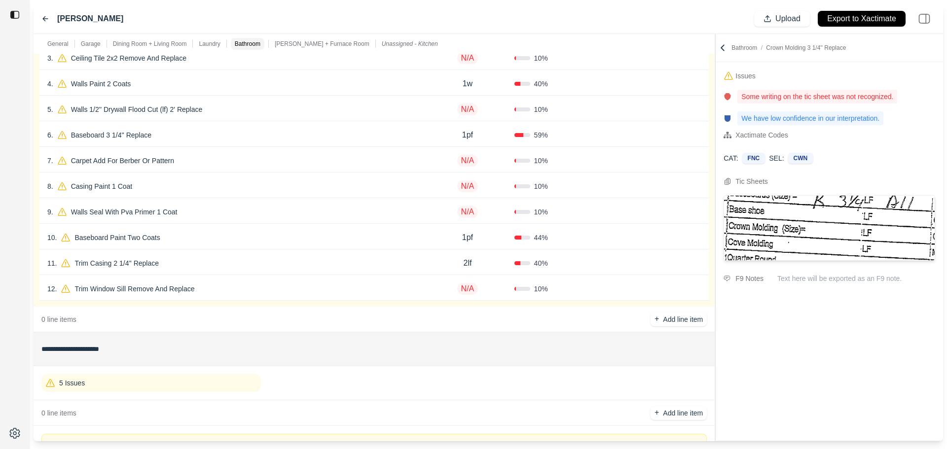
scroll to position [1067, 0]
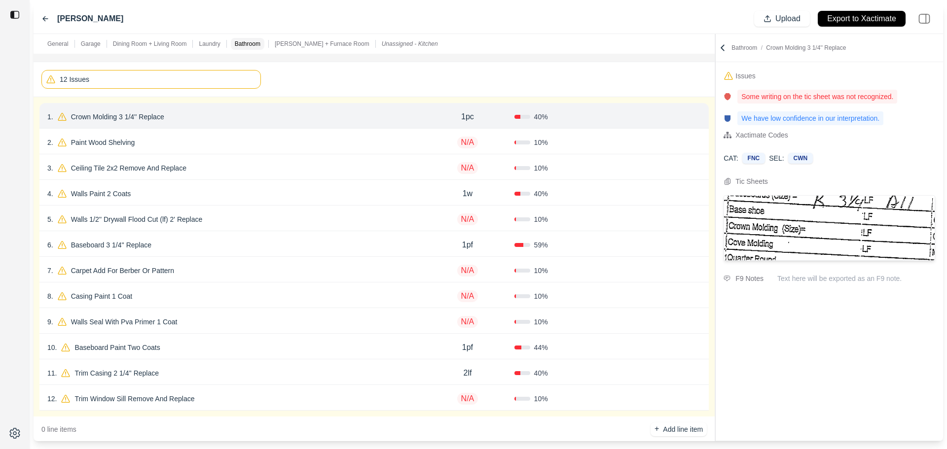
click at [260, 133] on div "2 . Paint Wood Shelving N/A 10 % Confirm" at bounding box center [373, 142] width 669 height 26
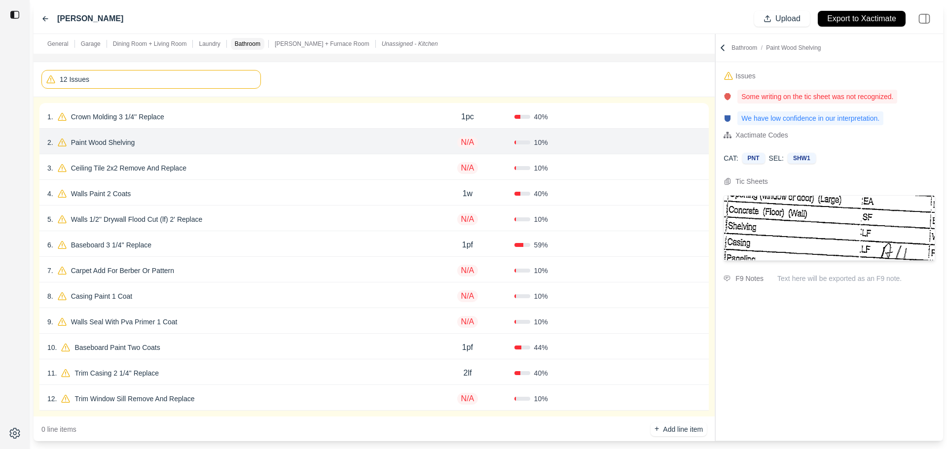
click at [268, 168] on div "3 . Ceiling Tile 2x2 Remove And Replace" at bounding box center [233, 168] width 373 height 14
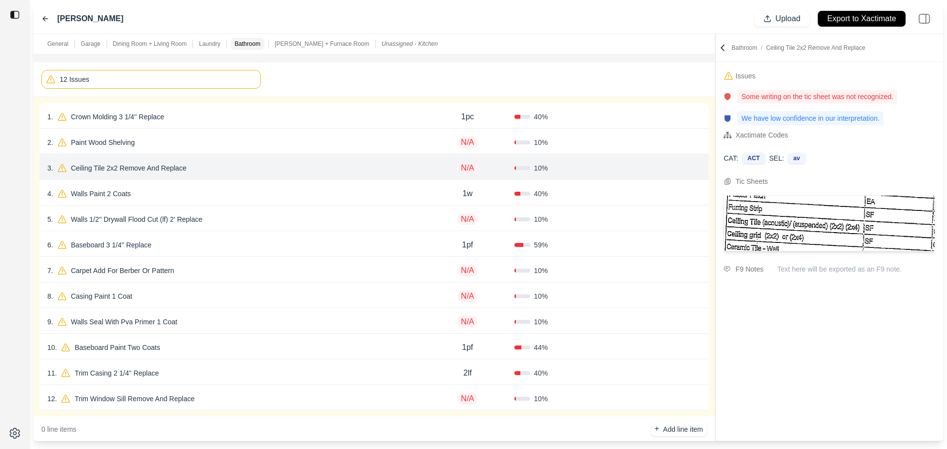
click at [249, 266] on div "7 . Carpet Add For Berber Or Pattern" at bounding box center [233, 271] width 373 height 14
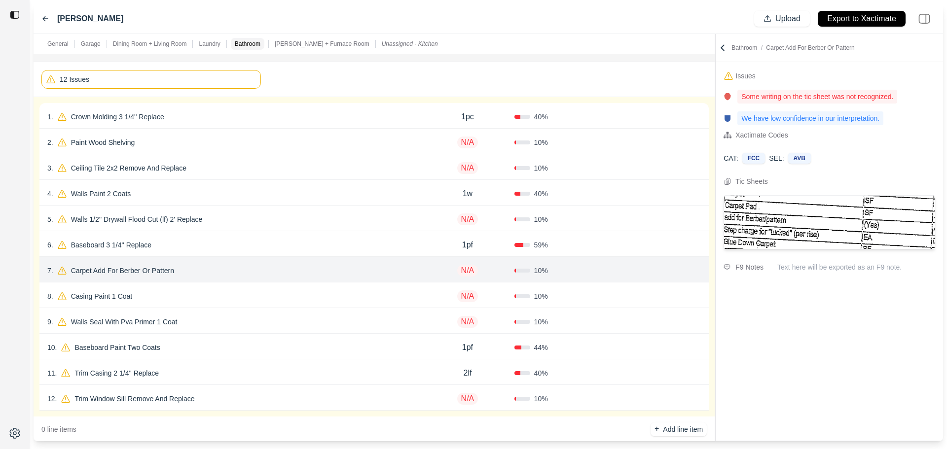
click at [252, 117] on div "1 . Crown Molding 3 1/4'' Replace" at bounding box center [233, 117] width 373 height 14
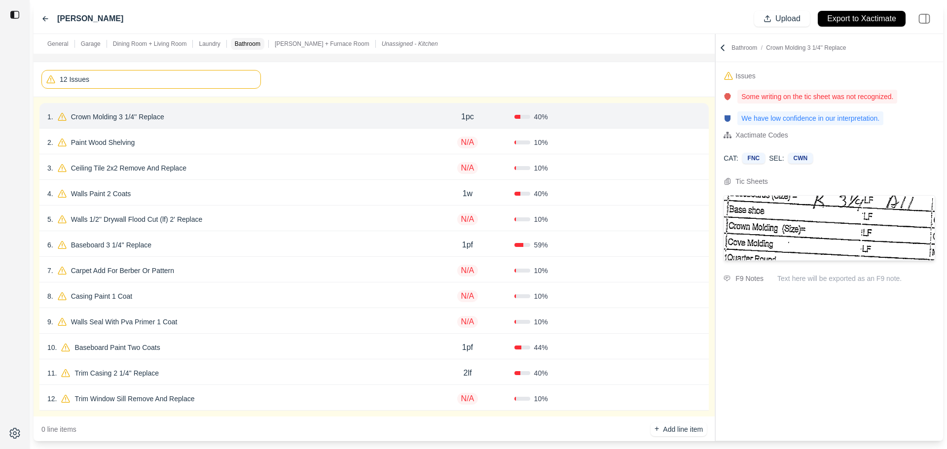
click at [694, 115] on icon at bounding box center [697, 117] width 8 height 8
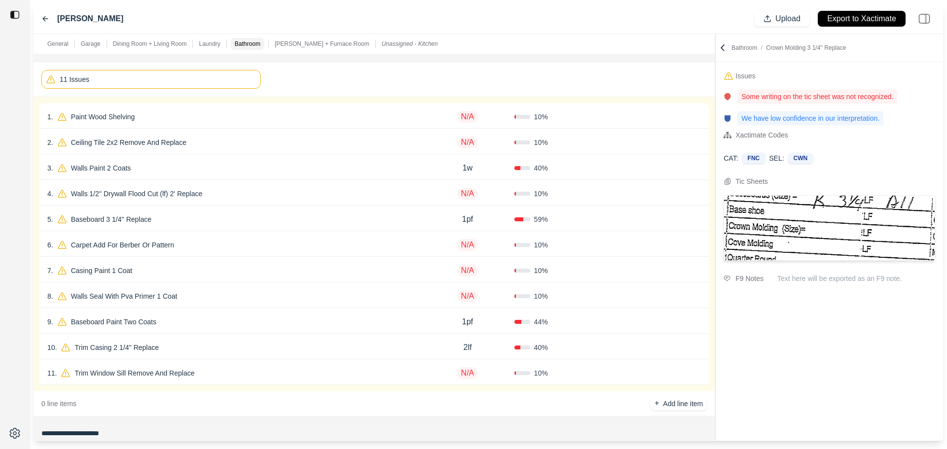
click at [608, 122] on div "Confirm" at bounding box center [653, 117] width 93 height 16
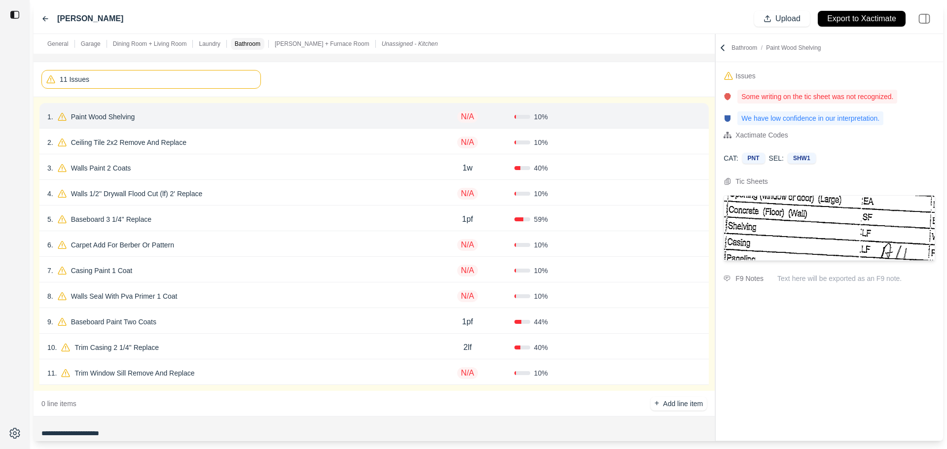
click at [698, 119] on icon at bounding box center [697, 117] width 8 height 8
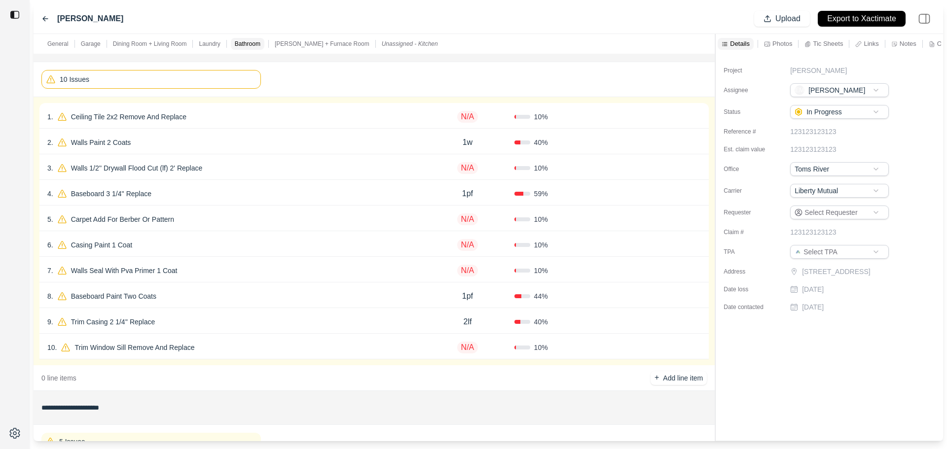
click at [592, 114] on div "10 %" at bounding box center [560, 117] width 93 height 10
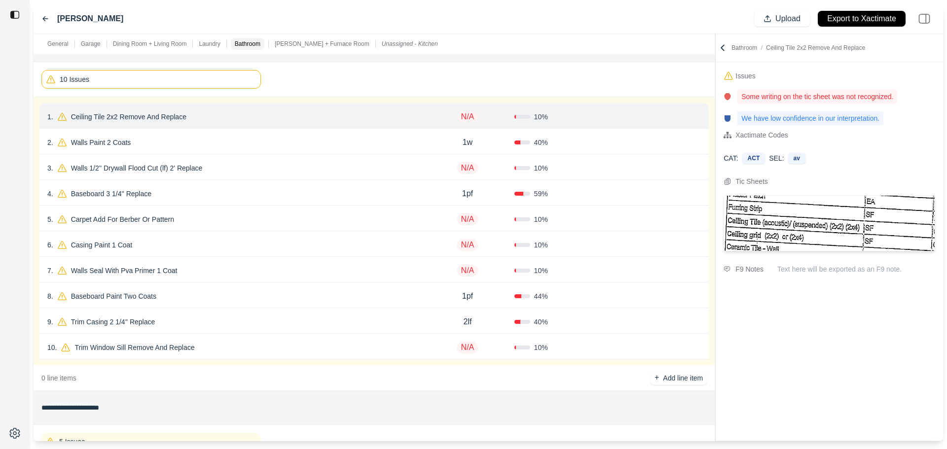
click at [698, 116] on icon at bounding box center [697, 117] width 8 height 8
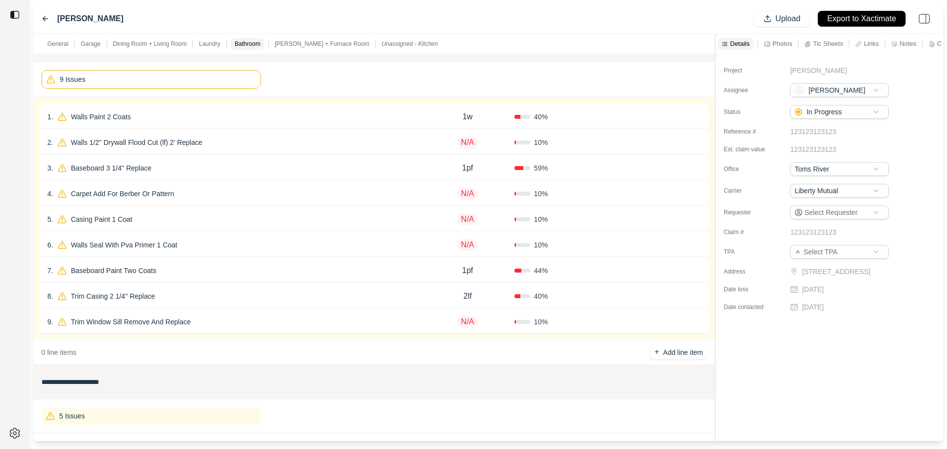
click at [601, 115] on div "40 %" at bounding box center [560, 117] width 93 height 10
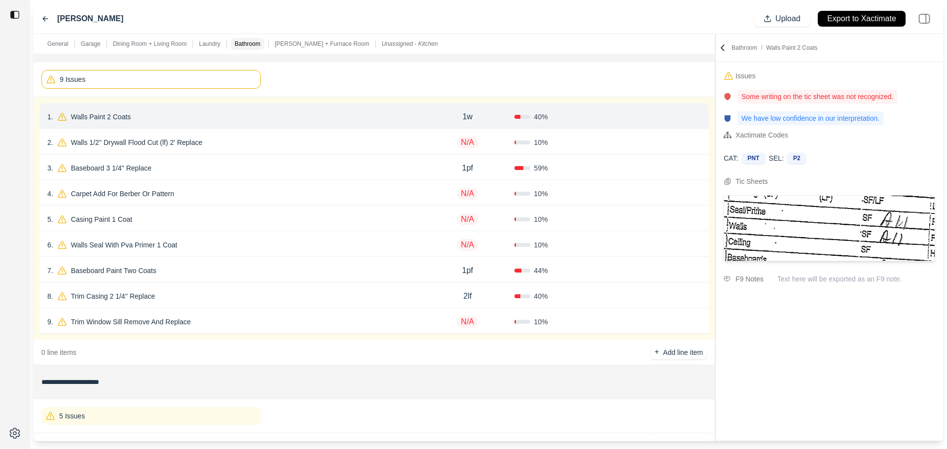
click at [674, 122] on button "Confirm" at bounding box center [673, 117] width 32 height 16
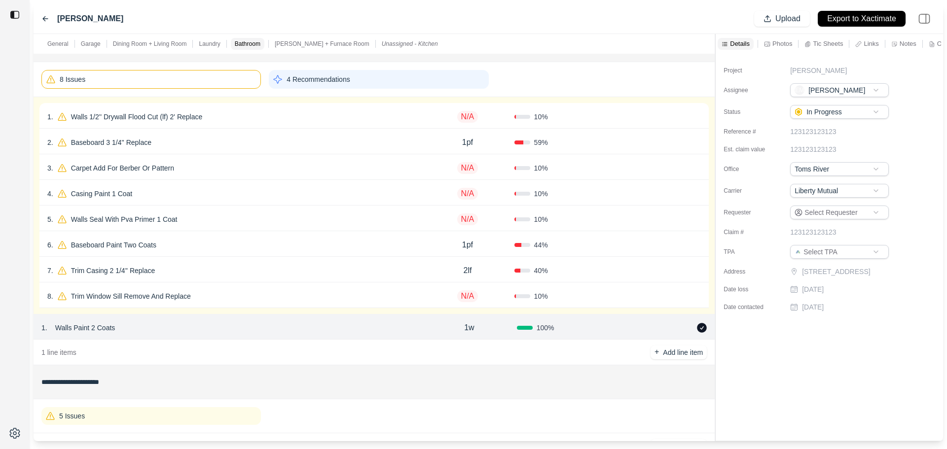
click at [332, 119] on div "1 . Walls 1/2'' Drywall Flood Cut (lf) 2' Replace" at bounding box center [233, 117] width 373 height 14
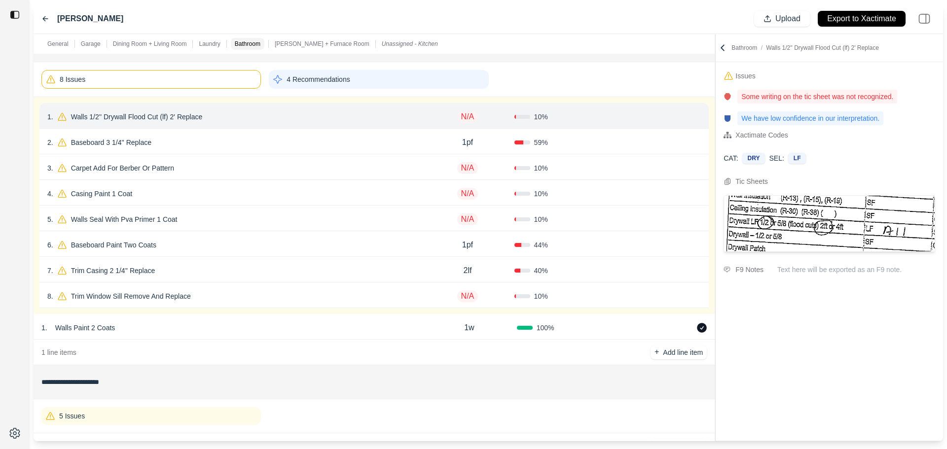
click at [470, 116] on p "N/A" at bounding box center [467, 117] width 21 height 12
type input "**"
click at [668, 119] on button "Confirm" at bounding box center [673, 117] width 32 height 16
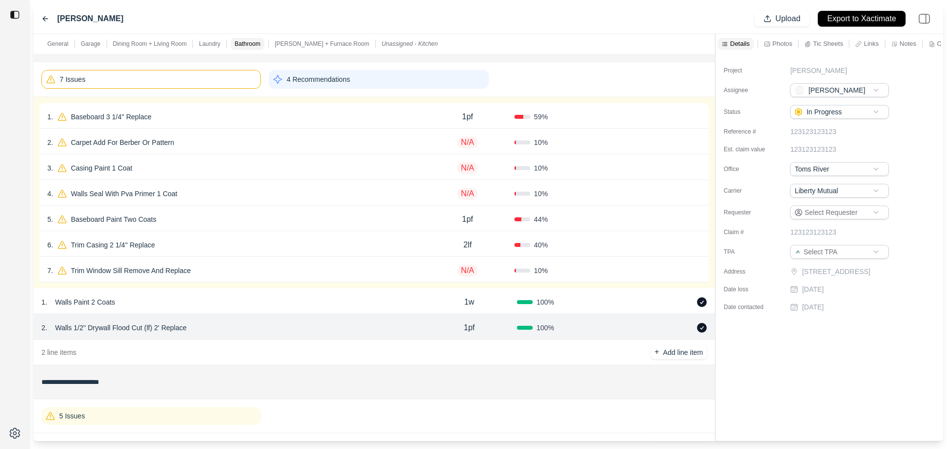
click at [241, 119] on div "1 . Baseboard 3 1/4'' Replace" at bounding box center [233, 117] width 373 height 14
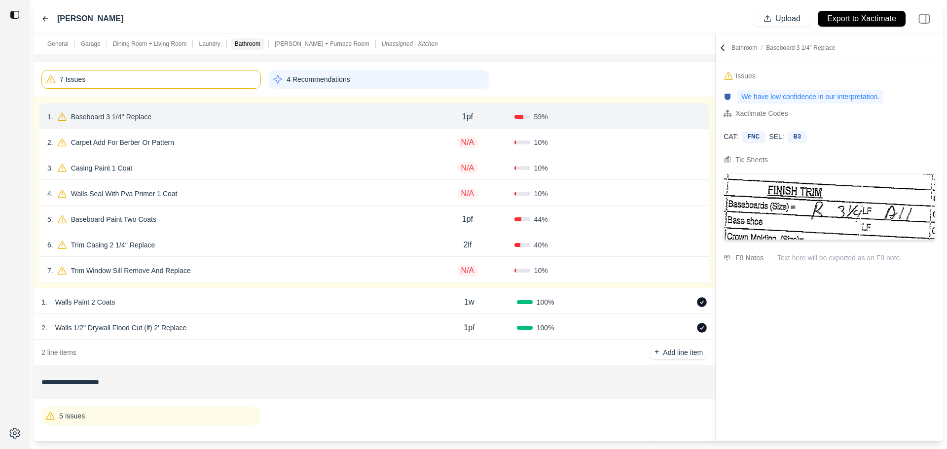
click at [673, 111] on button "Confirm" at bounding box center [673, 117] width 32 height 16
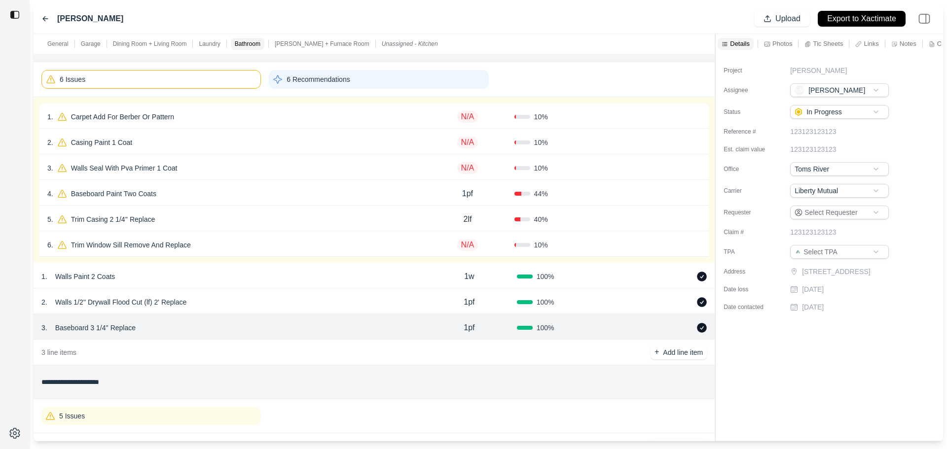
click at [363, 127] on div "1 . Carpet Add For Berber Or Pattern N/A 10 % Confirm" at bounding box center [373, 116] width 669 height 26
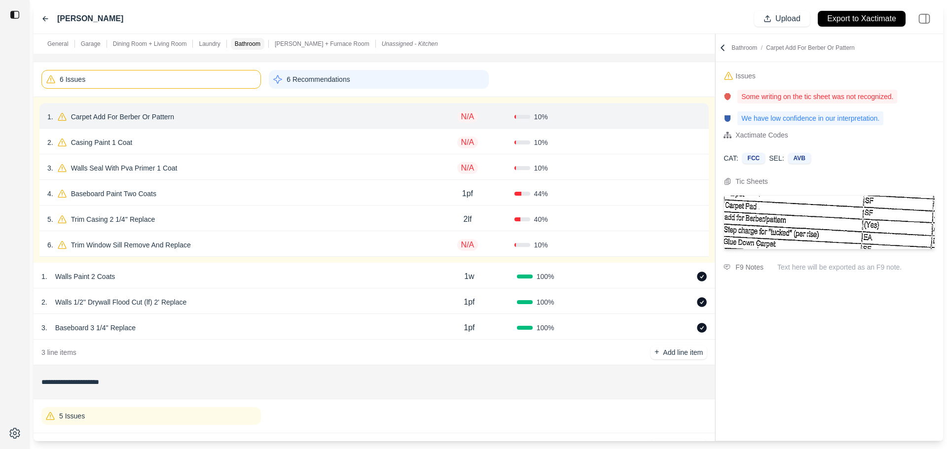
click at [700, 114] on icon at bounding box center [697, 117] width 8 height 8
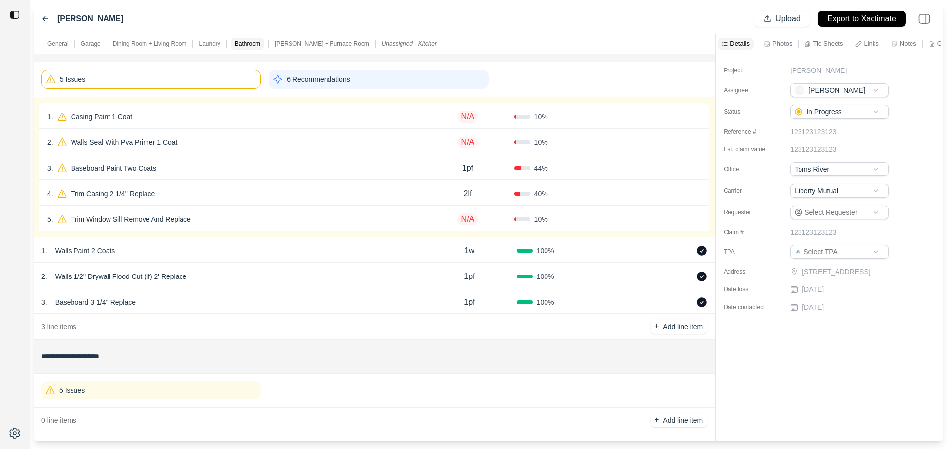
click at [621, 116] on div "Confirm" at bounding box center [653, 117] width 93 height 16
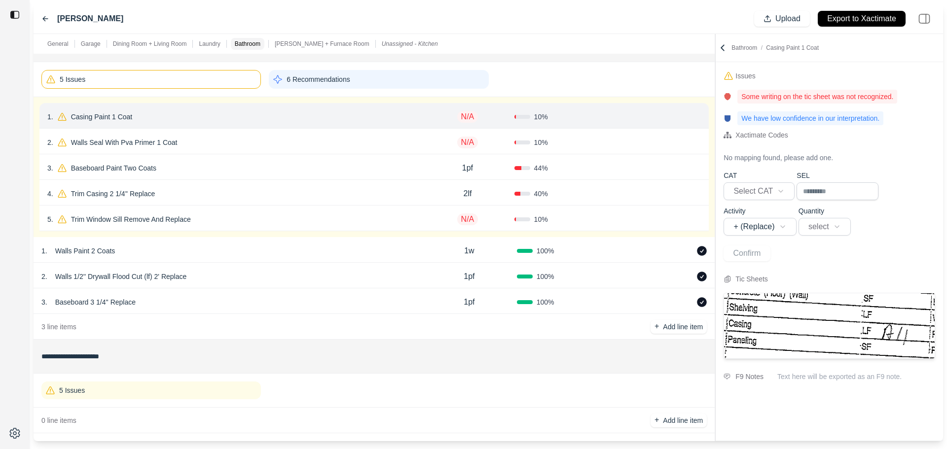
click at [461, 119] on p "N/A" at bounding box center [467, 117] width 21 height 12
type input "****"
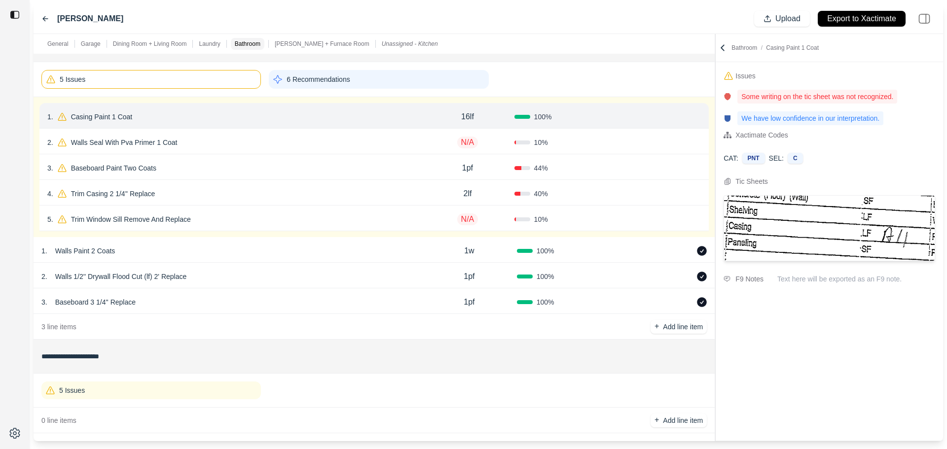
click at [661, 114] on button "Confirm" at bounding box center [673, 117] width 32 height 16
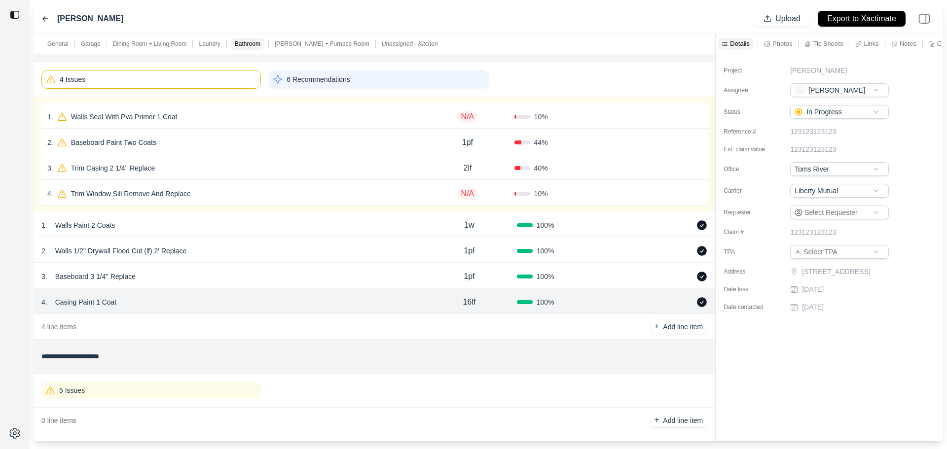
click at [430, 115] on div "N/A" at bounding box center [467, 117] width 93 height 20
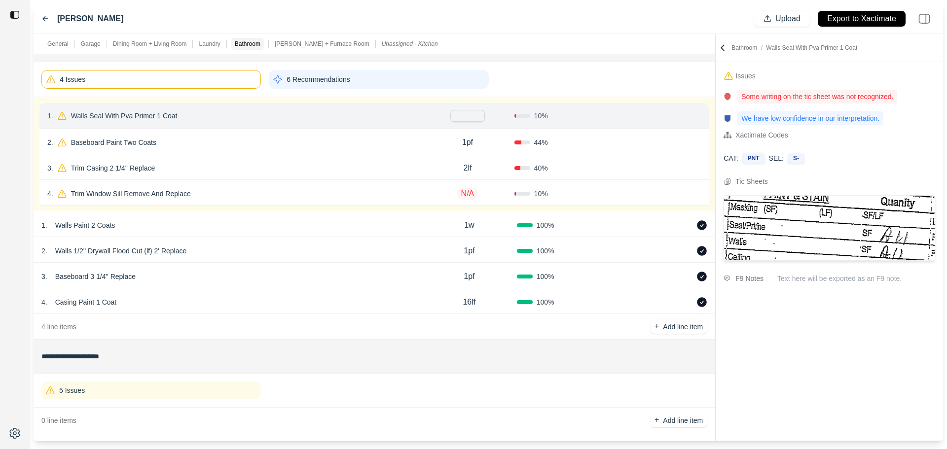
click at [495, 144] on div "1pf" at bounding box center [467, 143] width 93 height 20
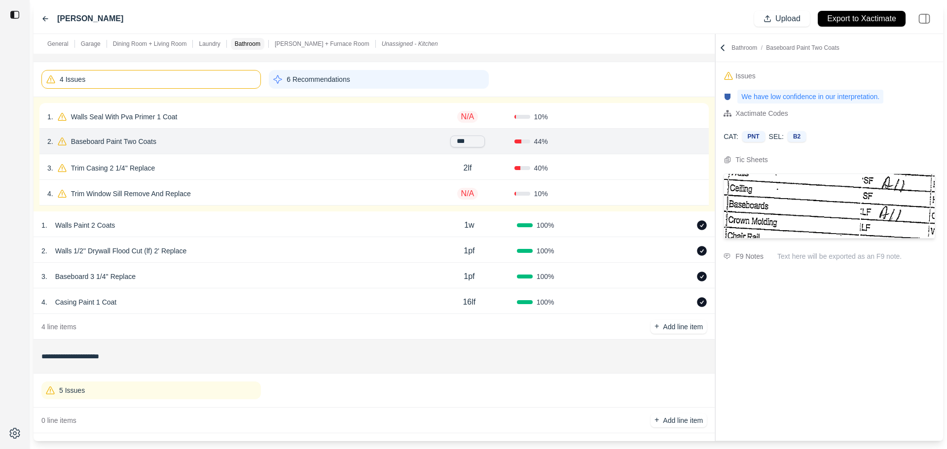
click at [472, 119] on p "N/A" at bounding box center [467, 117] width 21 height 12
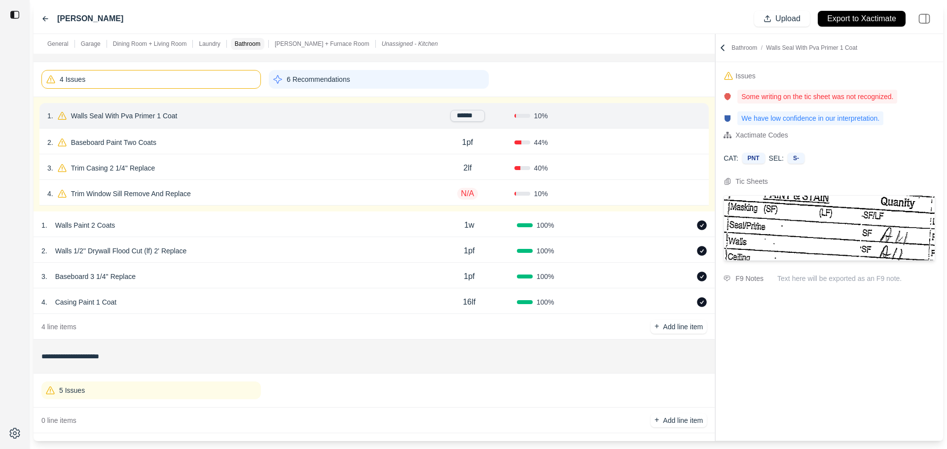
type input "*******"
click at [667, 117] on button "Confirm" at bounding box center [673, 117] width 32 height 16
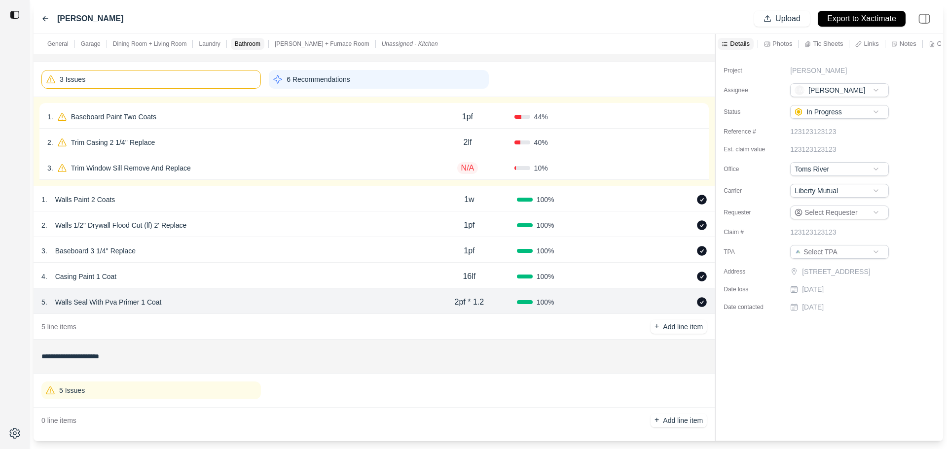
click at [372, 118] on div "1 . Baseboard Paint Two Coats" at bounding box center [233, 117] width 373 height 14
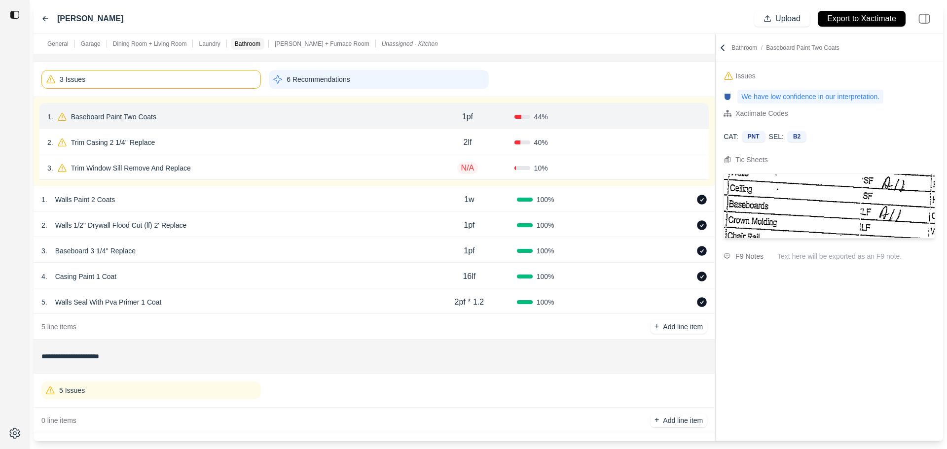
click at [662, 119] on button "Confirm" at bounding box center [673, 117] width 32 height 16
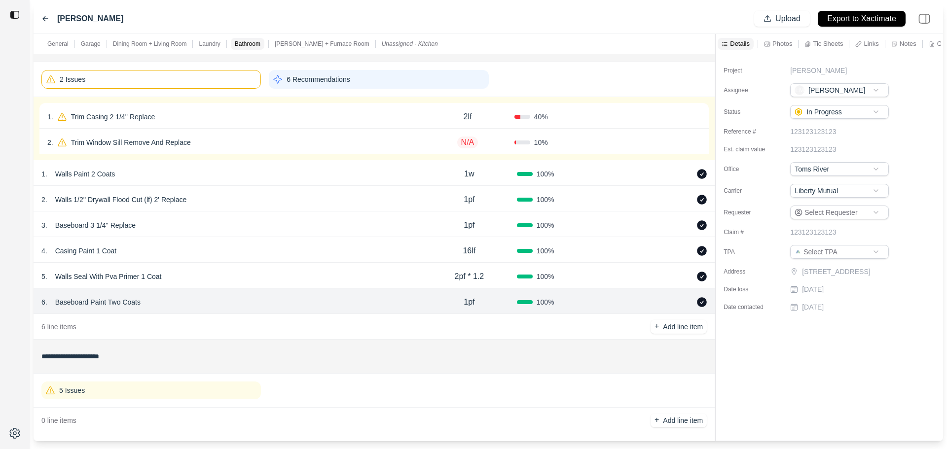
click at [368, 134] on div "2 . Trim Window Sill Remove And Replace N/A 10 % Confirm" at bounding box center [373, 142] width 669 height 26
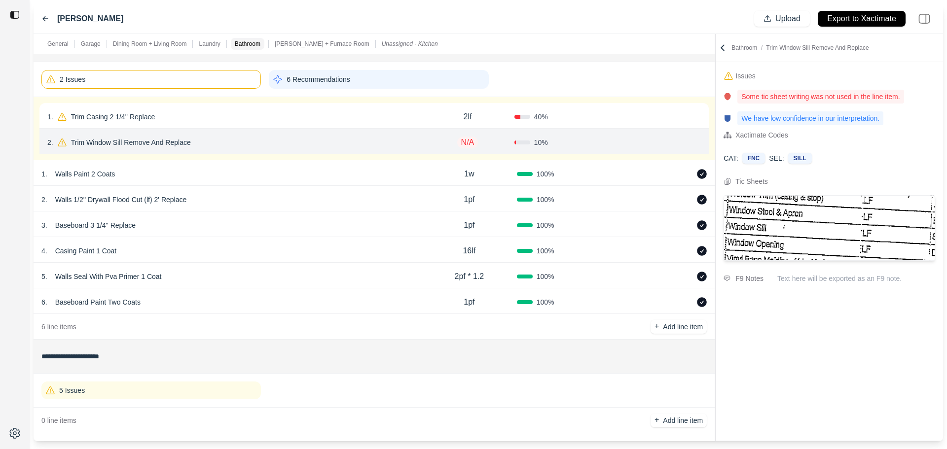
click at [368, 129] on div "2 . Trim Window Sill Remove And Replace N/A 10 % Confirm" at bounding box center [373, 142] width 669 height 26
click at [371, 115] on div "1 . Trim Casing 2 1/4'' Replace" at bounding box center [233, 117] width 373 height 14
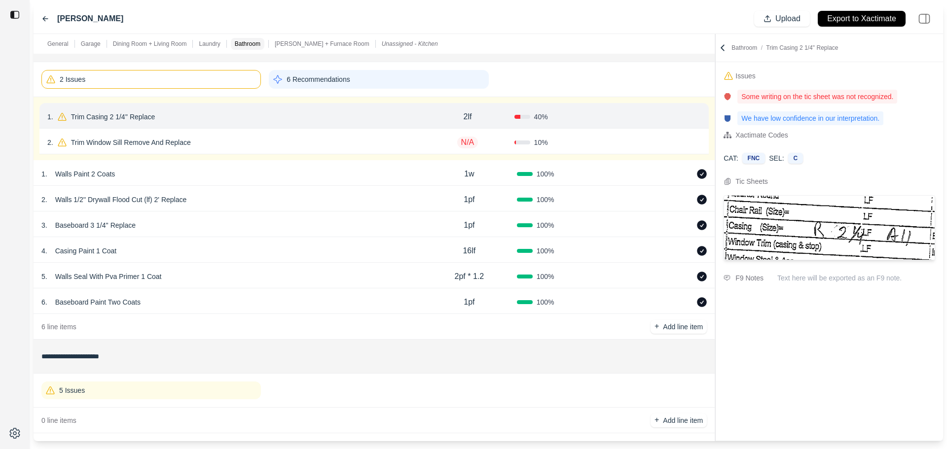
click at [696, 117] on icon at bounding box center [697, 117] width 8 height 8
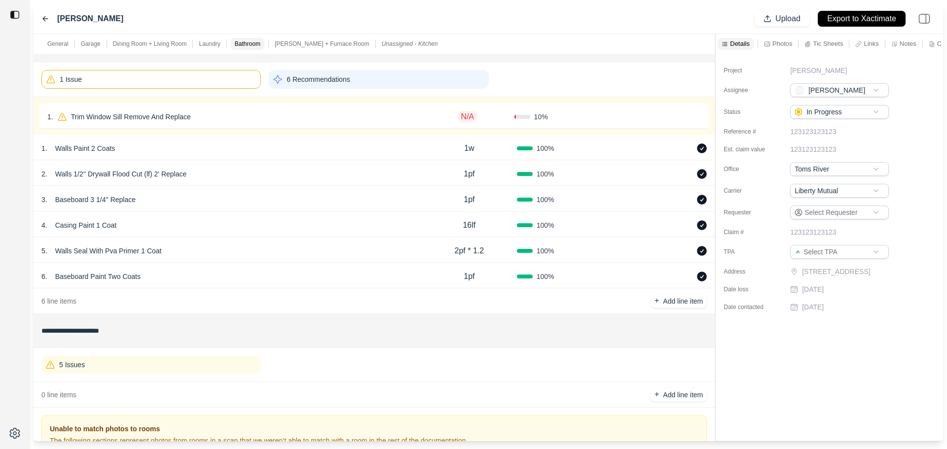
click at [696, 117] on icon at bounding box center [697, 117] width 8 height 8
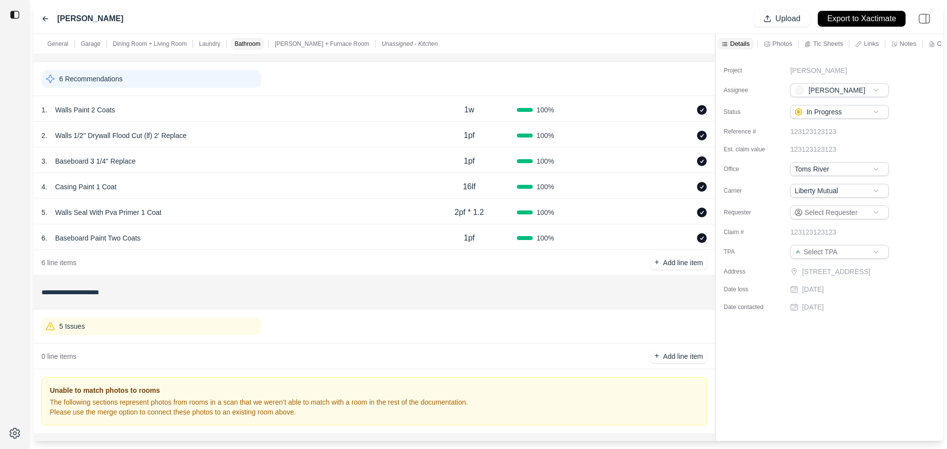
click at [219, 81] on div "6 Recommendations" at bounding box center [150, 79] width 219 height 18
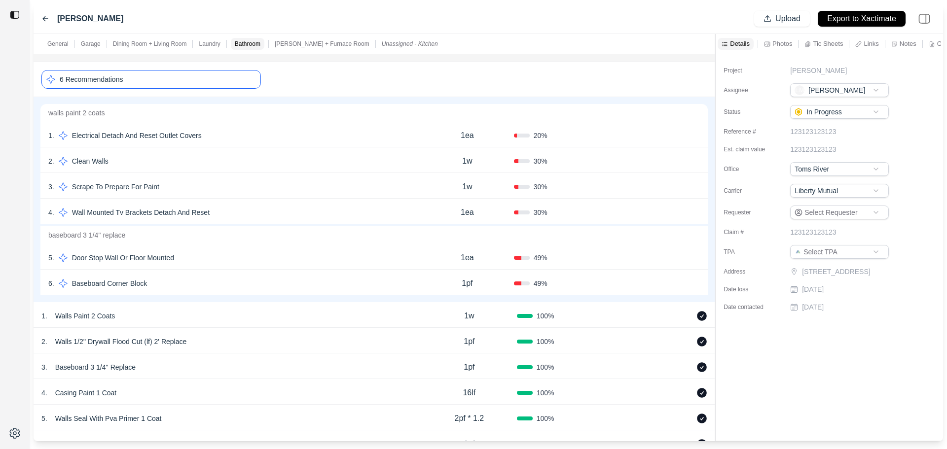
click at [279, 141] on div "1 . Electrical Detach And Reset Outlet Covers" at bounding box center [234, 136] width 372 height 14
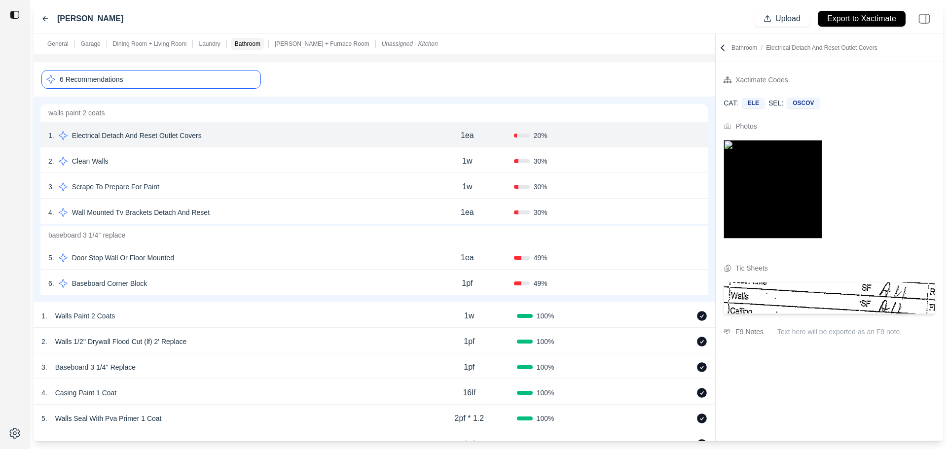
click at [669, 138] on button "Confirm" at bounding box center [672, 136] width 32 height 16
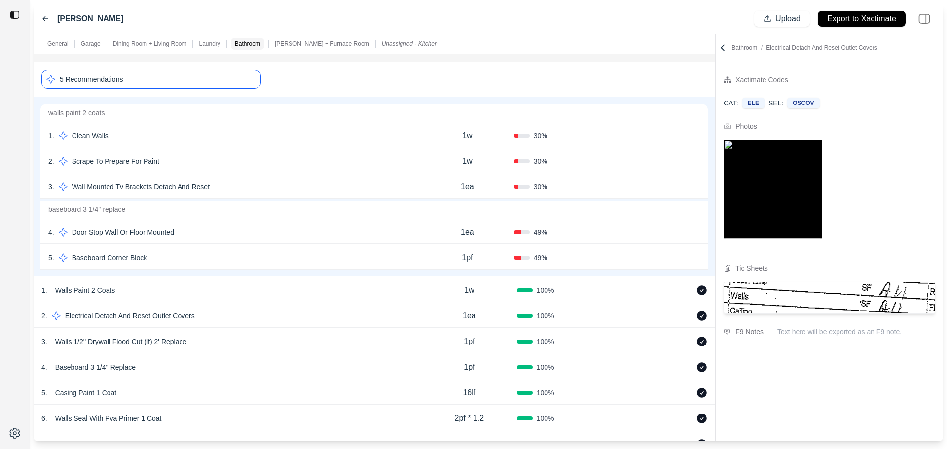
click at [382, 138] on div "1 . Clean Walls" at bounding box center [234, 136] width 372 height 14
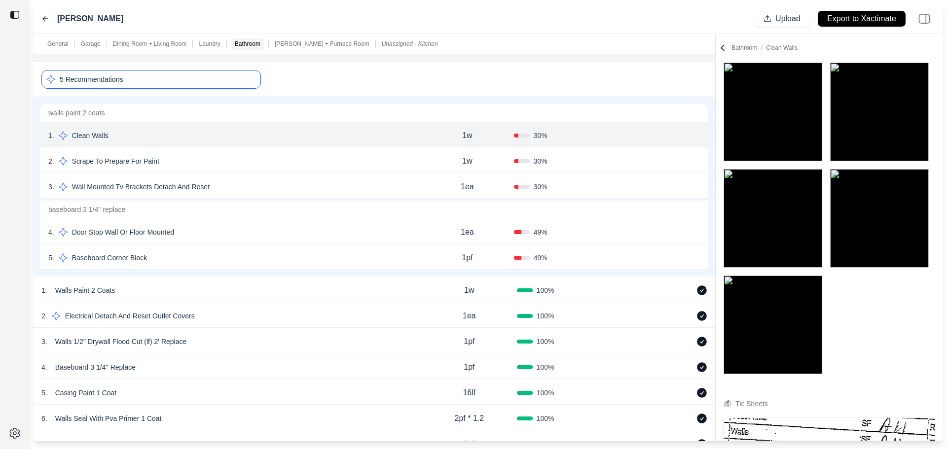
scroll to position [78, 0]
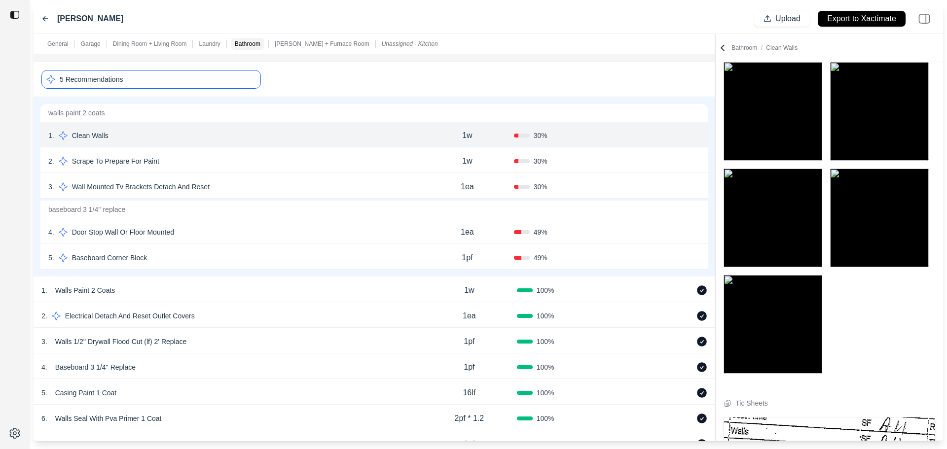
click at [375, 149] on div "2 . Scrape To Prepare For Paint 1w 30 % Confirm" at bounding box center [373, 160] width 667 height 26
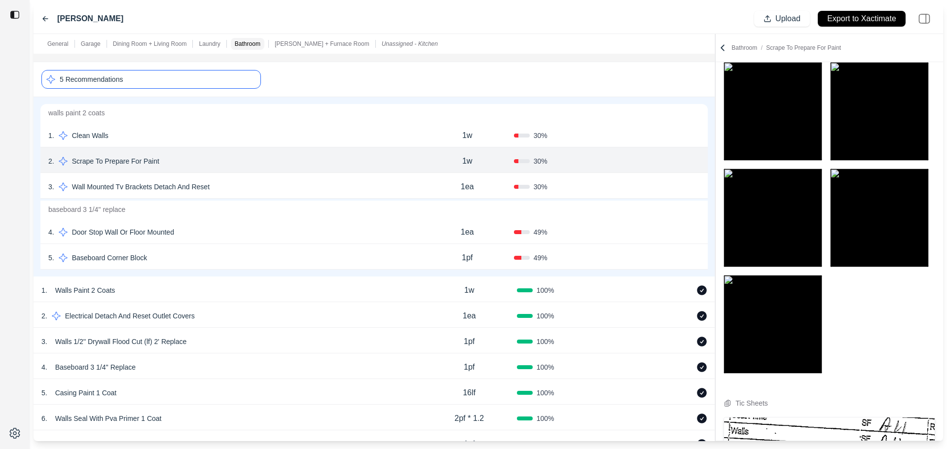
click at [375, 182] on div "3 . Wall Mounted Tv Brackets Detach And Reset" at bounding box center [234, 187] width 372 height 14
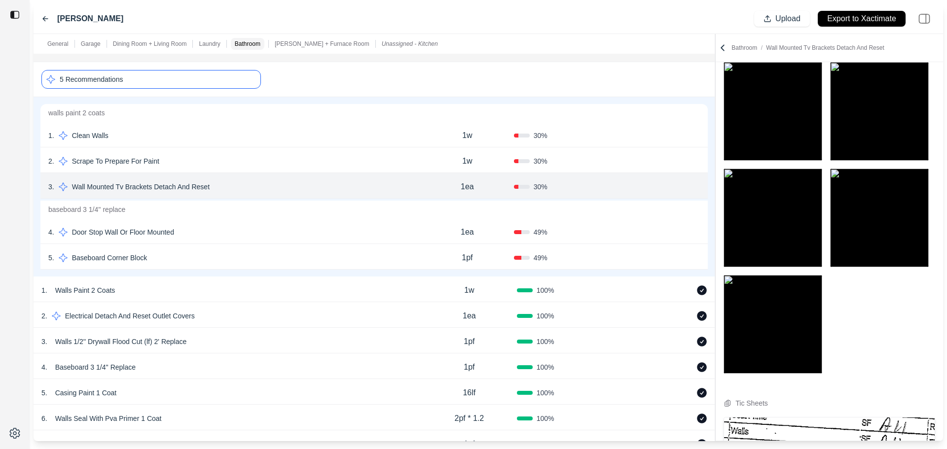
click at [357, 233] on div "4 . Door Stop Wall Or Floor Mounted" at bounding box center [234, 232] width 372 height 14
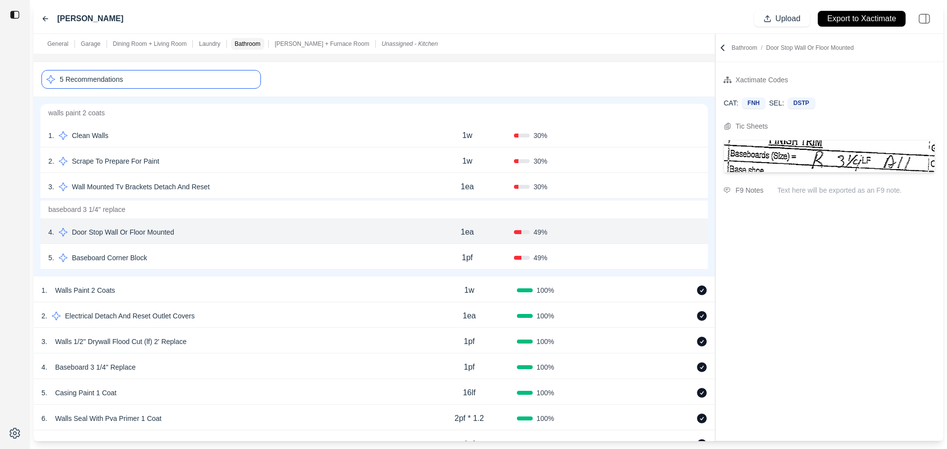
click at [359, 250] on div "5 . Baseboard Corner Block 1pf 49 % Confirm" at bounding box center [373, 257] width 667 height 26
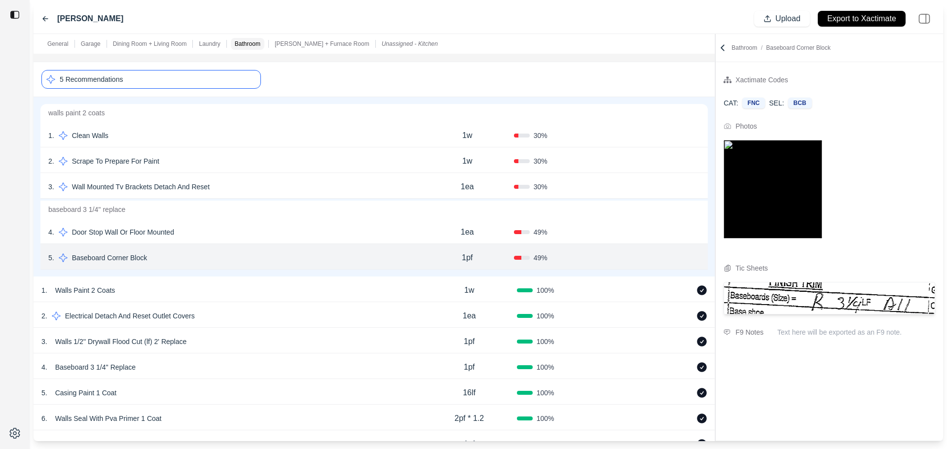
click at [216, 79] on div "5 Recommendations" at bounding box center [150, 79] width 219 height 19
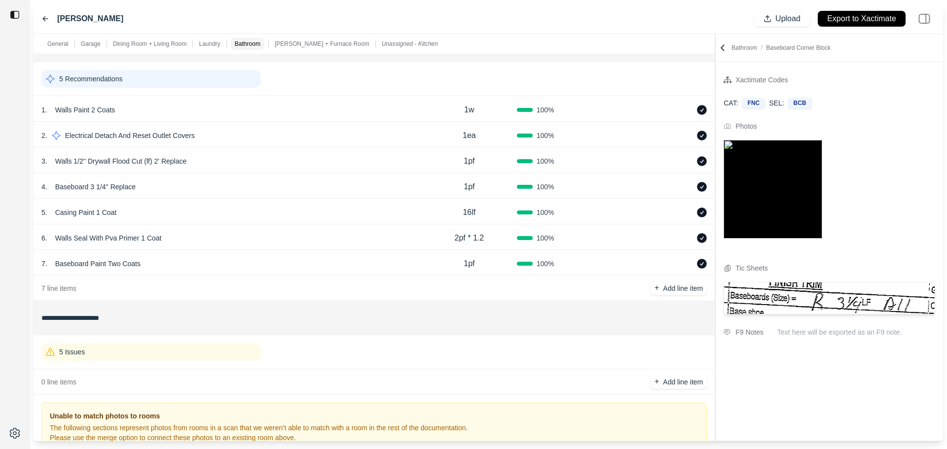
scroll to position [1155, 0]
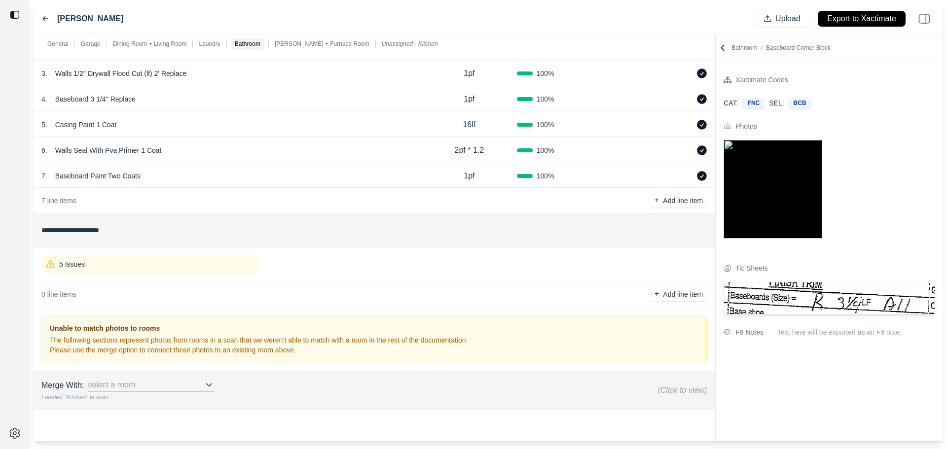
click at [226, 263] on div "5 Issues" at bounding box center [150, 264] width 219 height 18
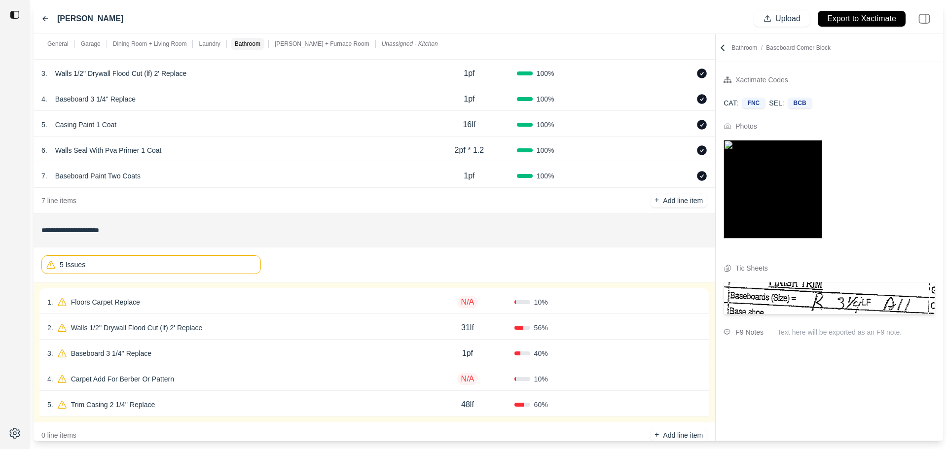
click at [239, 298] on div "1 . Floors Carpet Replace" at bounding box center [233, 302] width 373 height 14
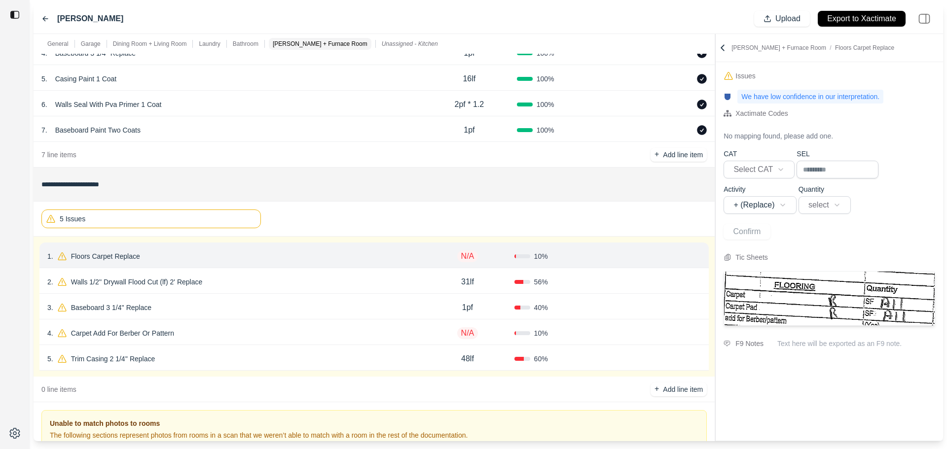
scroll to position [1253, 0]
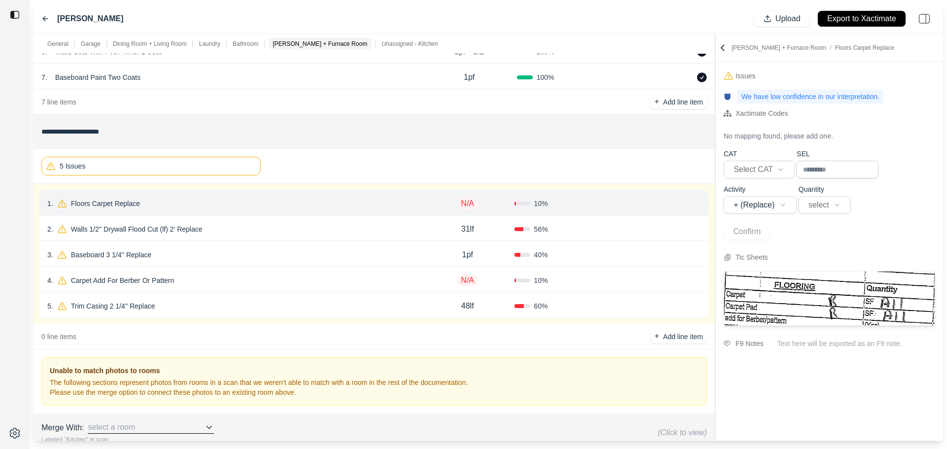
click at [468, 204] on p "N/A" at bounding box center [467, 204] width 21 height 12
type input "**"
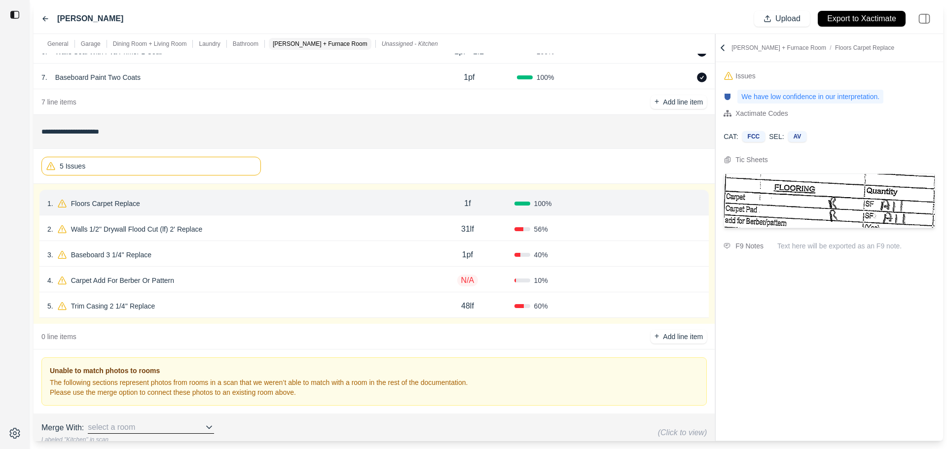
click at [679, 199] on button "Confirm" at bounding box center [673, 204] width 32 height 16
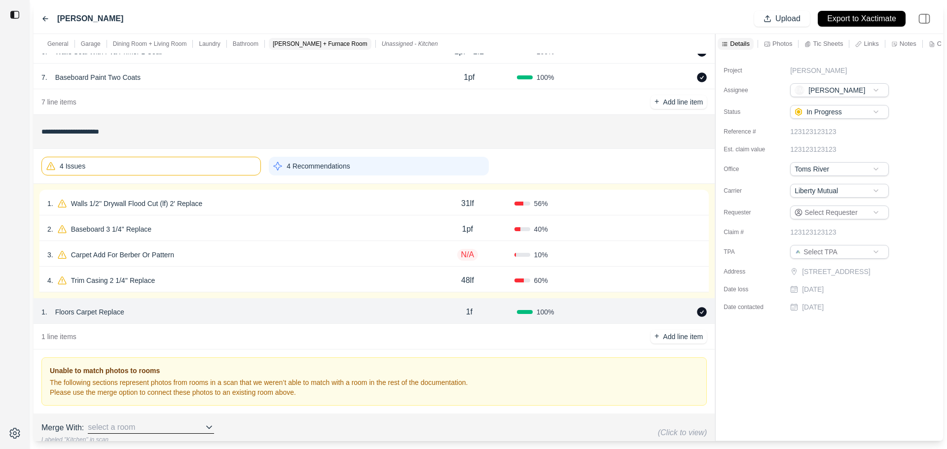
click at [421, 201] on div "31lf" at bounding box center [467, 204] width 93 height 20
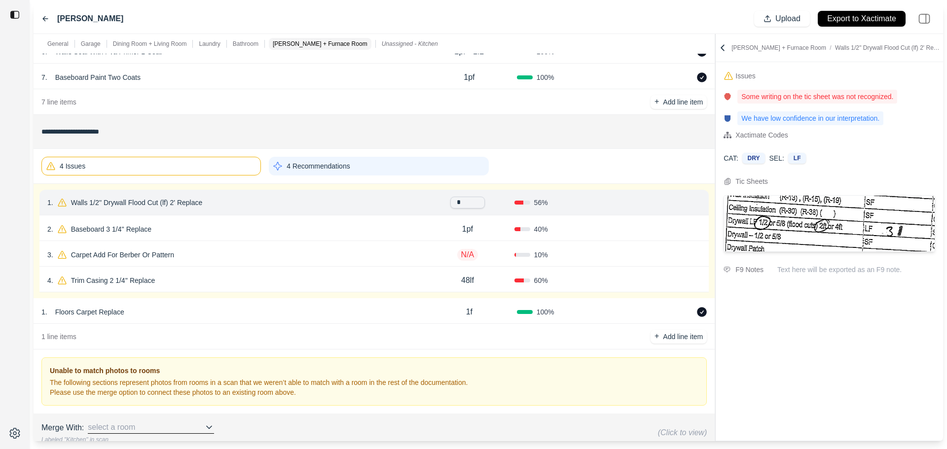
type input "**"
click at [470, 203] on p "31lf" at bounding box center [467, 204] width 13 height 12
drag, startPoint x: 478, startPoint y: 204, endPoint x: 377, endPoint y: 209, distance: 100.7
click at [376, 209] on div "1 . Walls 1/2'' Drywall Flood Cut (lf) 2' Replace **** 56 % Confirm" at bounding box center [373, 203] width 669 height 26
type input "*"
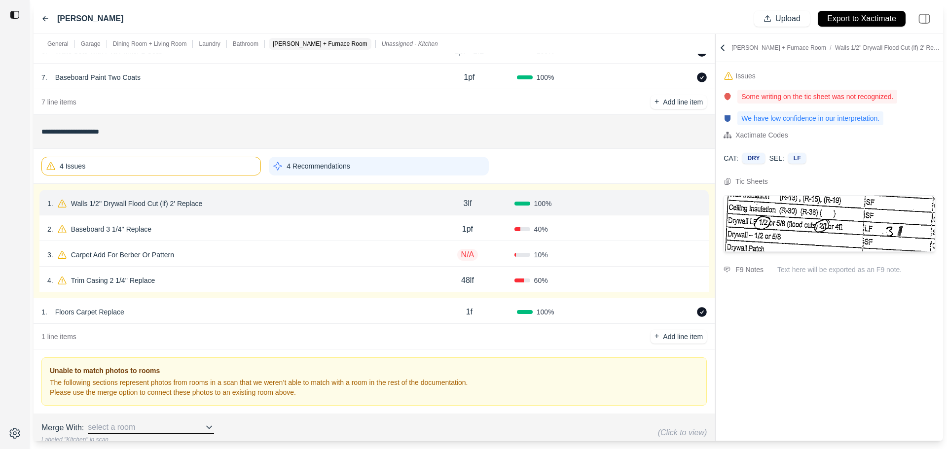
click at [673, 204] on button "Confirm" at bounding box center [673, 204] width 32 height 16
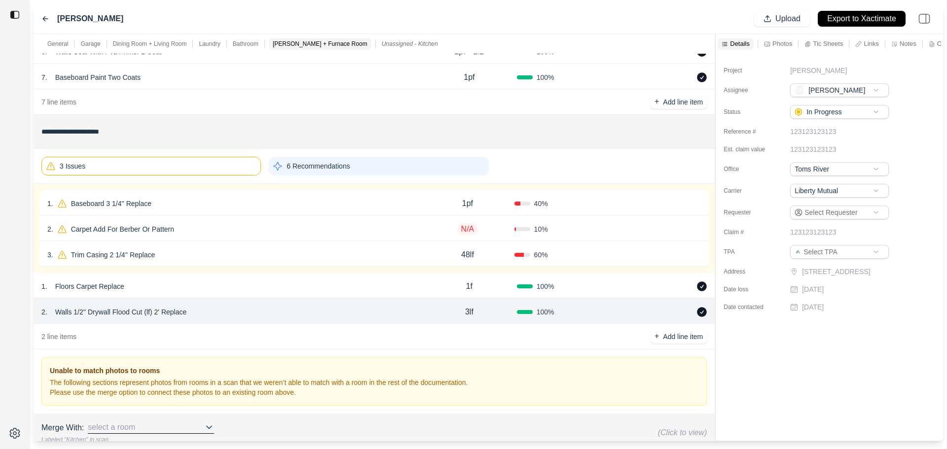
click at [406, 209] on div "1 . Baseboard 3 1/4'' Replace" at bounding box center [233, 204] width 373 height 14
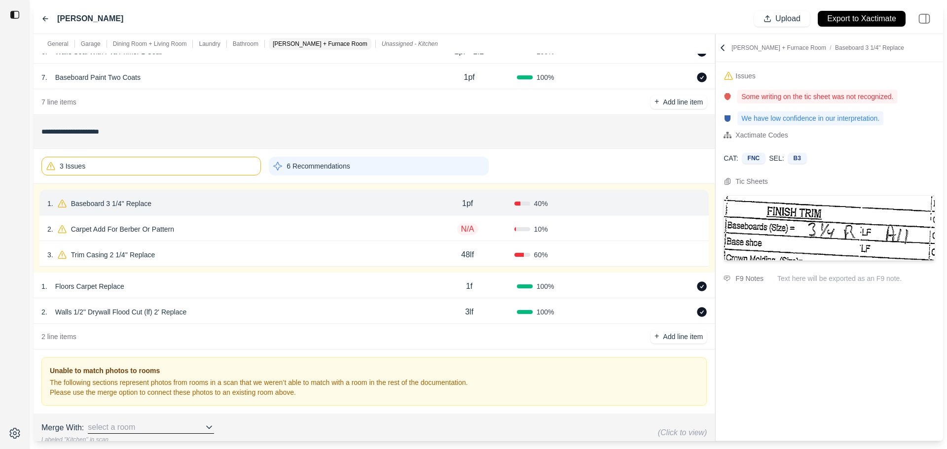
click at [674, 203] on button "Confirm" at bounding box center [673, 204] width 32 height 16
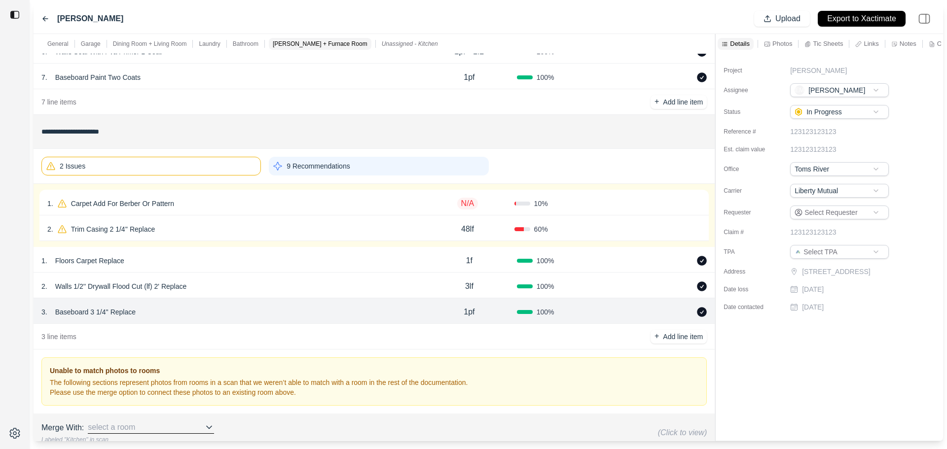
click at [411, 205] on div "1 . Carpet Add For Berber Or Pattern" at bounding box center [233, 204] width 373 height 14
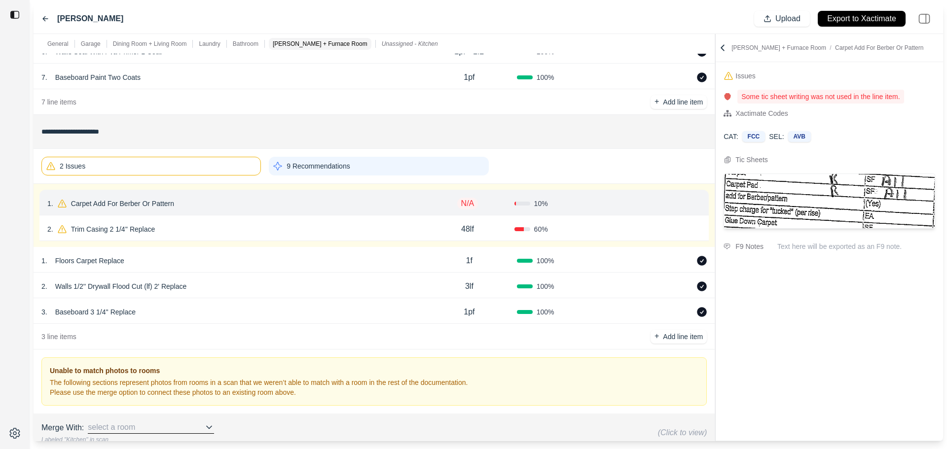
click at [165, 205] on p "Carpet Add For Berber Or Pattern" at bounding box center [122, 204] width 111 height 14
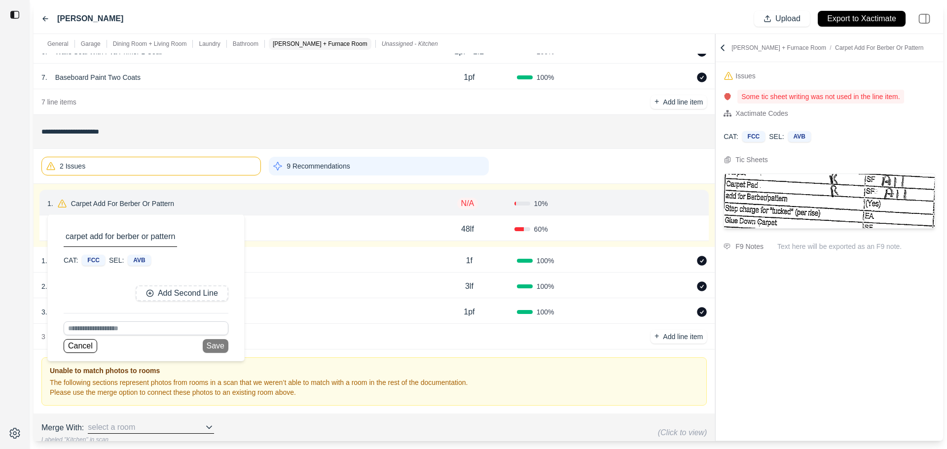
click at [105, 327] on input at bounding box center [146, 328] width 165 height 14
click at [118, 309] on div "Floors carpet pad replace high grade 3/8'' virgin polyurethane" at bounding box center [146, 306] width 164 height 26
type input "**********"
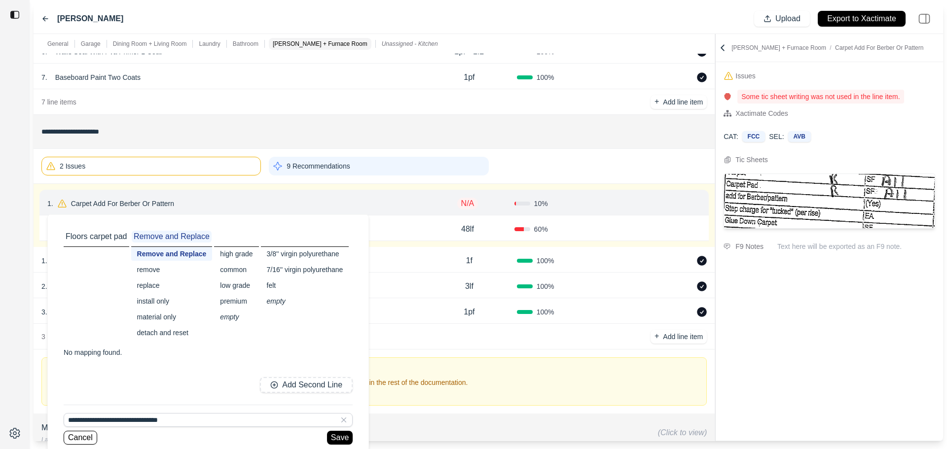
click at [147, 284] on div "replace" at bounding box center [171, 286] width 81 height 14
click at [332, 437] on button "Save" at bounding box center [337, 438] width 26 height 14
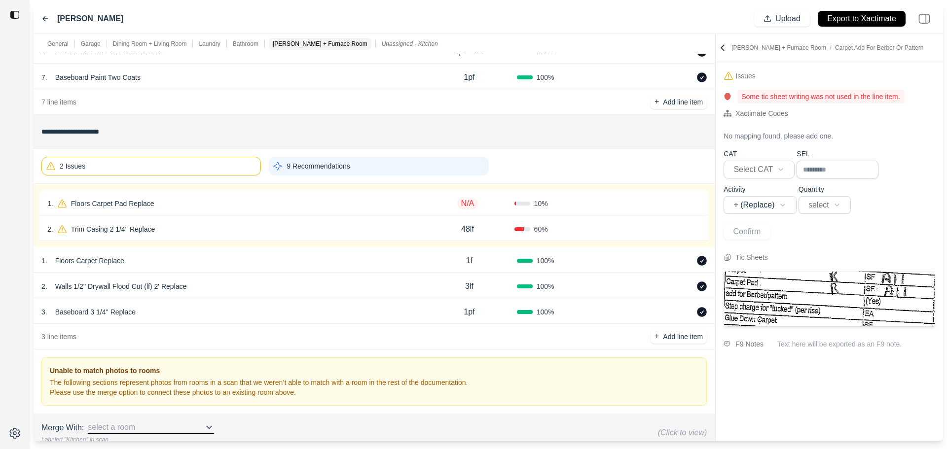
click at [469, 201] on p "N/A" at bounding box center [467, 204] width 21 height 12
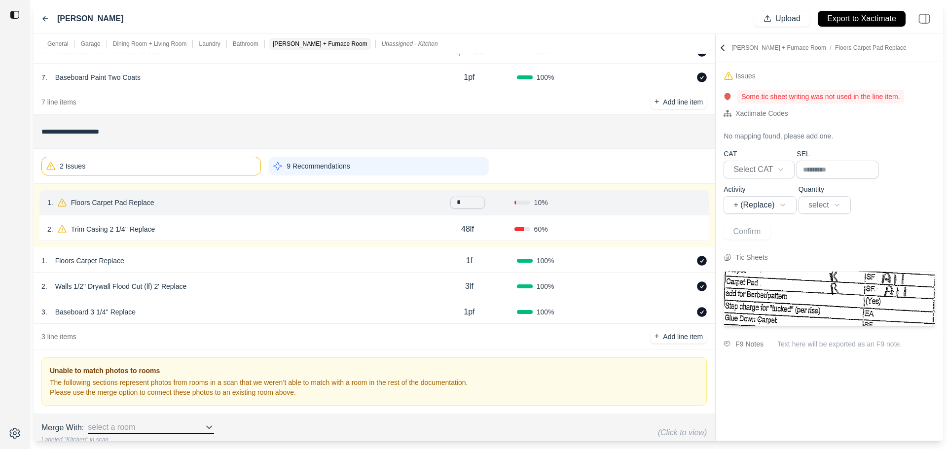
type input "**"
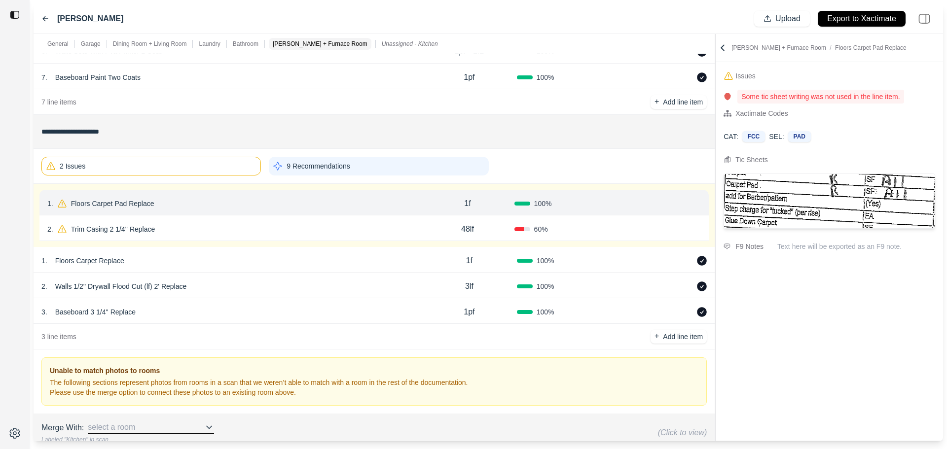
click at [679, 205] on button "Confirm" at bounding box center [673, 204] width 32 height 16
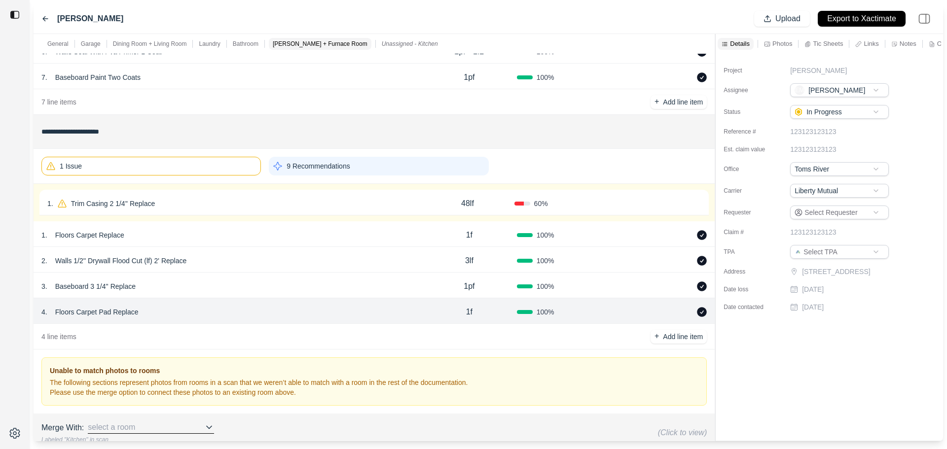
click at [208, 201] on div "1 . Trim Casing 2 1/4'' Replace" at bounding box center [233, 204] width 373 height 14
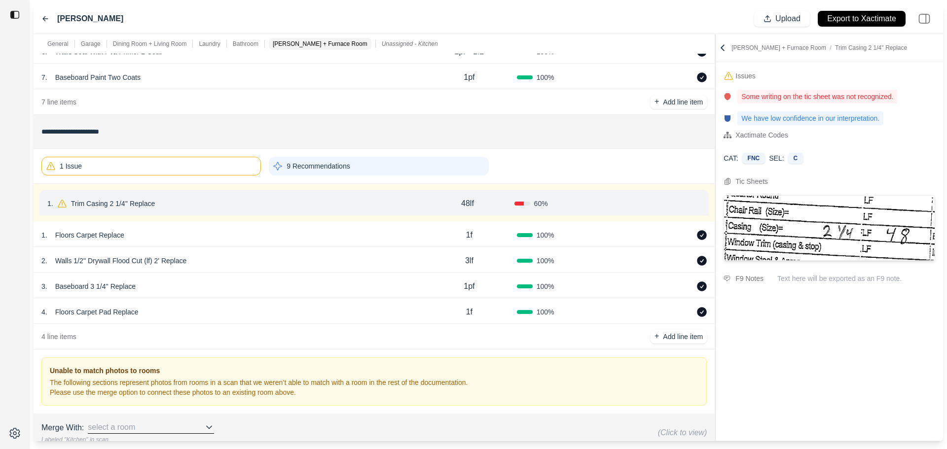
click at [667, 201] on button "Confirm" at bounding box center [673, 204] width 32 height 16
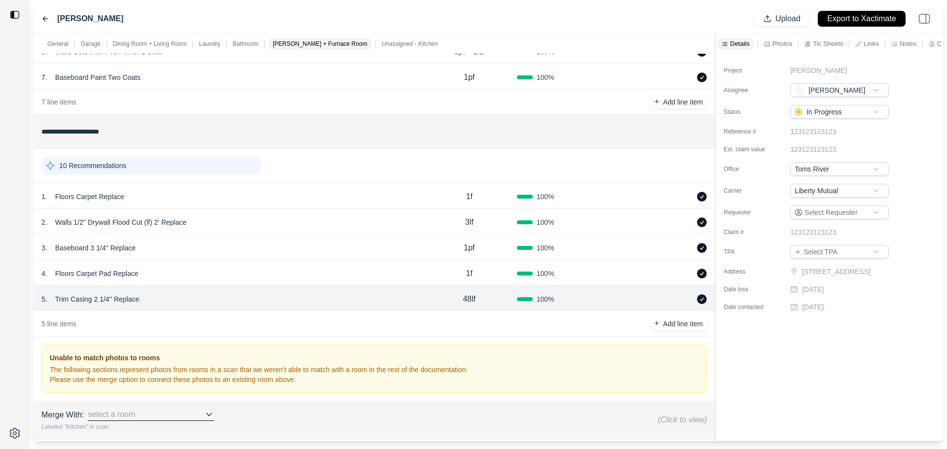
click at [160, 167] on div "10 Recommendations" at bounding box center [150, 166] width 219 height 18
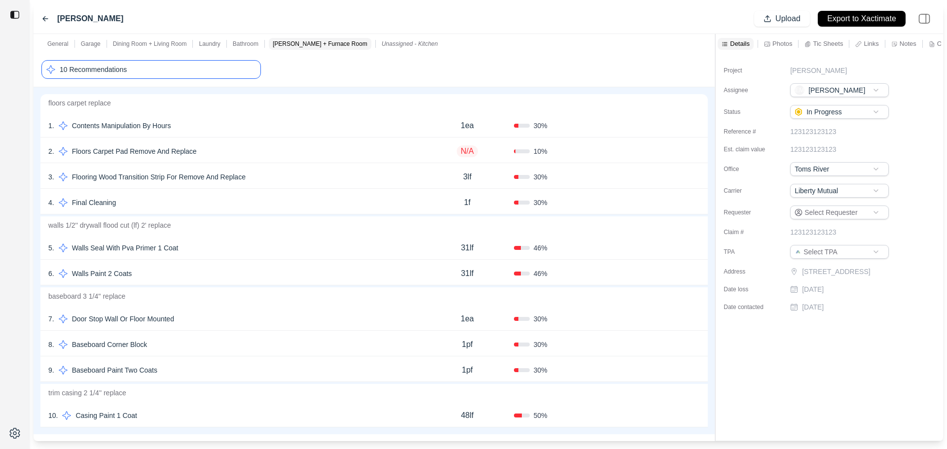
scroll to position [1352, 0]
click at [201, 412] on div "10 . Casing Paint 1 Coat" at bounding box center [234, 414] width 372 height 14
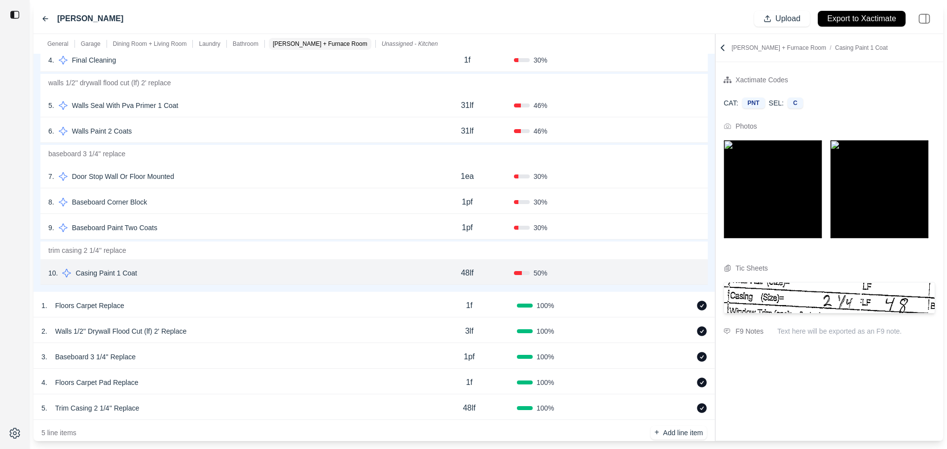
scroll to position [1549, 0]
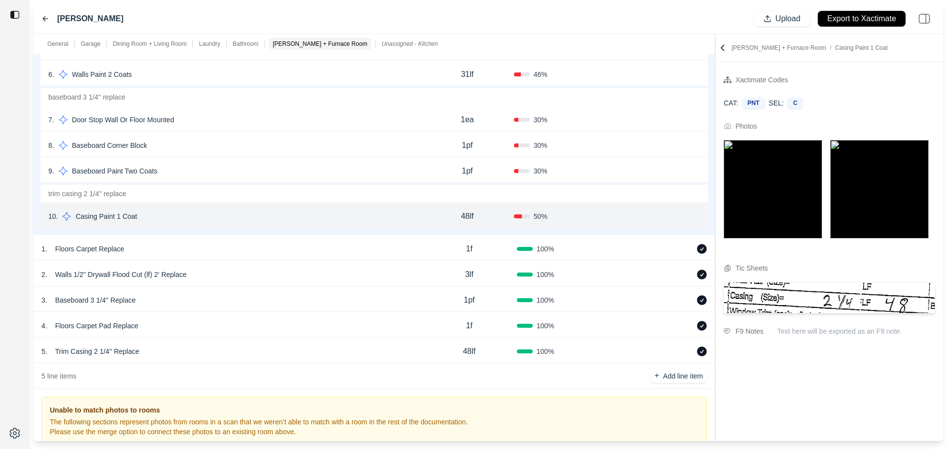
click at [671, 218] on button "Confirm" at bounding box center [672, 217] width 32 height 16
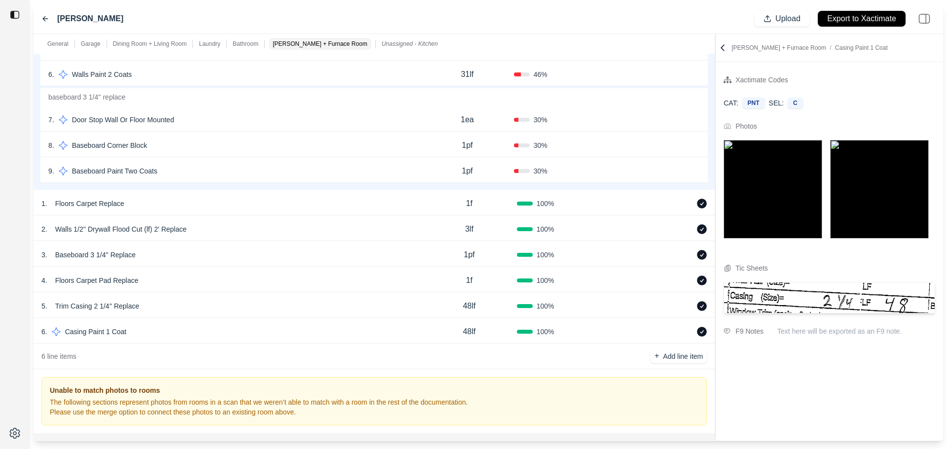
click at [602, 81] on div "6 . Walls Paint 2 Coats 31lf 46 % Confirm" at bounding box center [373, 74] width 667 height 26
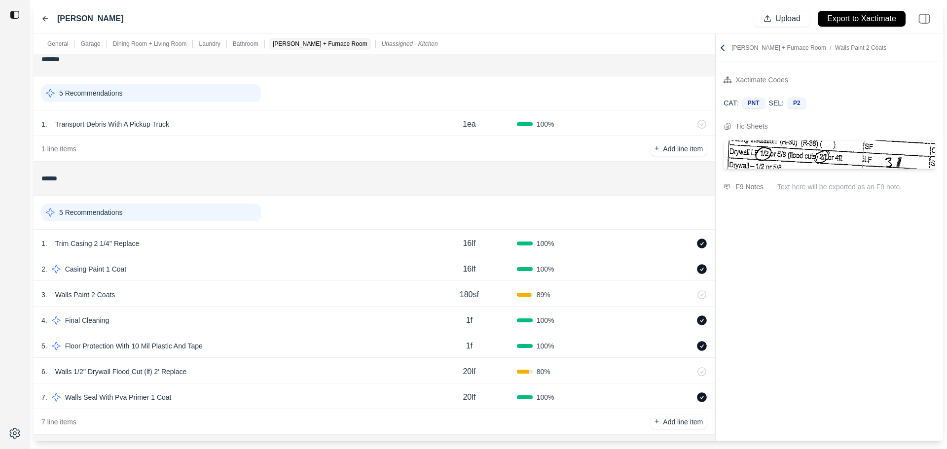
scroll to position [0, 0]
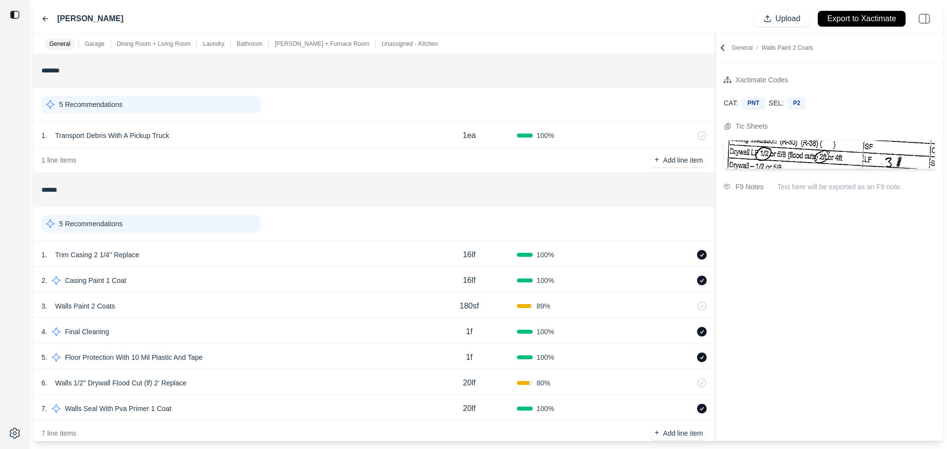
click at [390, 41] on p "Unassigned - Kitchen" at bounding box center [410, 44] width 56 height 8
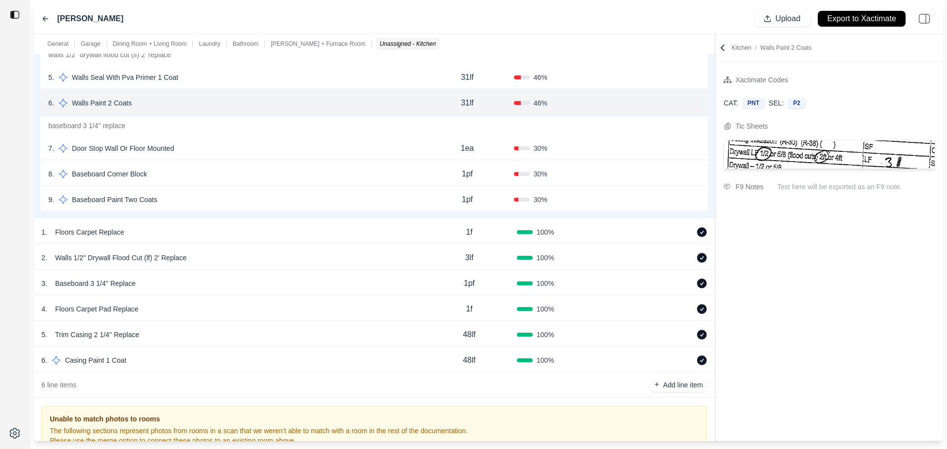
scroll to position [1611, 0]
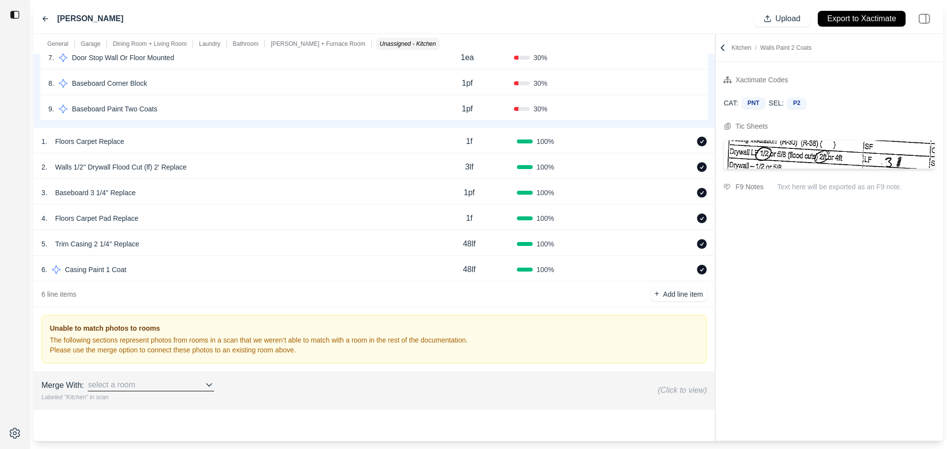
click at [327, 42] on p "[PERSON_NAME] + Furnace Room" at bounding box center [318, 44] width 95 height 8
drag, startPoint x: 880, startPoint y: 23, endPoint x: 879, endPoint y: 112, distance: 89.3
click at [880, 23] on p "Export to Xactimate" at bounding box center [861, 18] width 69 height 11
click at [844, 15] on p "Export to Xactimate" at bounding box center [861, 18] width 69 height 11
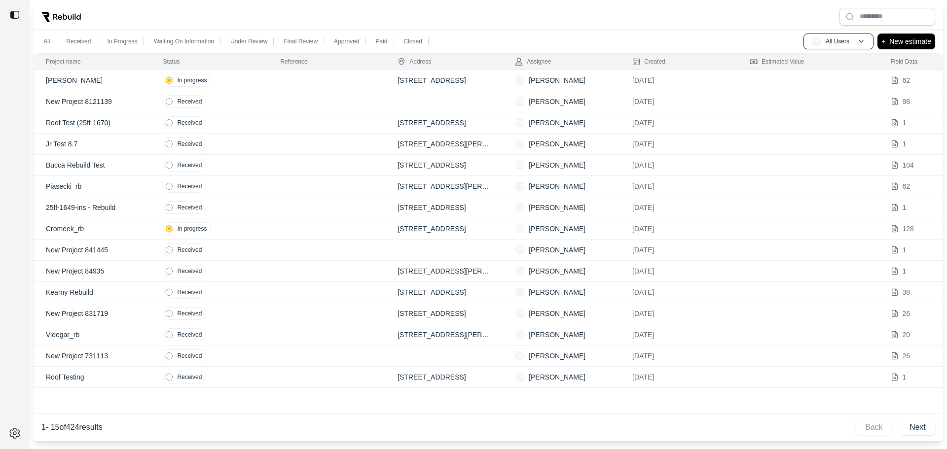
click at [300, 82] on td at bounding box center [326, 80] width 117 height 21
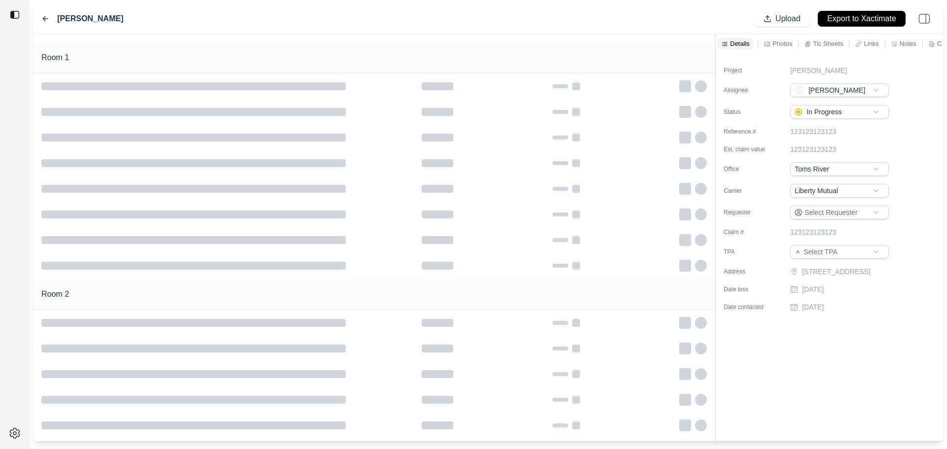
type input "**********"
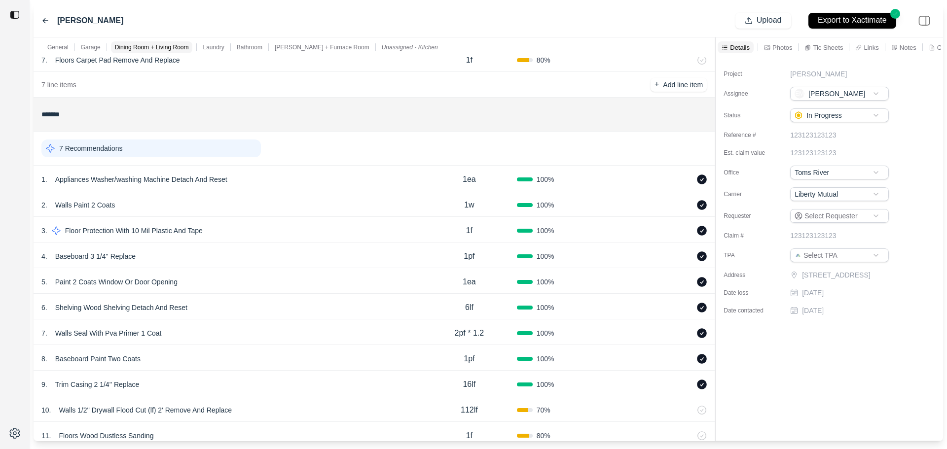
scroll to position [641, 0]
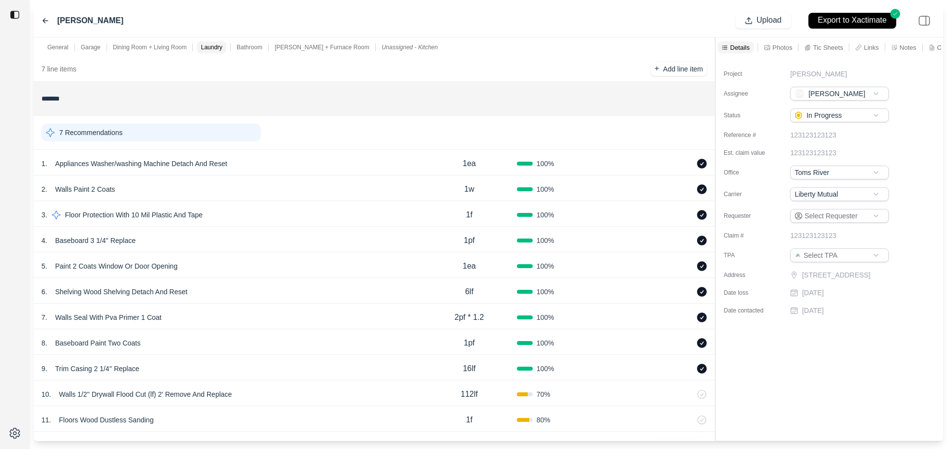
click at [207, 132] on div "7 Recommendations" at bounding box center [150, 133] width 219 height 18
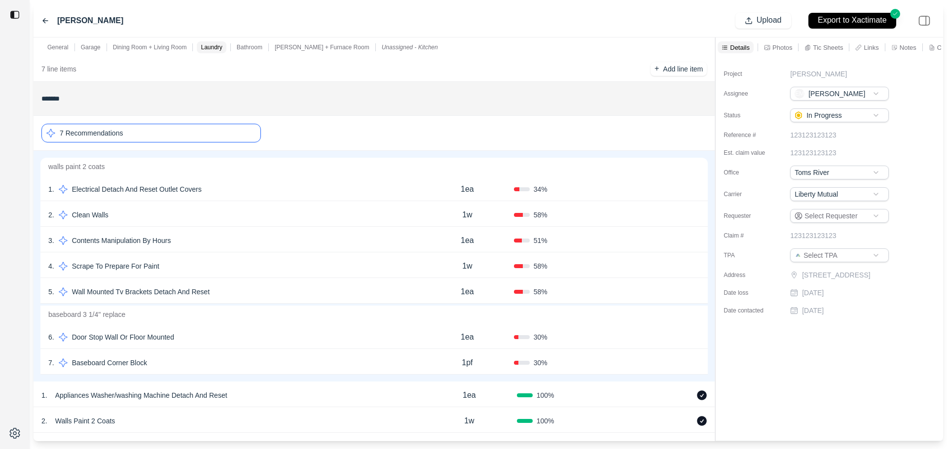
click at [207, 132] on div "7 Recommendations" at bounding box center [150, 133] width 219 height 19
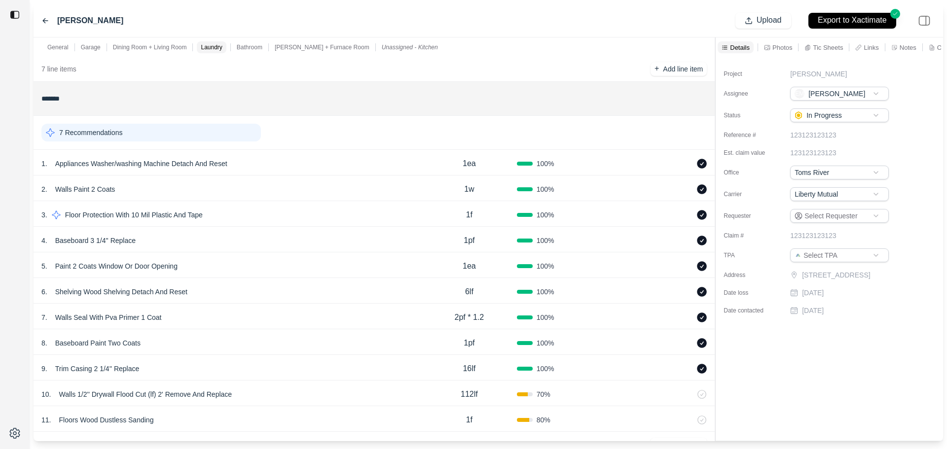
scroll to position [937, 0]
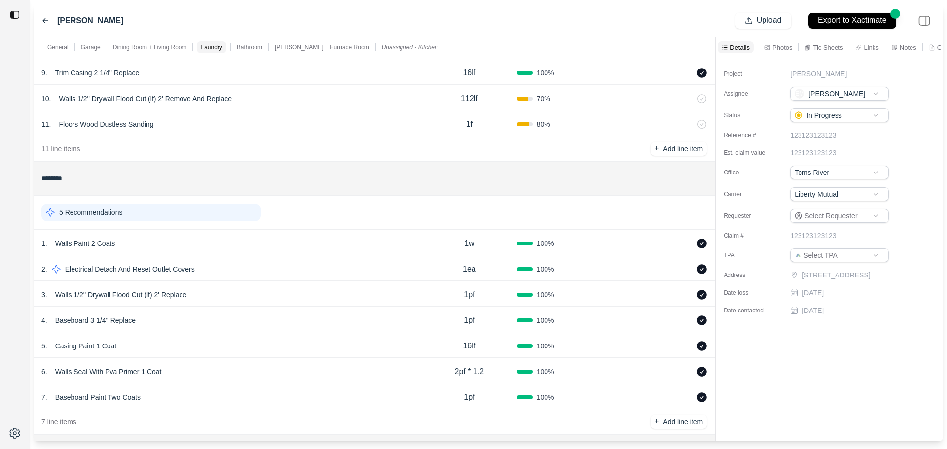
click at [191, 216] on div "5 Recommendations" at bounding box center [150, 213] width 219 height 18
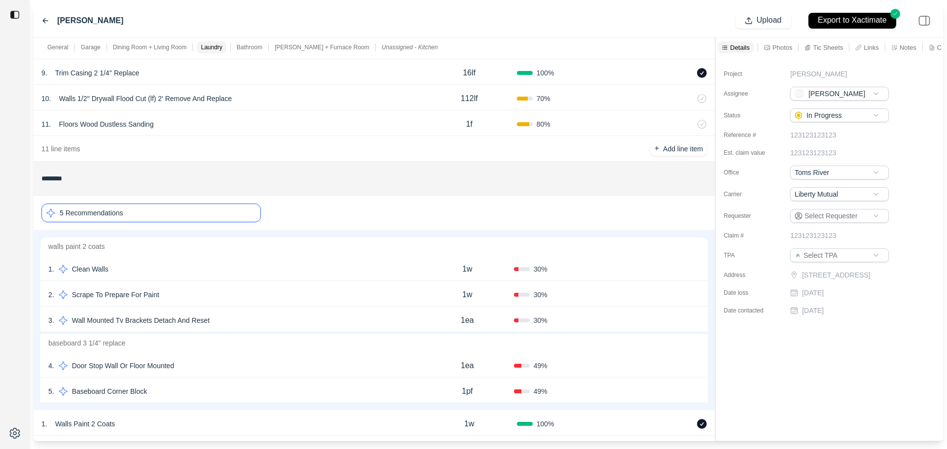
click at [191, 216] on div "5 Recommendations" at bounding box center [150, 213] width 219 height 19
